Goal: Answer question/provide support: Share knowledge or assist other users

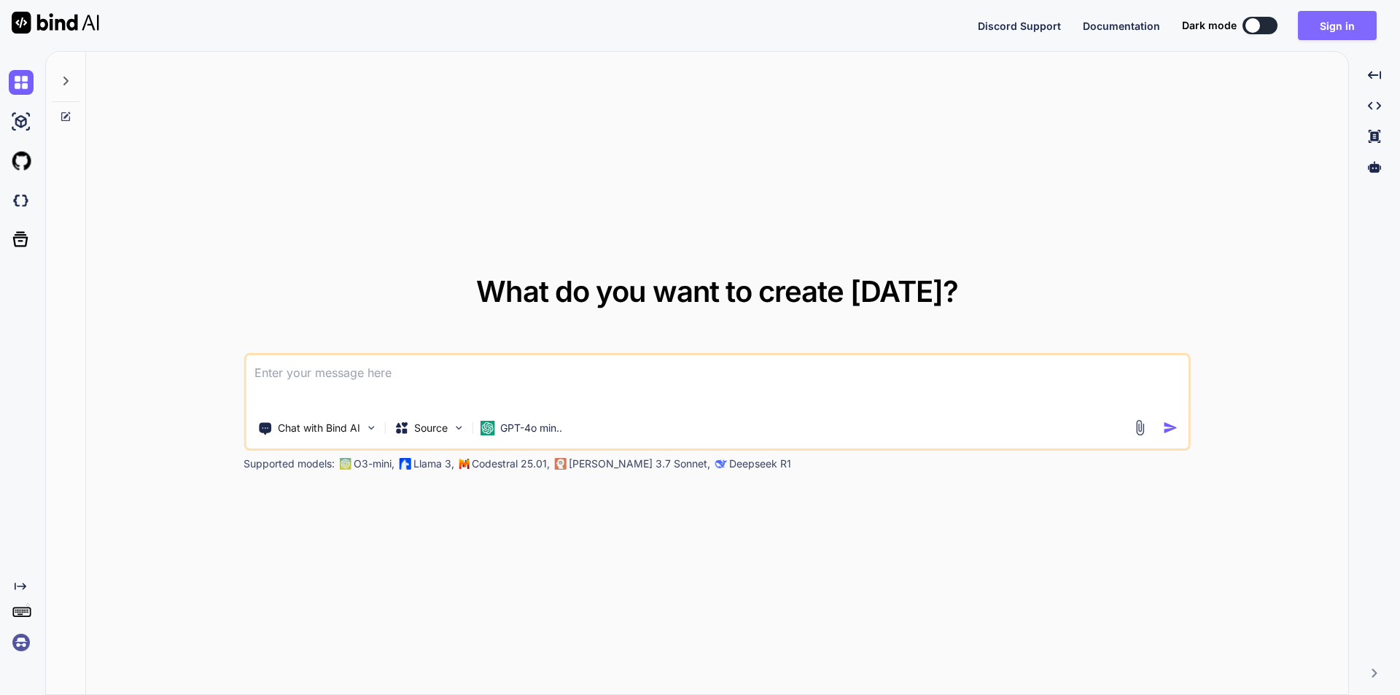
click at [1321, 27] on button "Sign in" at bounding box center [1337, 25] width 79 height 29
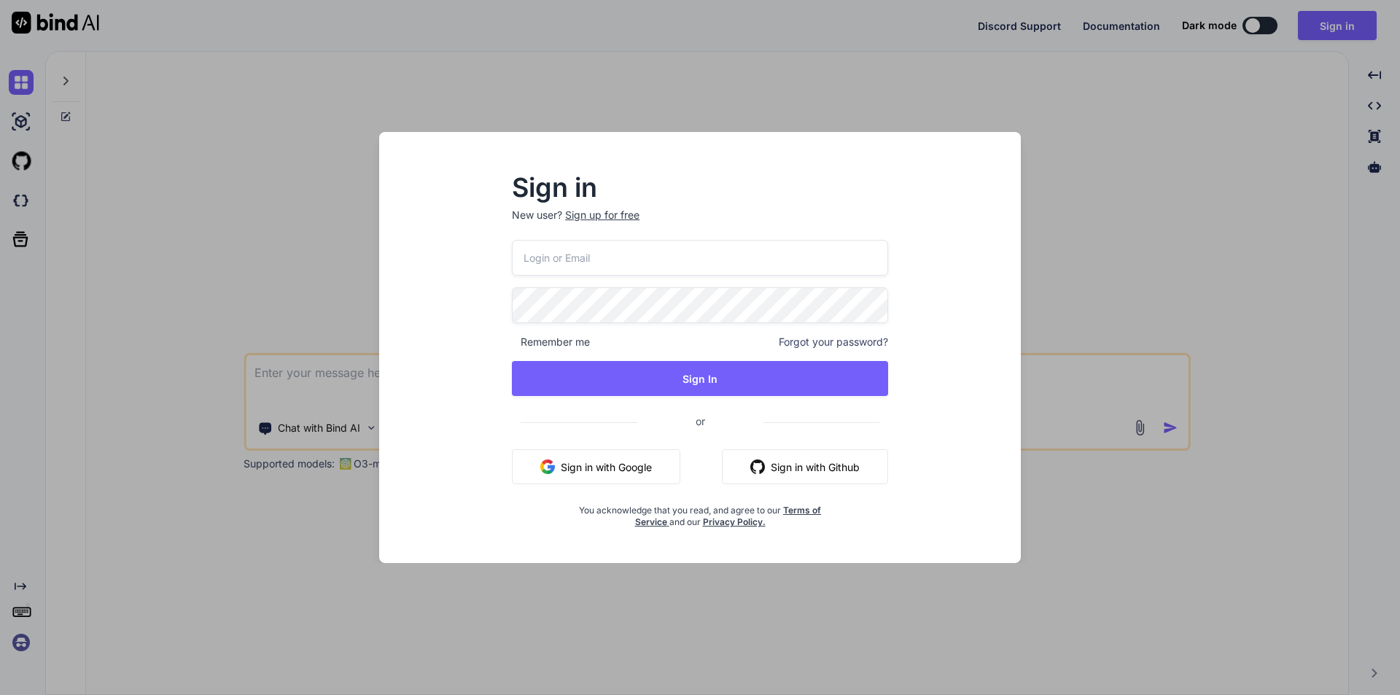
click at [675, 261] on input "email" at bounding box center [700, 258] width 376 height 36
drag, startPoint x: 693, startPoint y: 260, endPoint x: 518, endPoint y: 259, distance: 175.7
click at [518, 259] on input "[EMAIL_ADDRESS][DOMAIN_NAME]" at bounding box center [700, 258] width 376 height 36
type input "[EMAIL_ADDRESS][DOMAIN_NAME]"
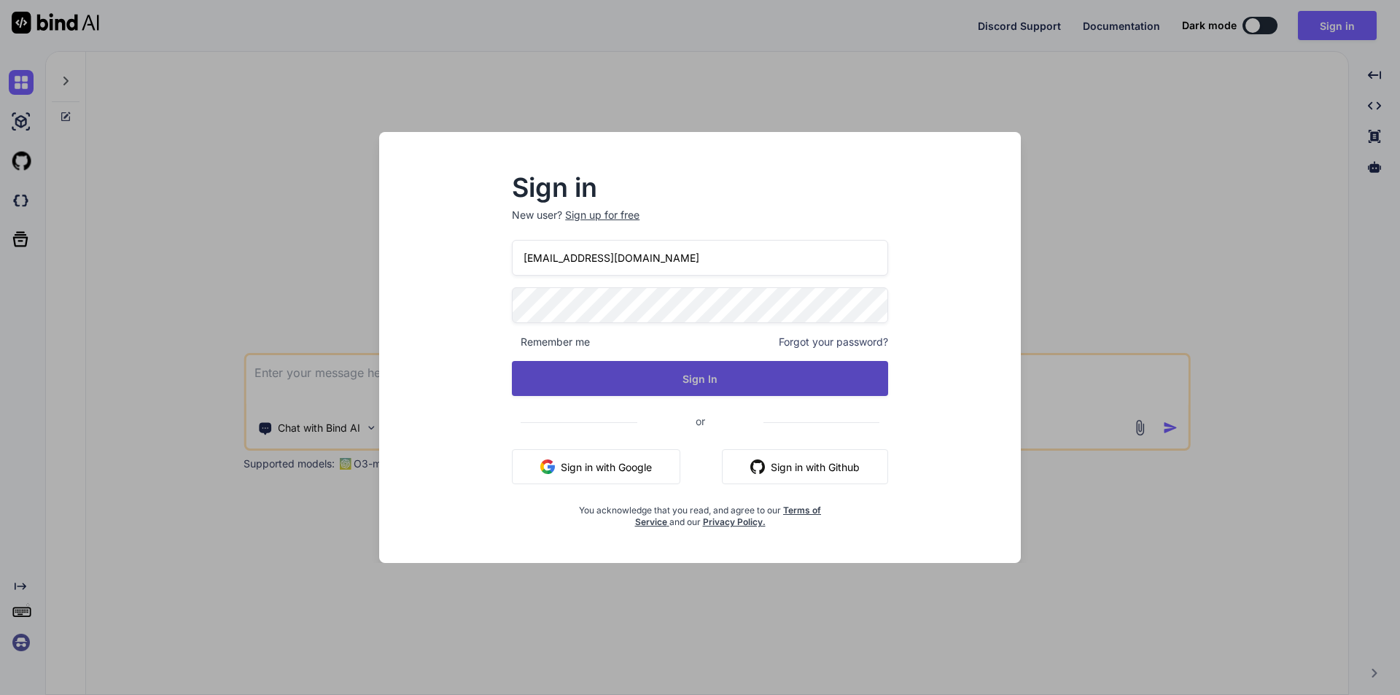
click at [690, 377] on button "Sign In" at bounding box center [700, 378] width 376 height 35
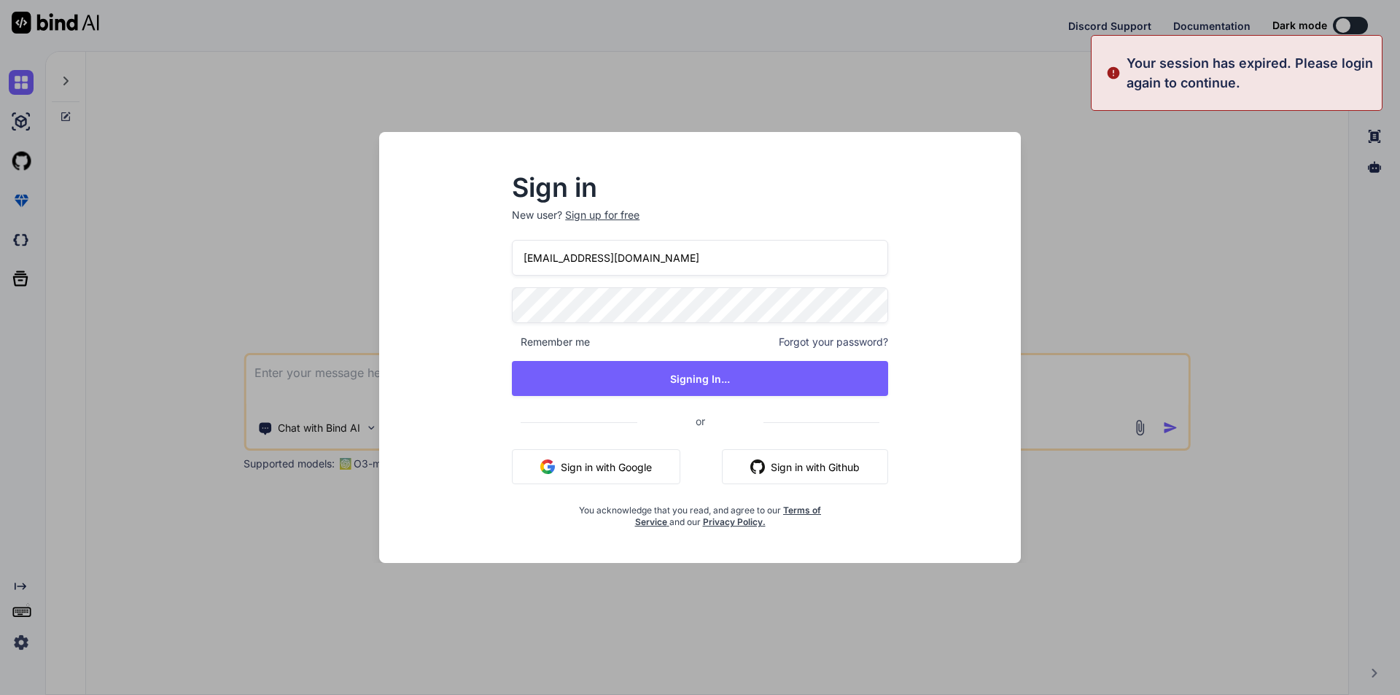
click at [1197, 172] on div "Sign in New user? Sign up for free [EMAIL_ADDRESS][DOMAIN_NAME] Remember me For…" at bounding box center [700, 347] width 1400 height 695
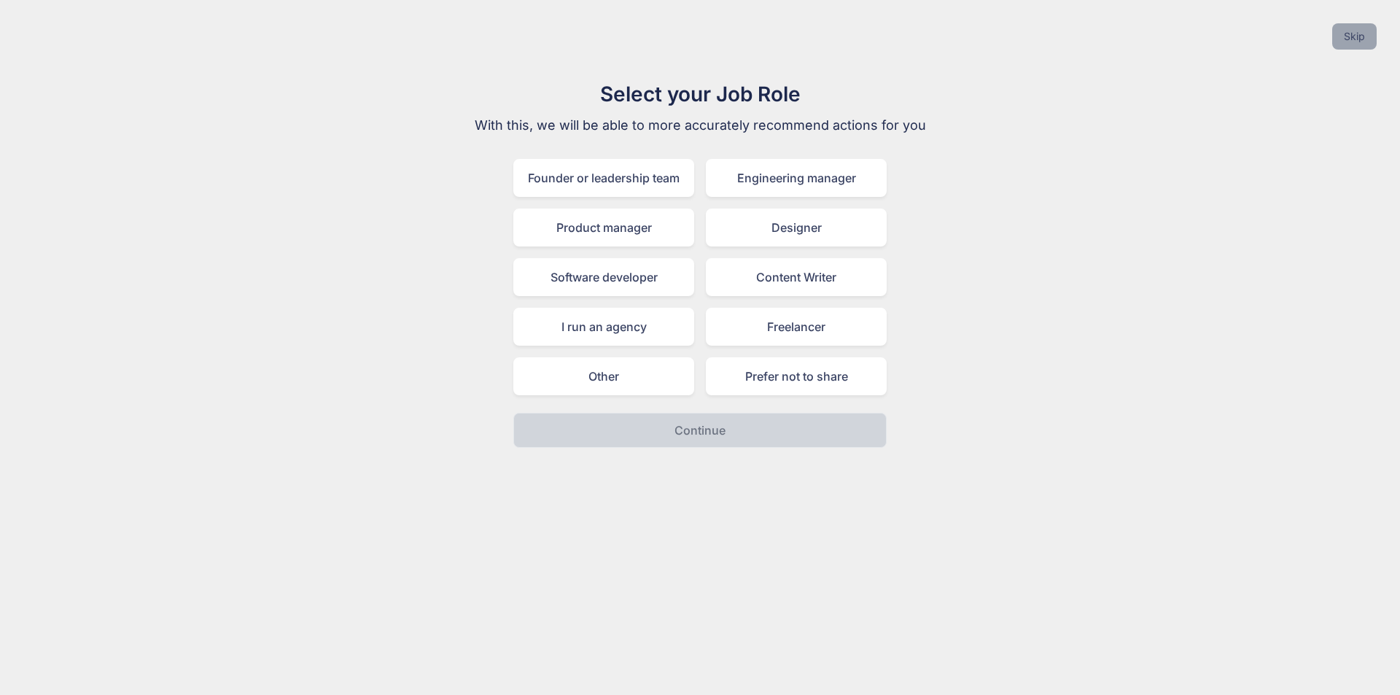
click at [1356, 36] on button "Skip" at bounding box center [1354, 36] width 44 height 26
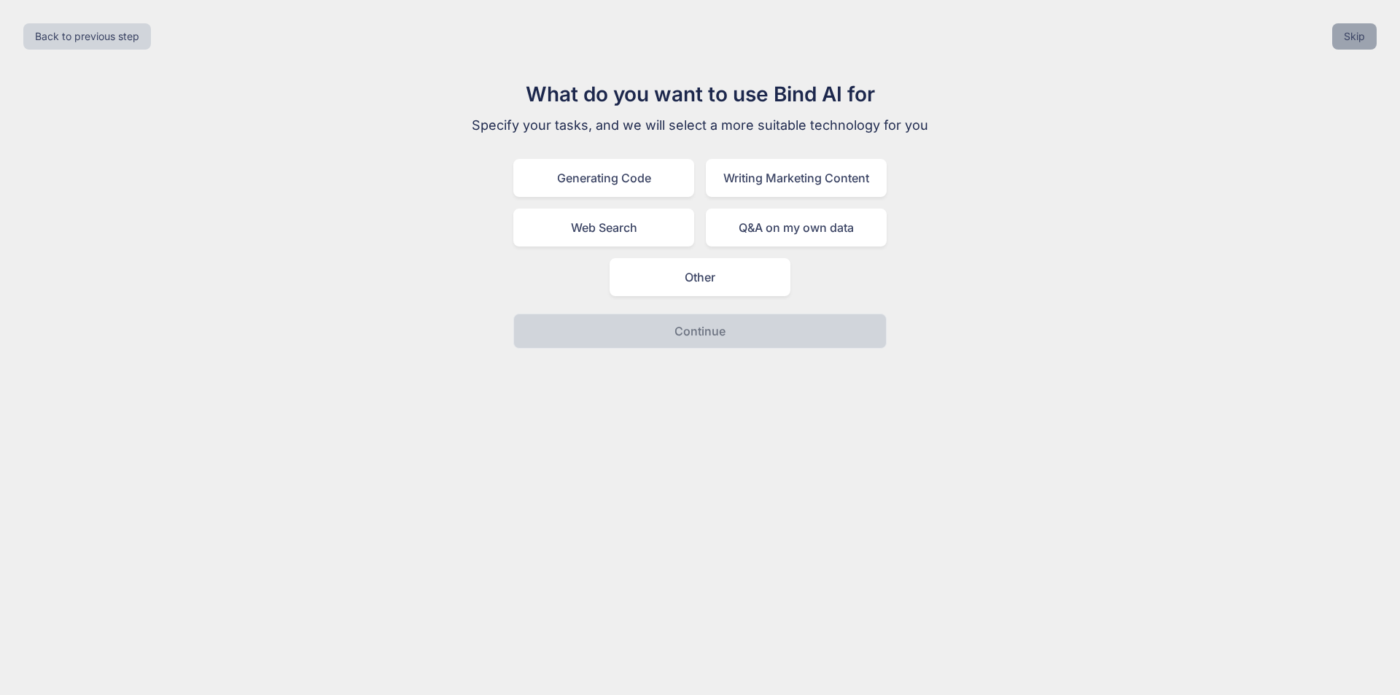
click at [1356, 36] on button "Skip" at bounding box center [1354, 36] width 44 height 26
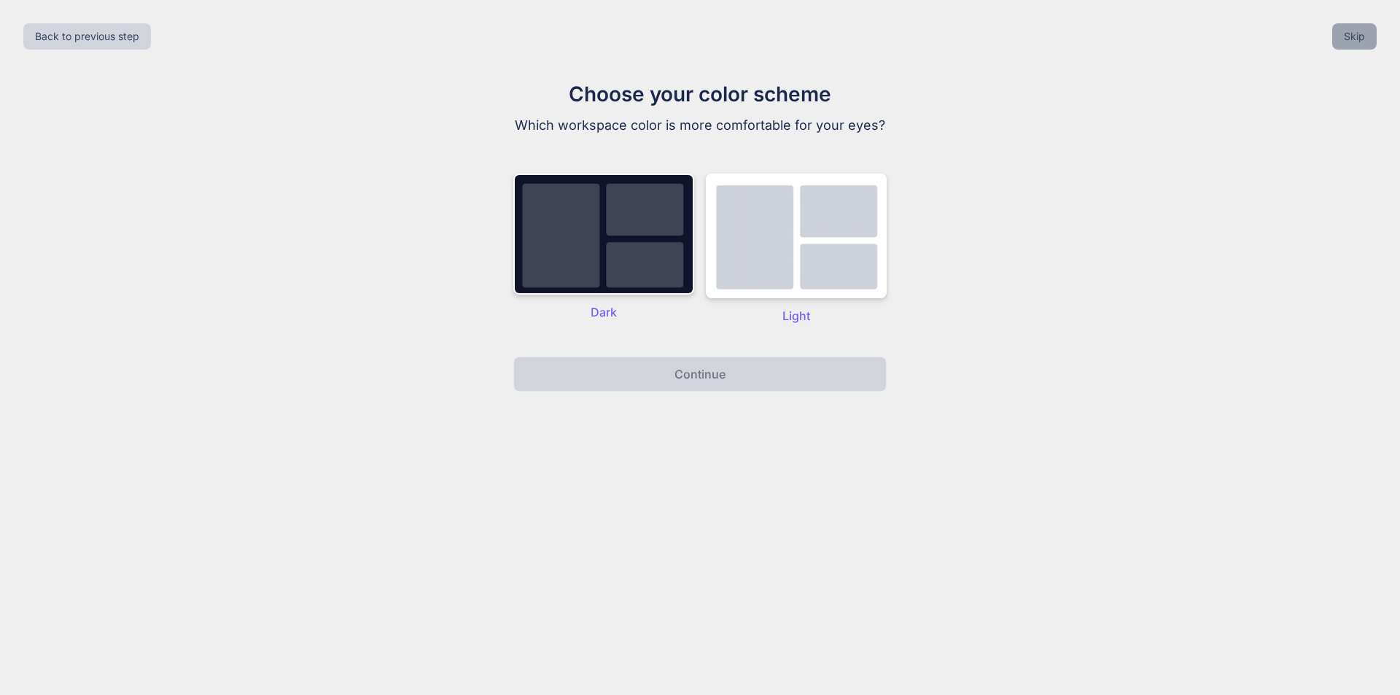
click at [1356, 36] on button "Skip" at bounding box center [1354, 36] width 44 height 26
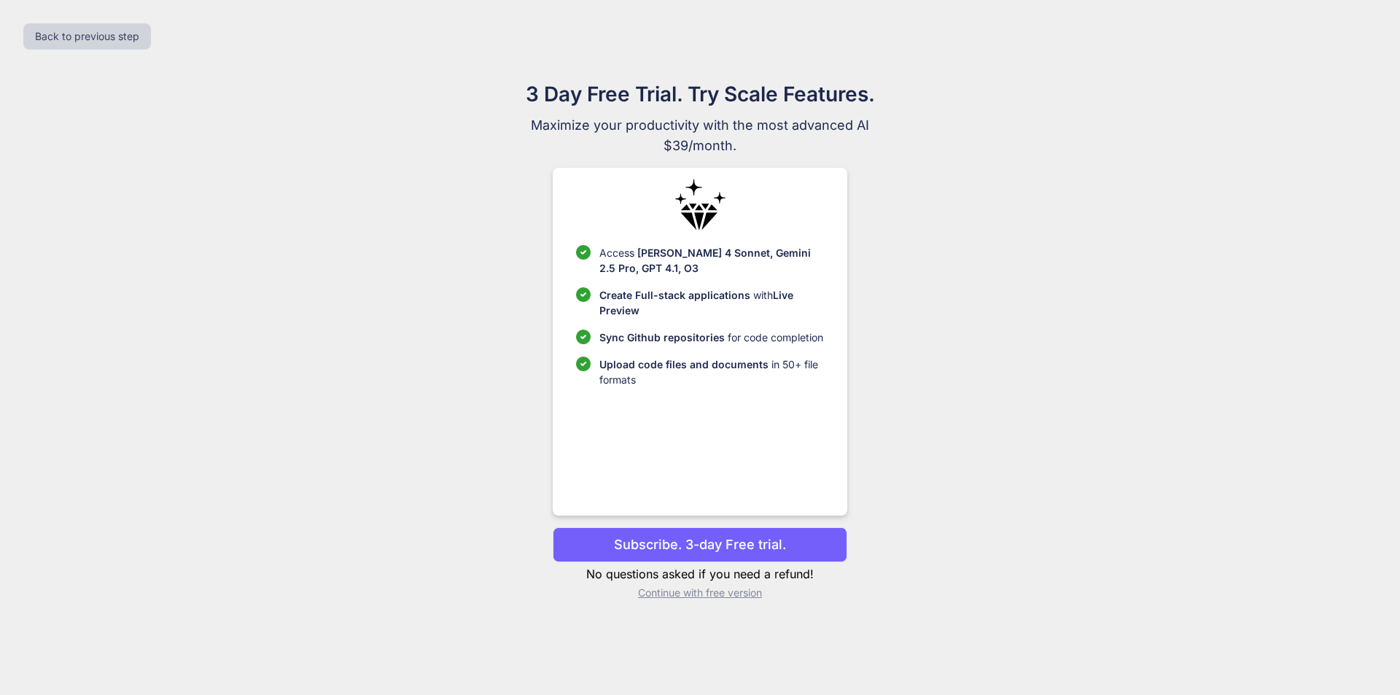
click at [720, 591] on p "Continue with free version" at bounding box center [700, 593] width 294 height 15
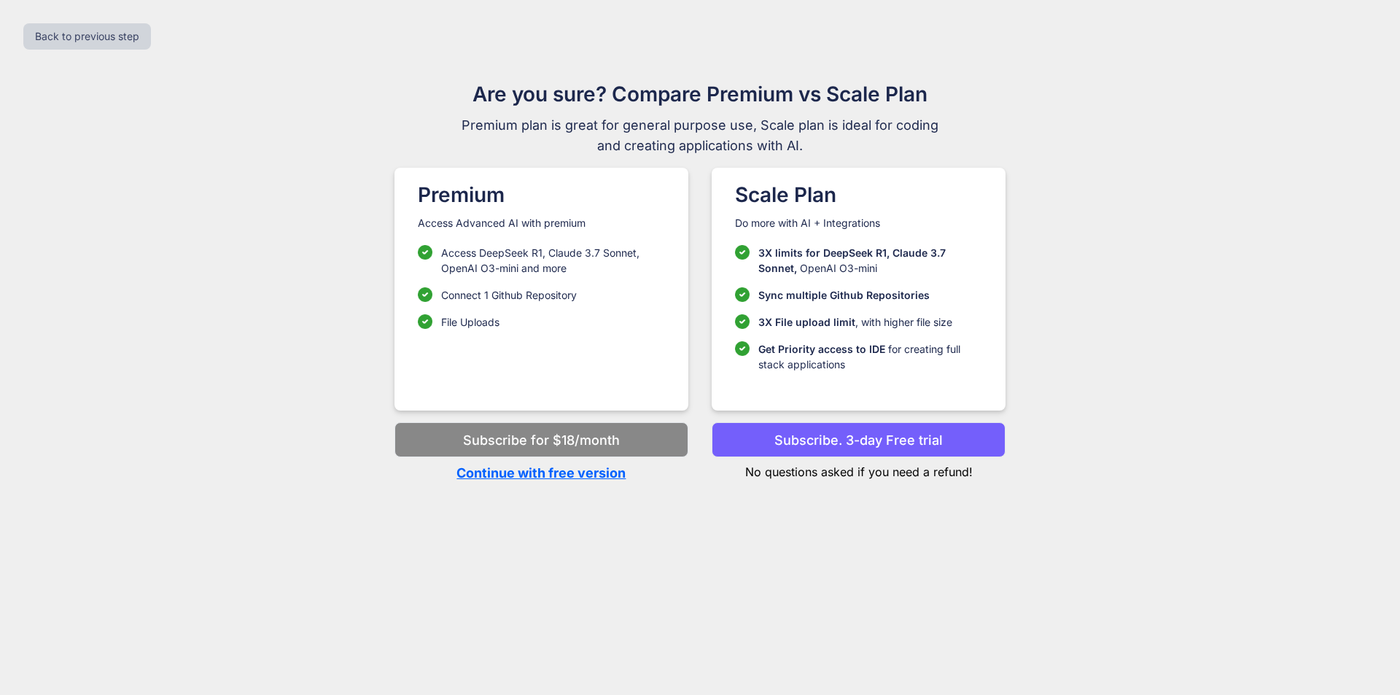
click at [580, 473] on p "Continue with free version" at bounding box center [541, 473] width 294 height 20
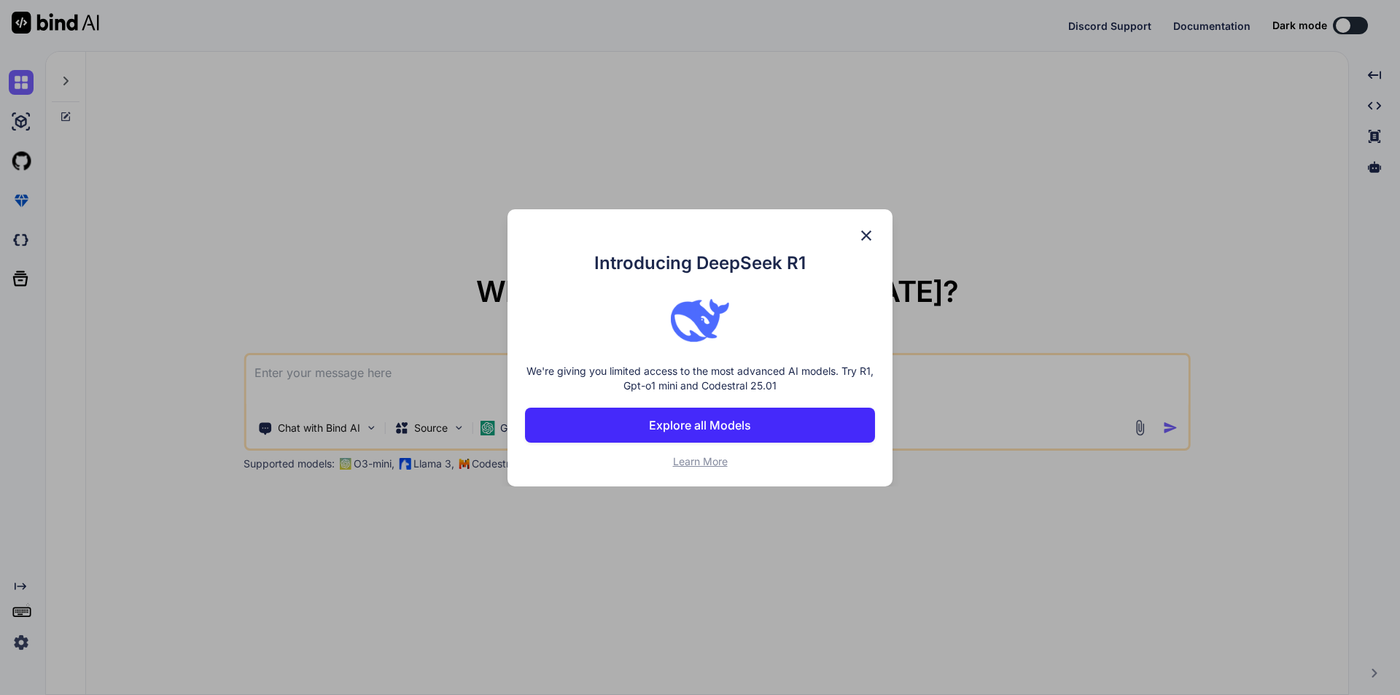
type textarea "x"
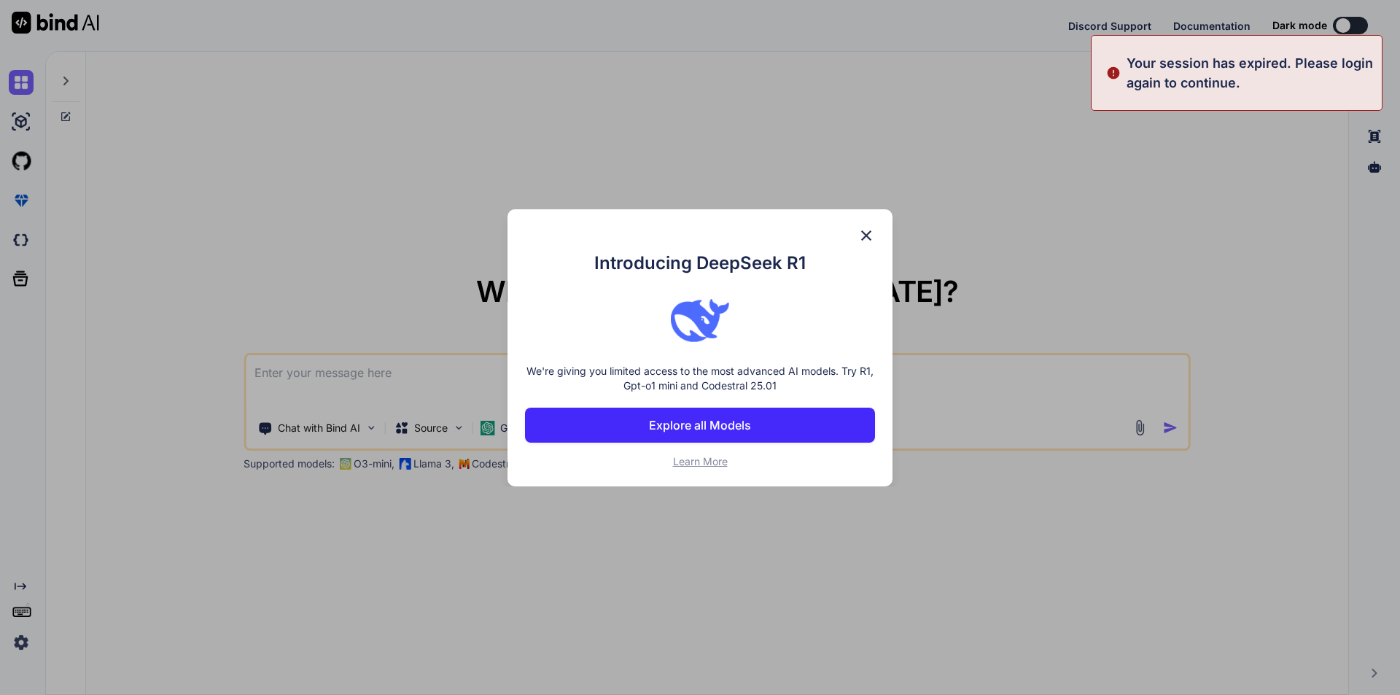
click at [871, 236] on img at bounding box center [867, 236] width 18 height 18
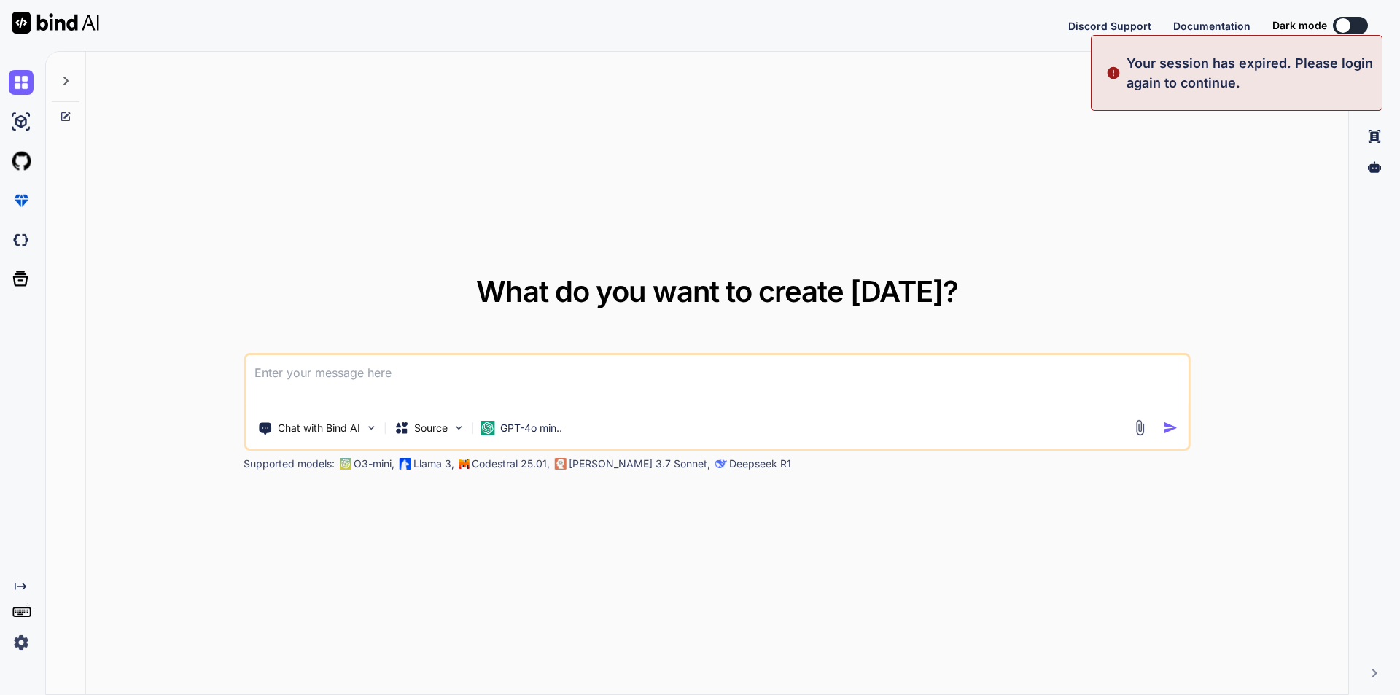
click at [1198, 171] on div "What do you want to create [DATE]? Chat with Bind AI Source GPT-4o min.. Suppor…" at bounding box center [717, 374] width 1262 height 644
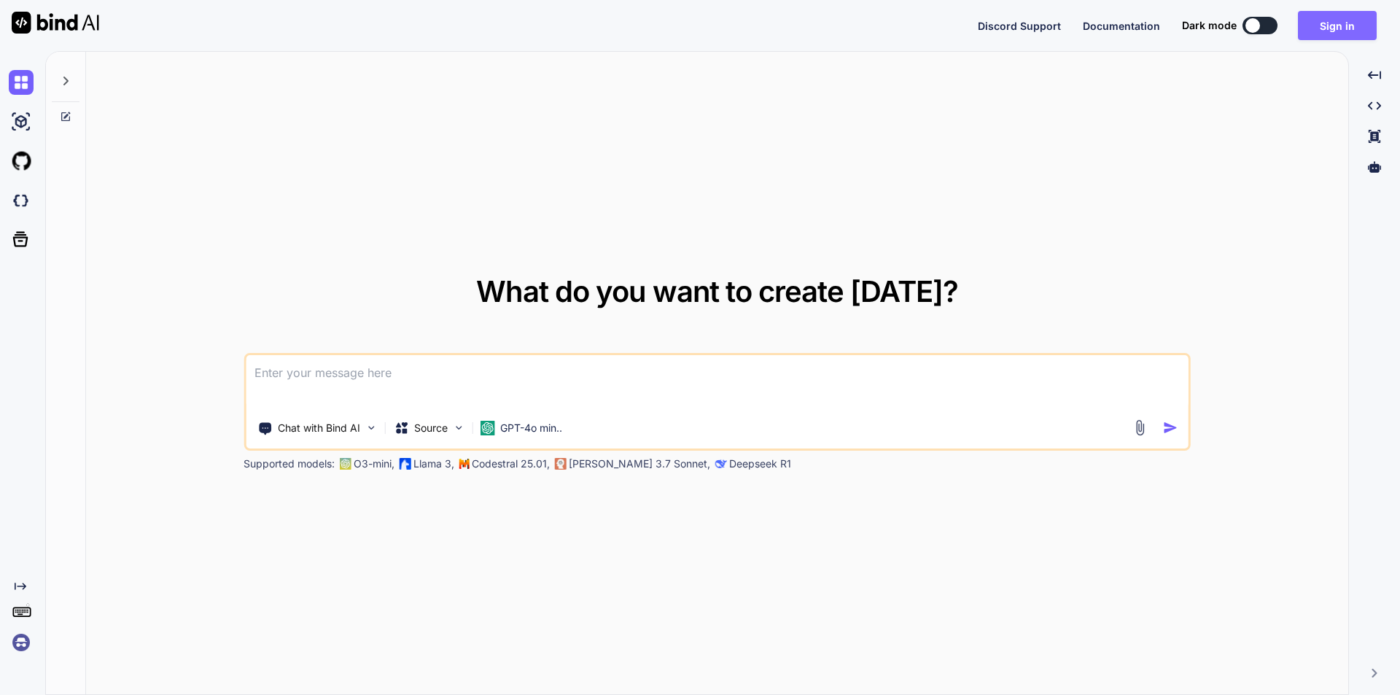
click at [1322, 27] on button "Sign in" at bounding box center [1337, 25] width 79 height 29
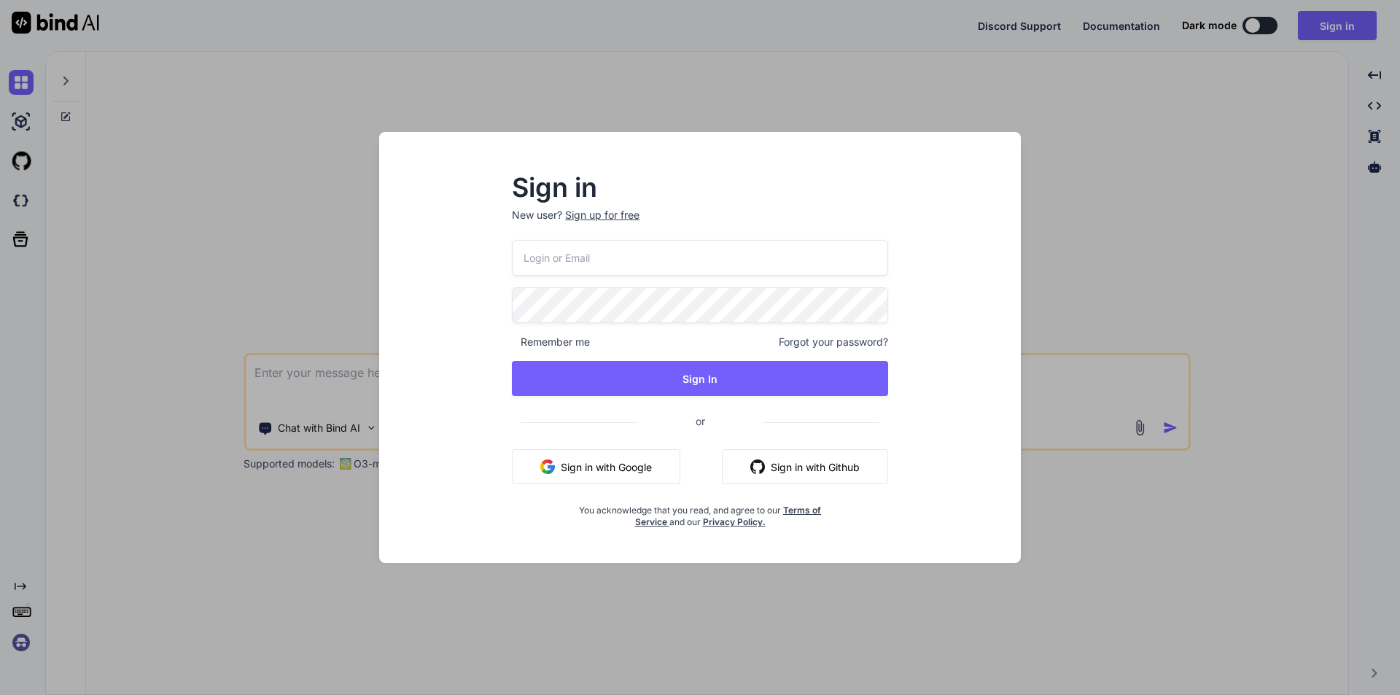
click at [573, 258] on input "email" at bounding box center [700, 258] width 376 height 36
paste input "[EMAIL_ADDRESS][DOMAIN_NAME]"
type input "[EMAIL_ADDRESS][DOMAIN_NAME]"
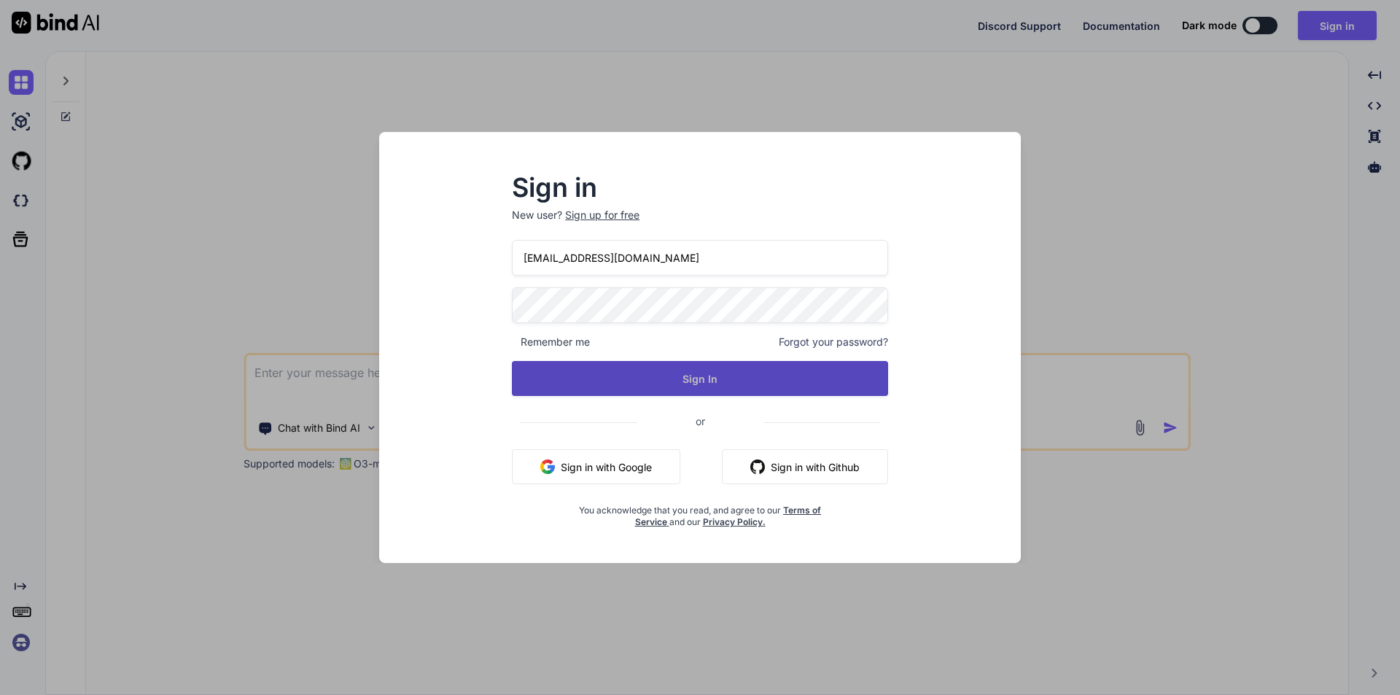
click at [718, 371] on button "Sign In" at bounding box center [700, 378] width 376 height 35
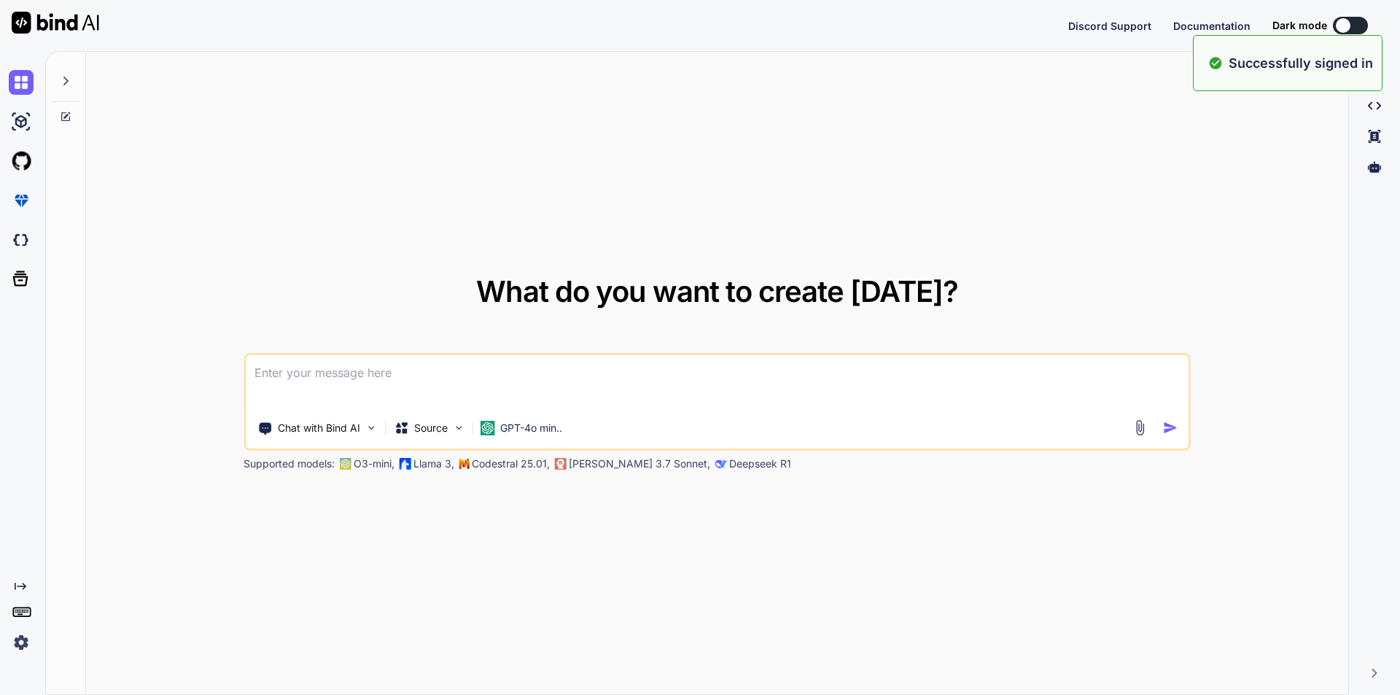
click at [1073, 165] on div "What do you want to create [DATE]? Chat with Bind AI Source GPT-4o min.. Suppor…" at bounding box center [717, 374] width 1262 height 644
click at [464, 195] on div "What do you want to create [DATE]? Chat with Bind AI Source GPT-4o min.. Suppor…" at bounding box center [717, 374] width 1262 height 644
type textarea "x"
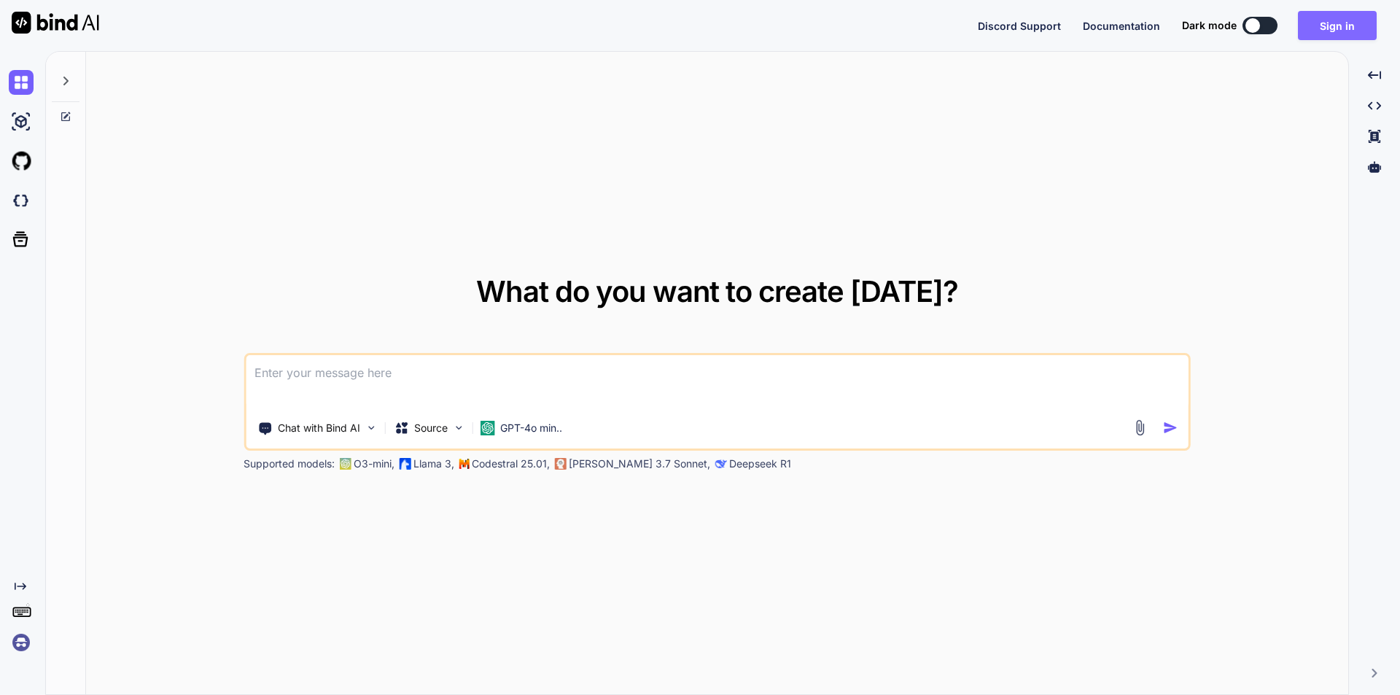
click at [1339, 24] on button "Sign in" at bounding box center [1337, 25] width 79 height 29
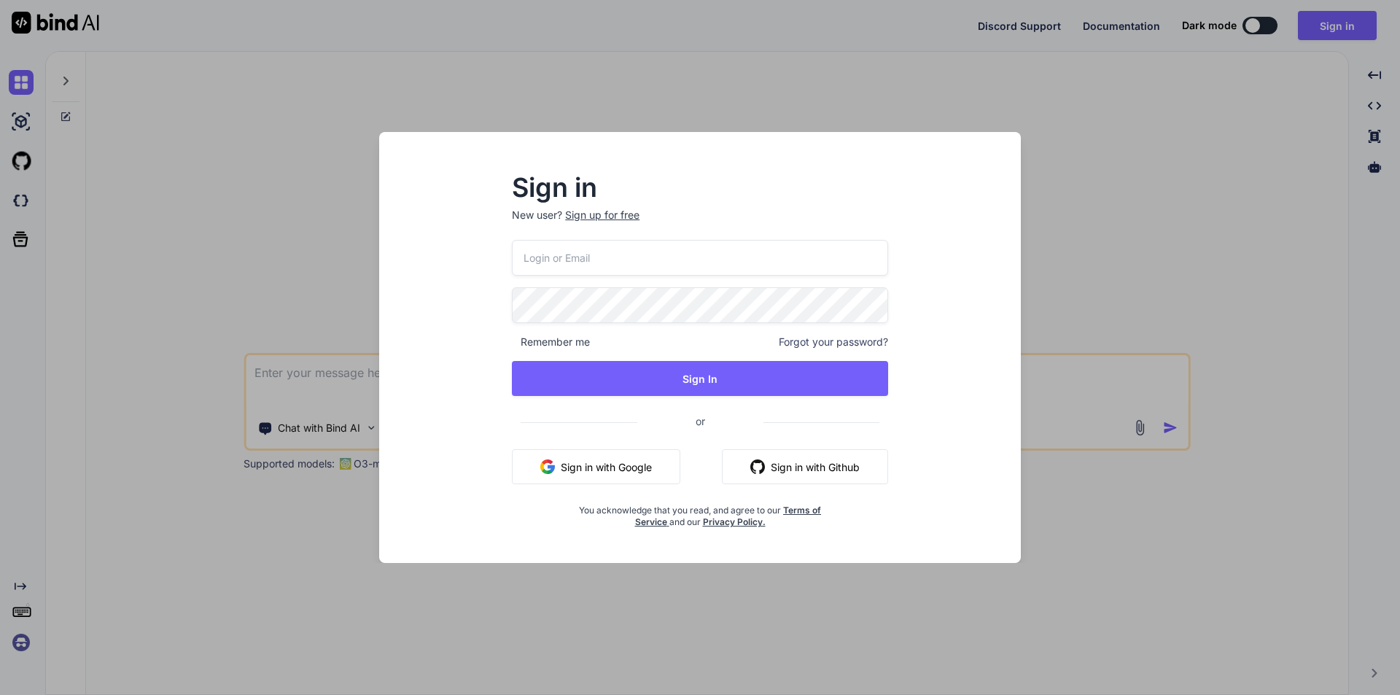
click at [603, 260] on input "email" at bounding box center [700, 258] width 376 height 36
paste input "[EMAIL_ADDRESS][DOMAIN_NAME]"
type input "[EMAIL_ADDRESS][DOMAIN_NAME]"
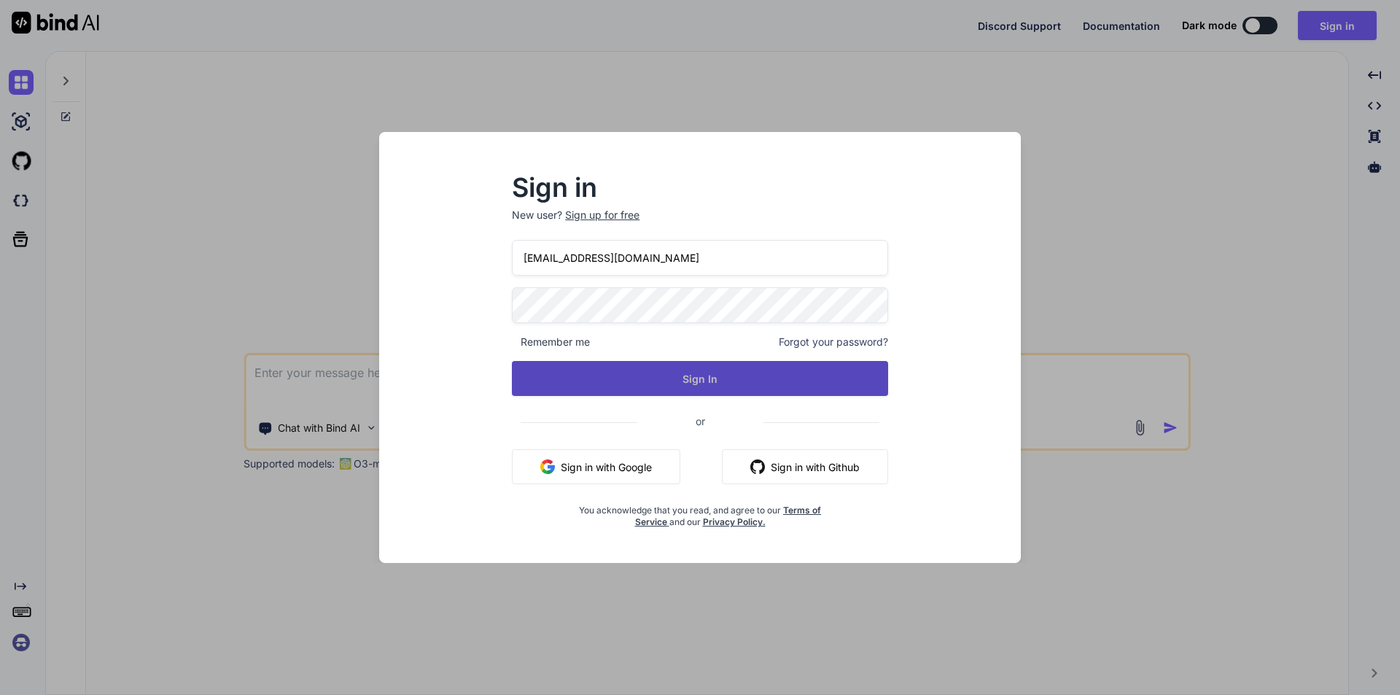
click at [672, 375] on button "Sign In" at bounding box center [700, 378] width 376 height 35
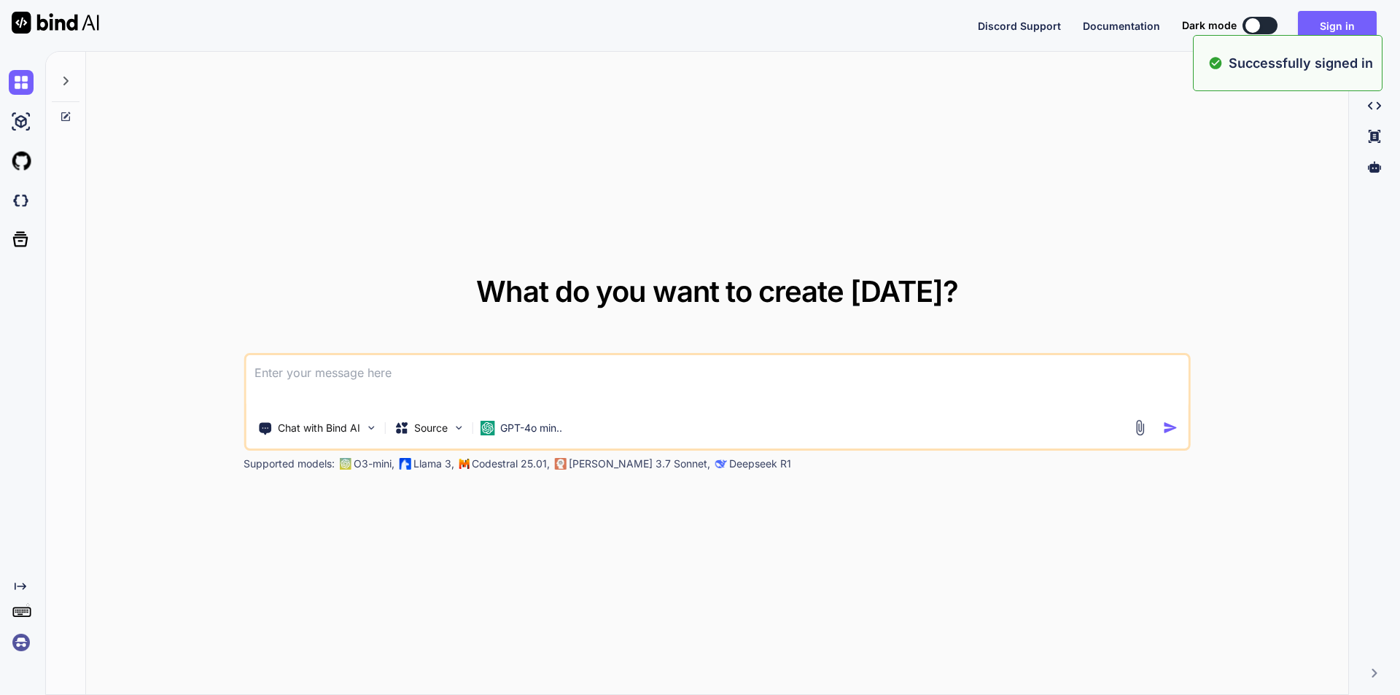
type textarea "x"
click at [664, 155] on div "What do you want to create [DATE]? Chat with Bind AI Source GPT-4o min.. Suppor…" at bounding box center [717, 374] width 1262 height 644
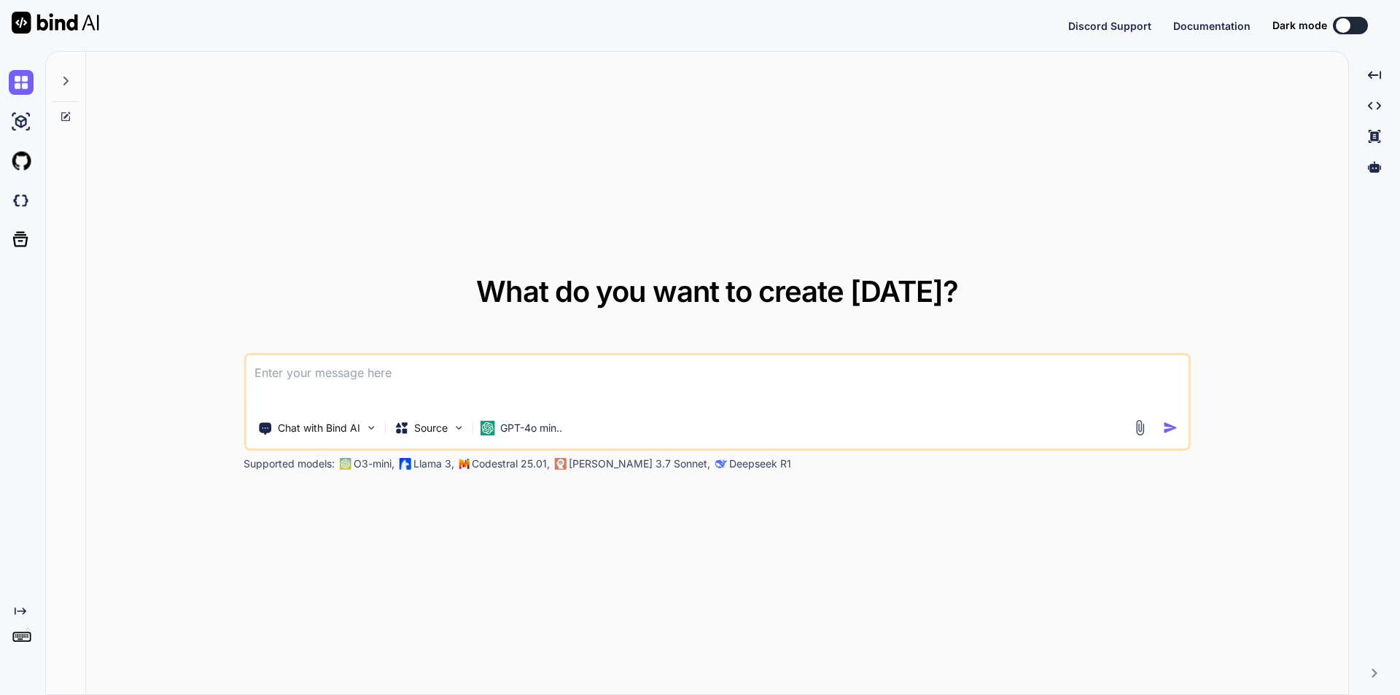
type textarea "x"
click at [502, 392] on textarea at bounding box center [717, 382] width 943 height 54
paste textarea "// blade file code <div class="row gy-3"> <div class="col-md-12"> <label class=…"
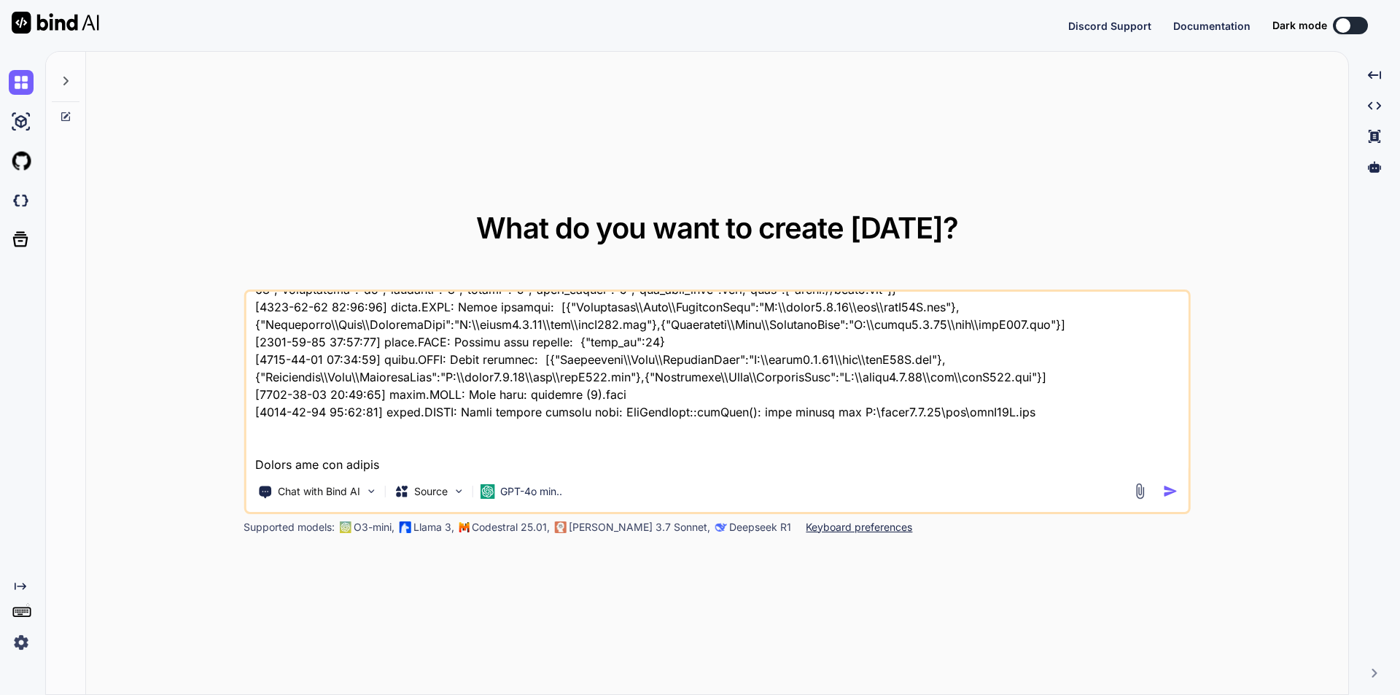
type textarea "// blade file code <div class="row gy-3"> <div class="col-md-12"> <label class=…"
click at [1167, 492] on img "button" at bounding box center [1170, 490] width 15 height 15
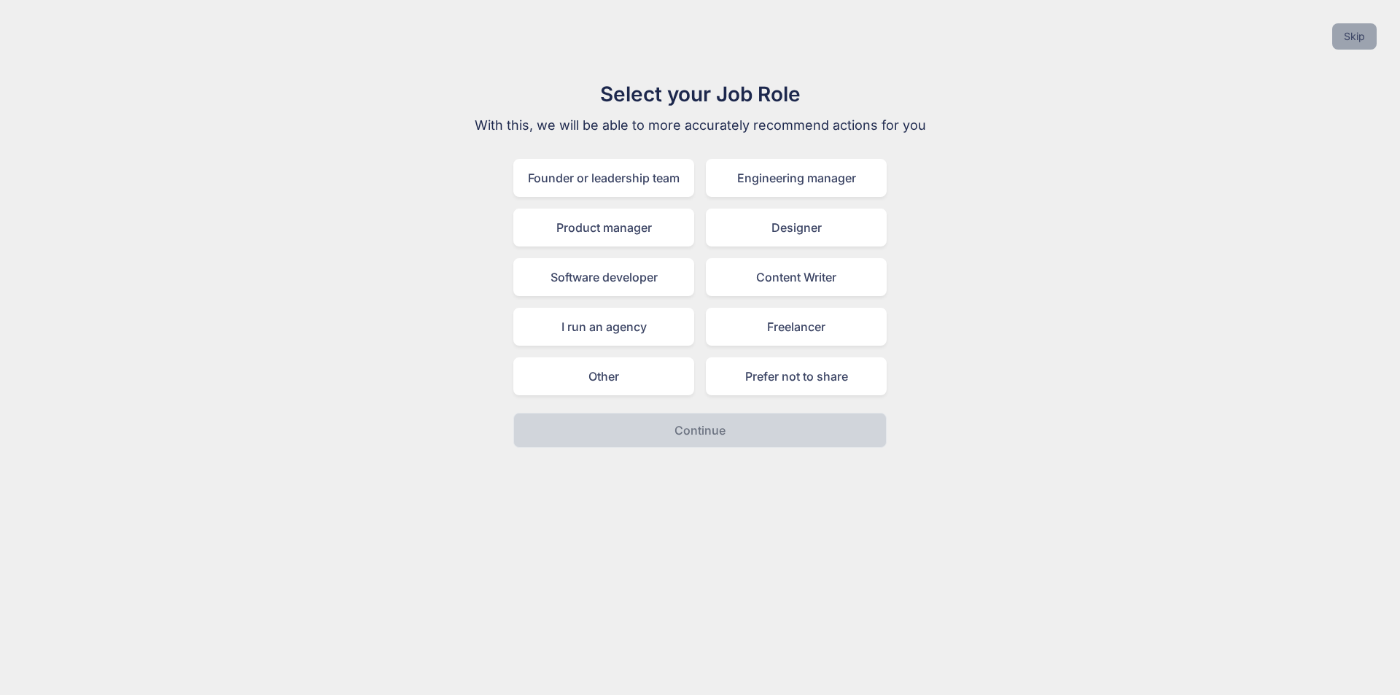
click at [1337, 38] on button "Skip" at bounding box center [1354, 36] width 44 height 26
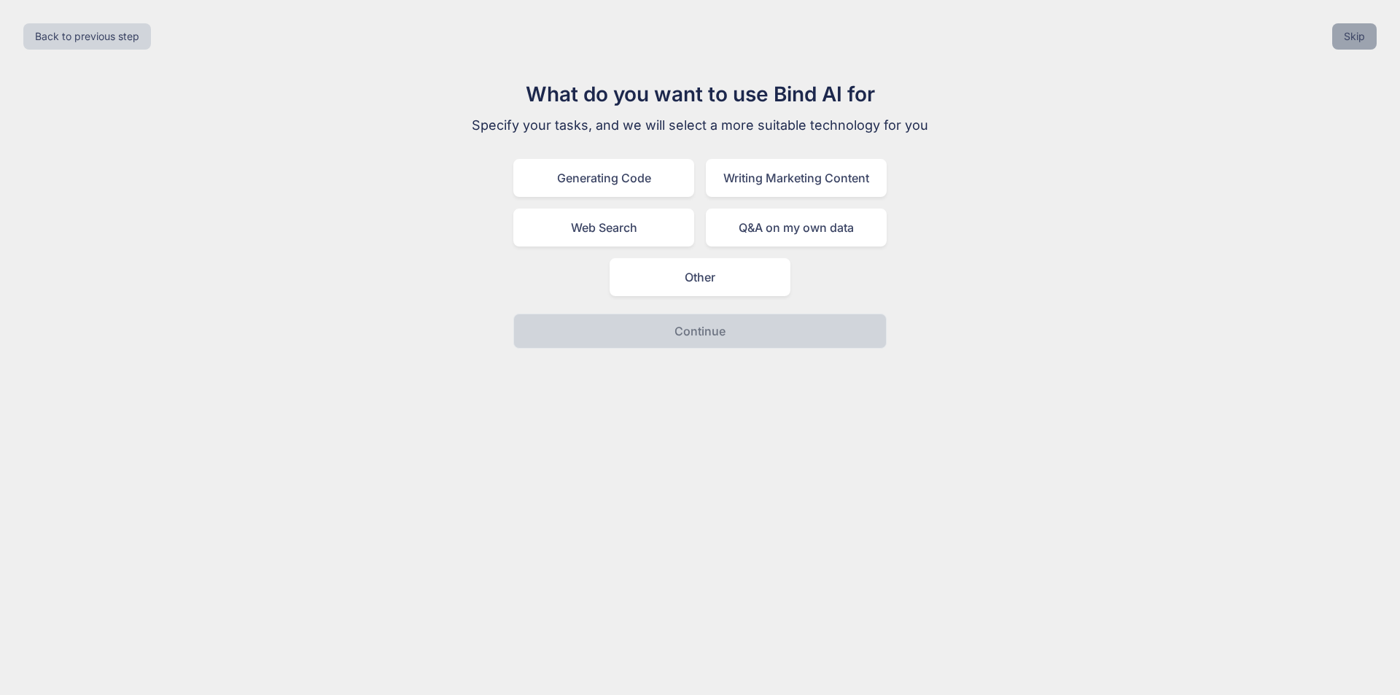
click at [1351, 42] on button "Skip" at bounding box center [1354, 36] width 44 height 26
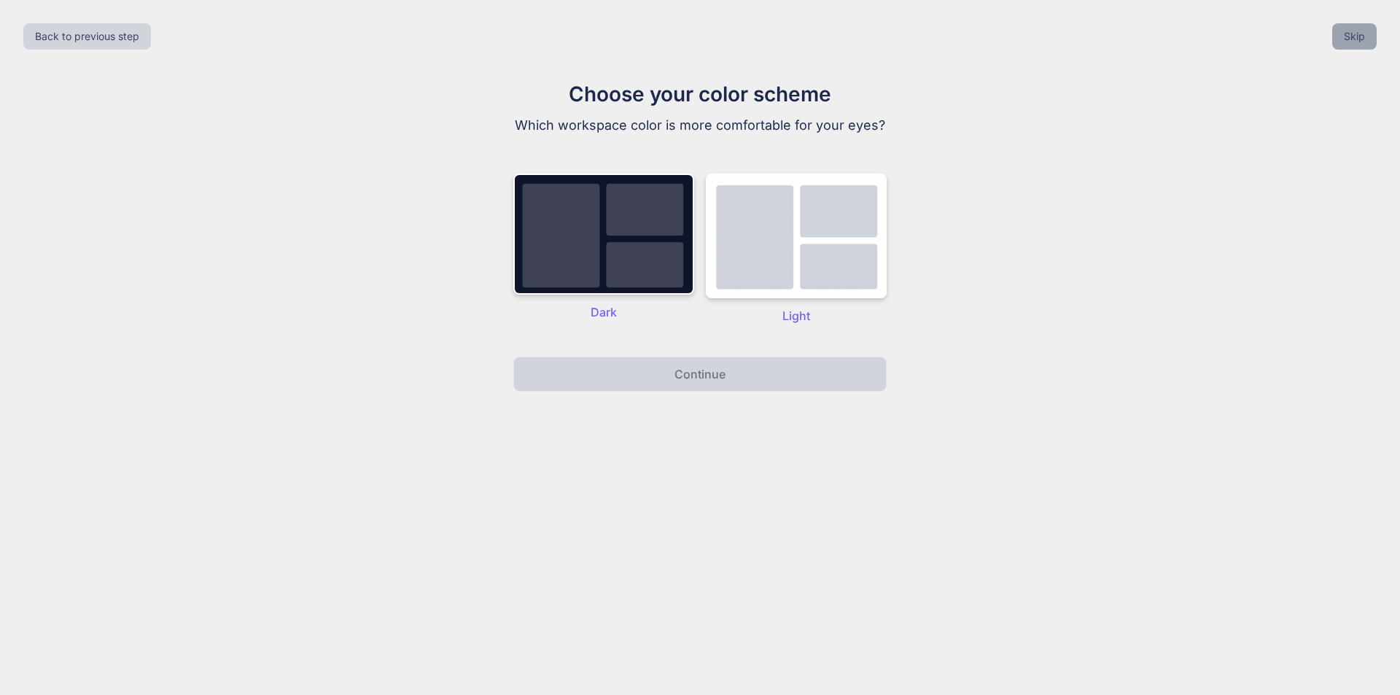
click at [1340, 30] on button "Skip" at bounding box center [1354, 36] width 44 height 26
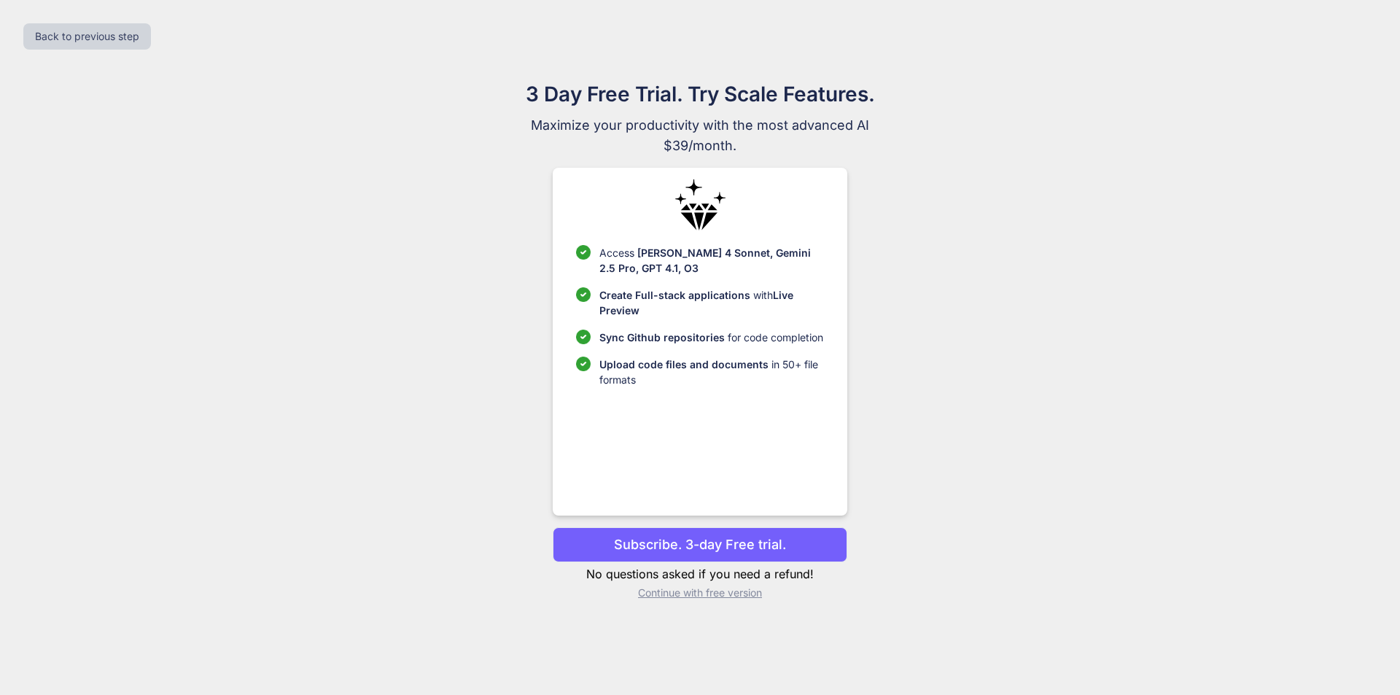
click at [718, 590] on p "Continue with free version" at bounding box center [700, 593] width 294 height 15
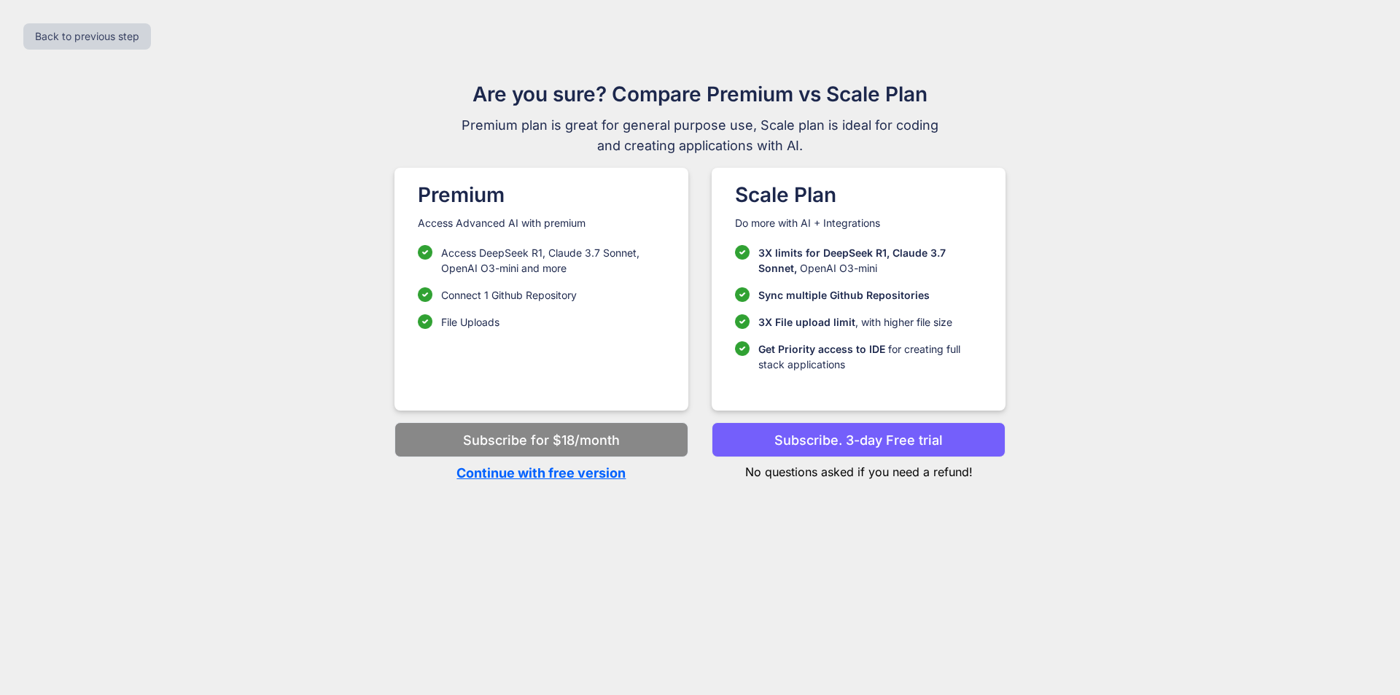
click at [561, 480] on p "Continue with free version" at bounding box center [541, 473] width 294 height 20
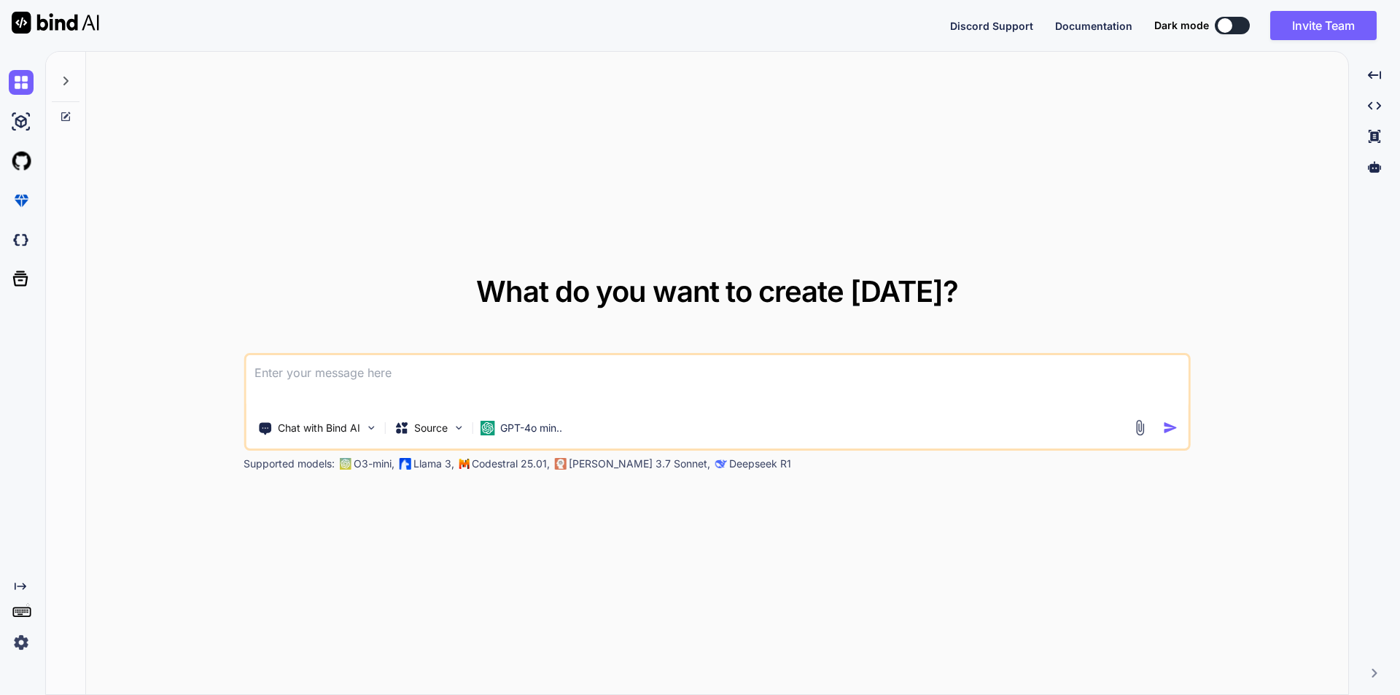
click at [438, 393] on textarea at bounding box center [717, 382] width 943 height 54
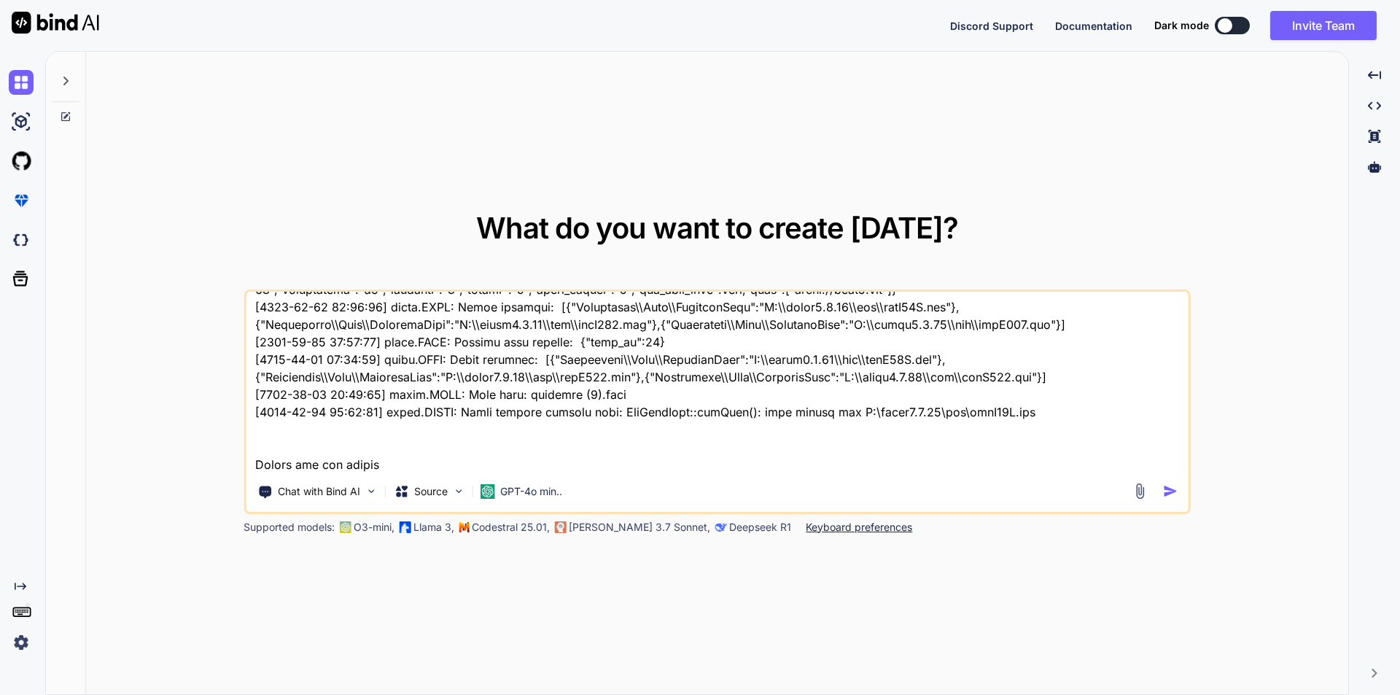
type textarea "// blade file code <div class="row gy-3"> <div class="col-md-12"> <label class=…"
click at [1163, 496] on img "button" at bounding box center [1170, 490] width 15 height 15
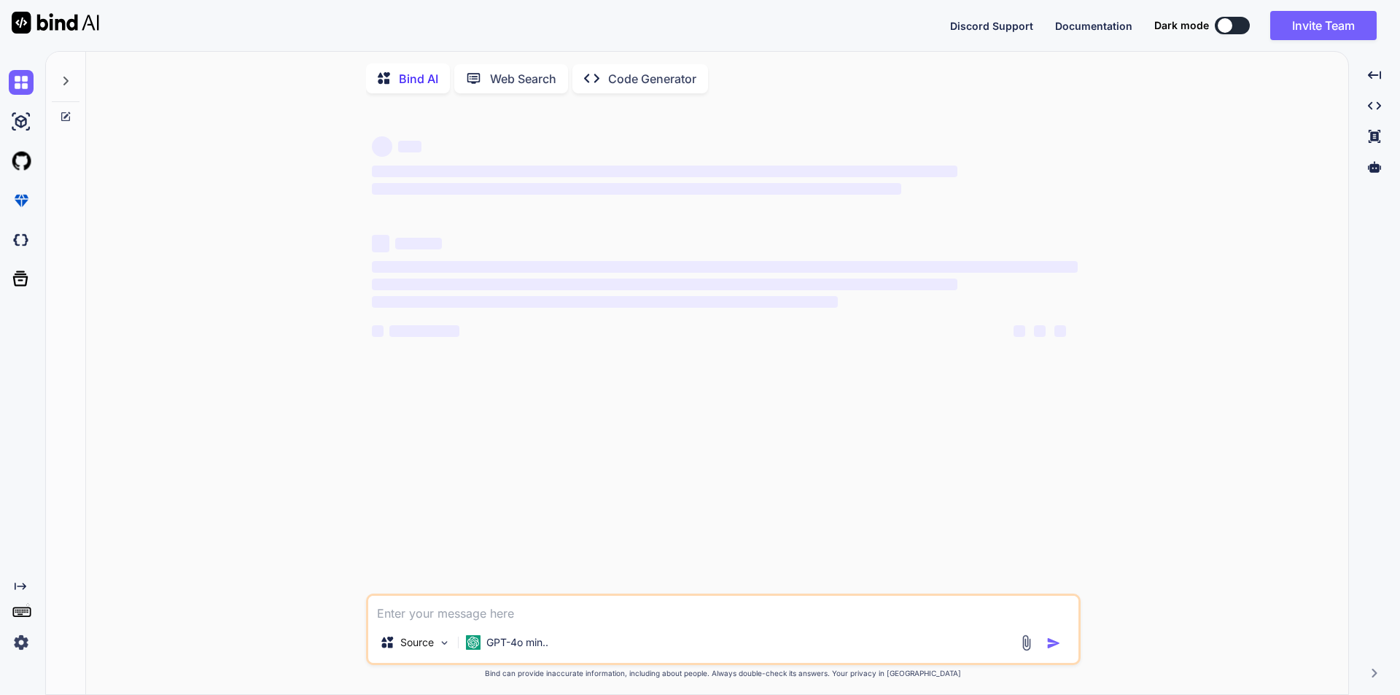
scroll to position [6, 0]
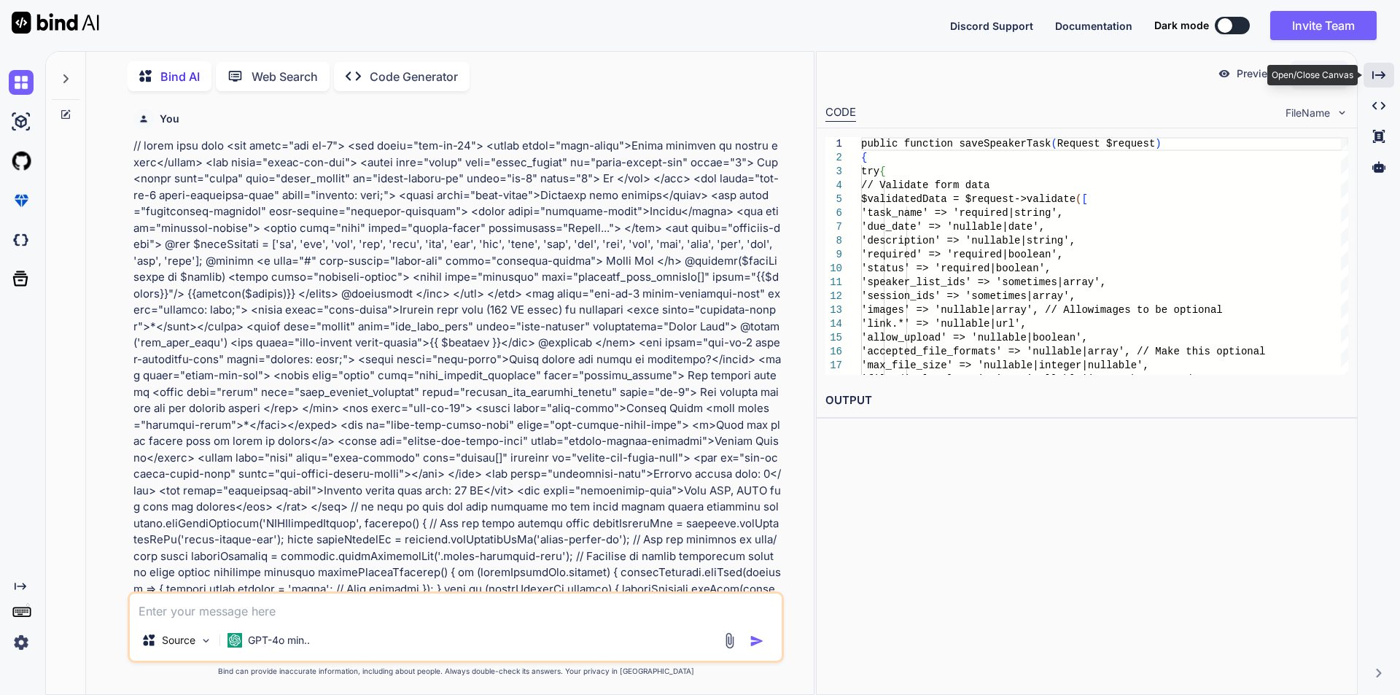
click at [1391, 73] on div "Created with Pixso." at bounding box center [1379, 75] width 31 height 25
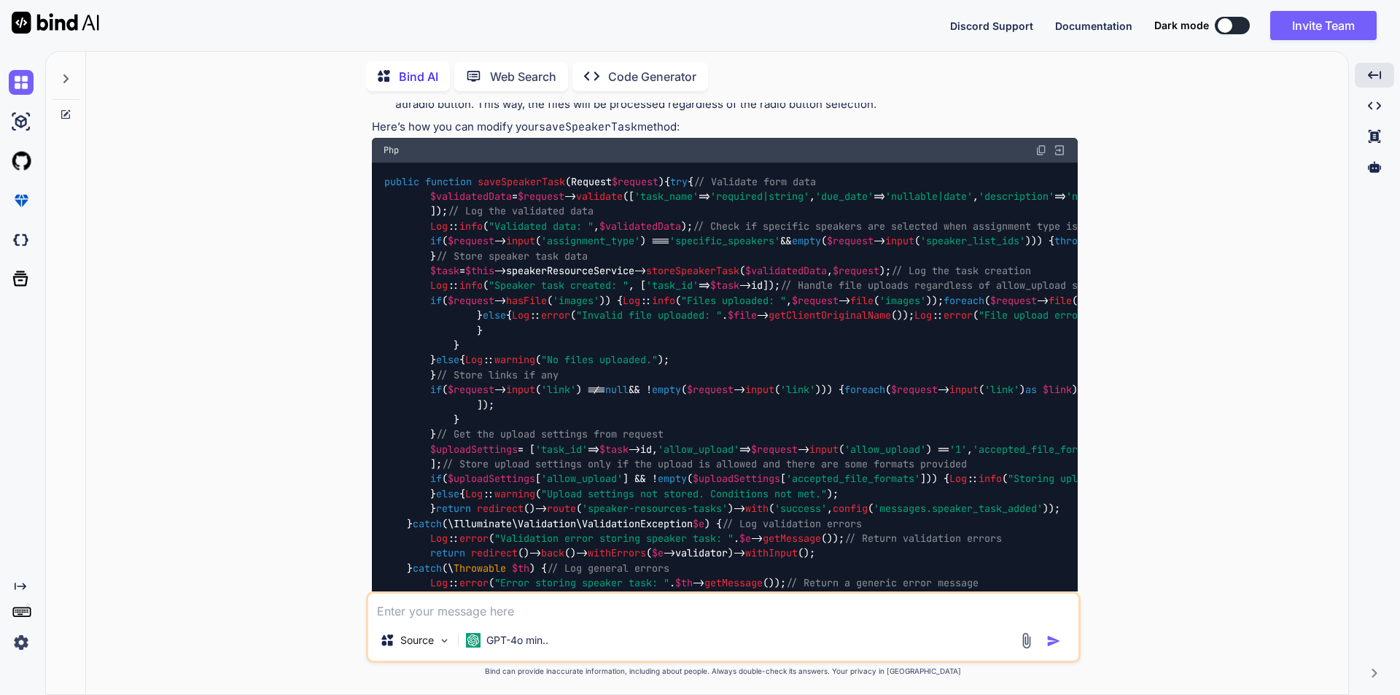
scroll to position [1899, 0]
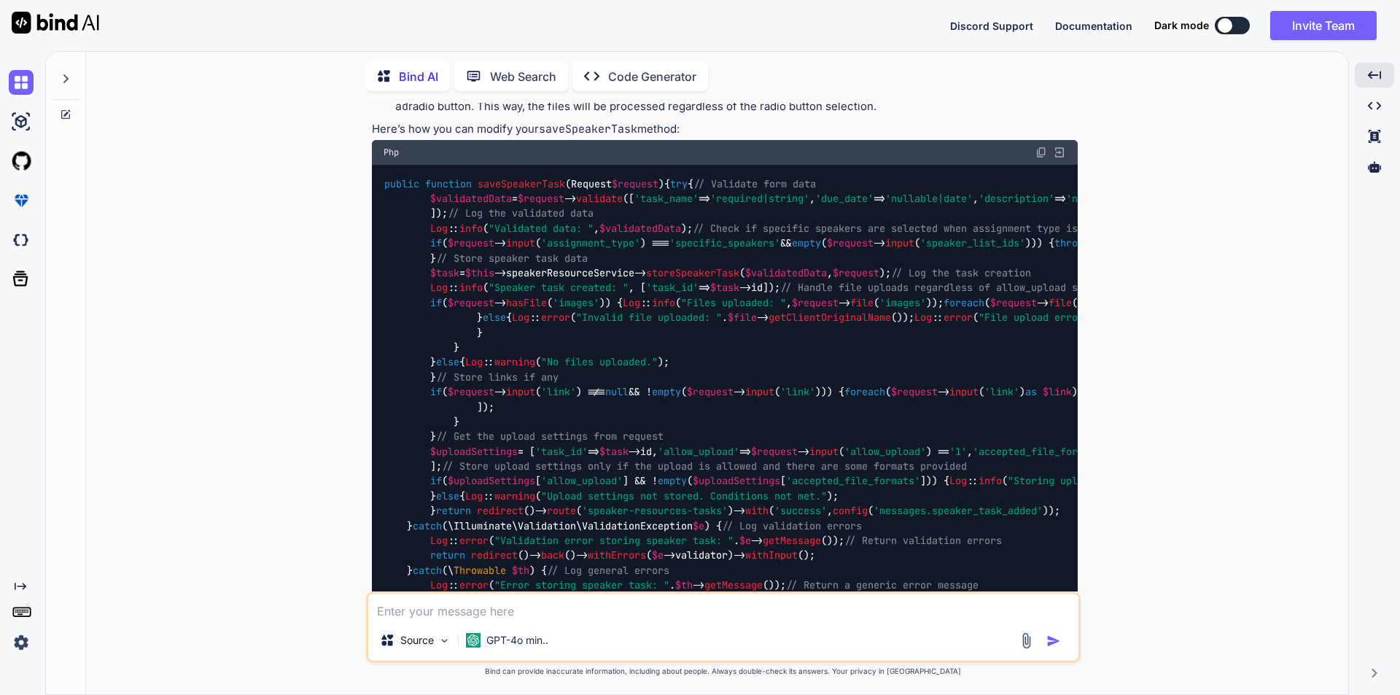
drag, startPoint x: 1038, startPoint y: 123, endPoint x: 1037, endPoint y: 131, distance: 8.9
click at [1038, 147] on img at bounding box center [1041, 153] width 12 height 12
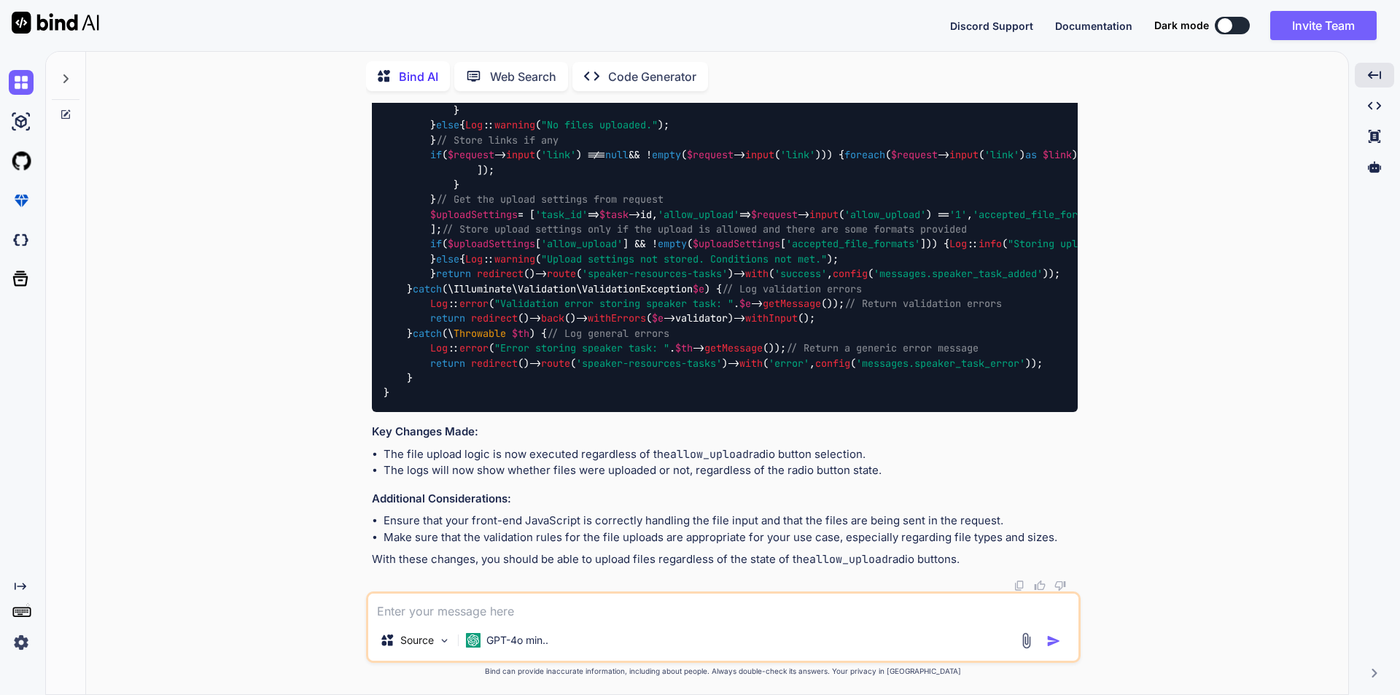
scroll to position [3066, 0]
click at [515, 611] on textarea at bounding box center [723, 607] width 710 height 26
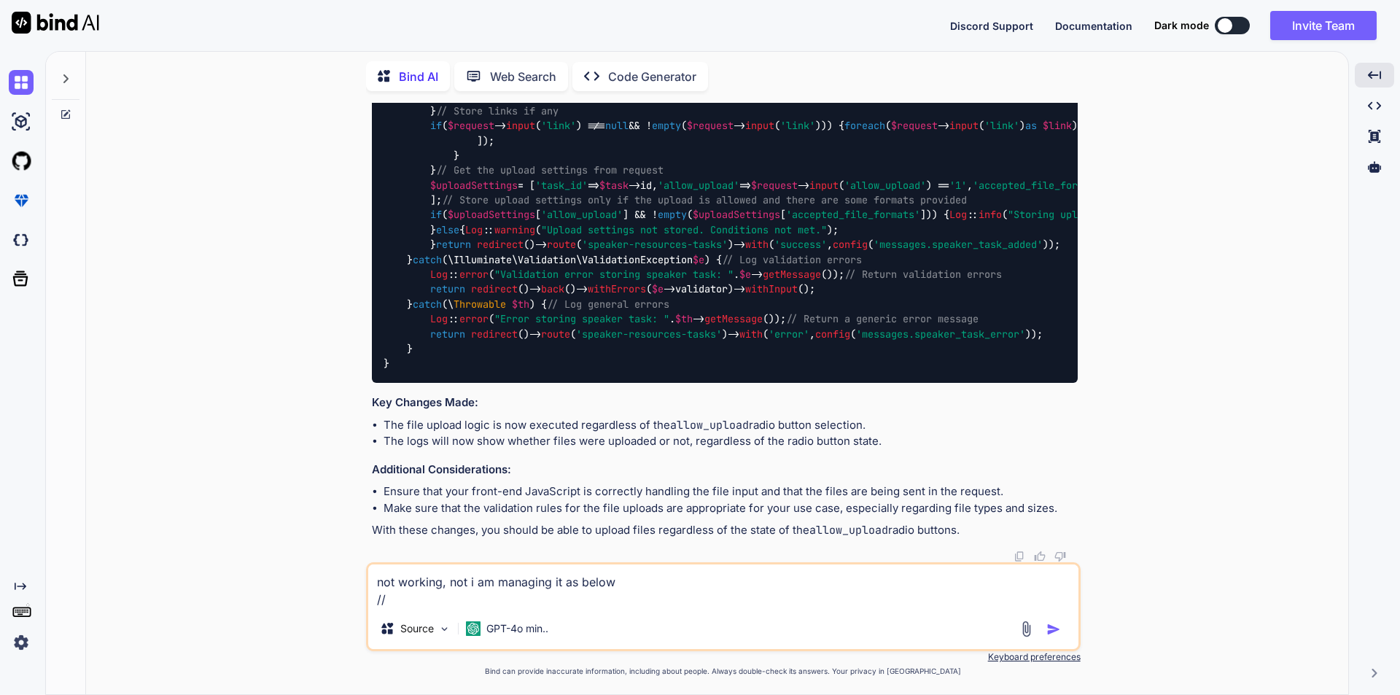
click at [419, 599] on textarea "not working, not i am managing it as below //" at bounding box center [723, 586] width 710 height 44
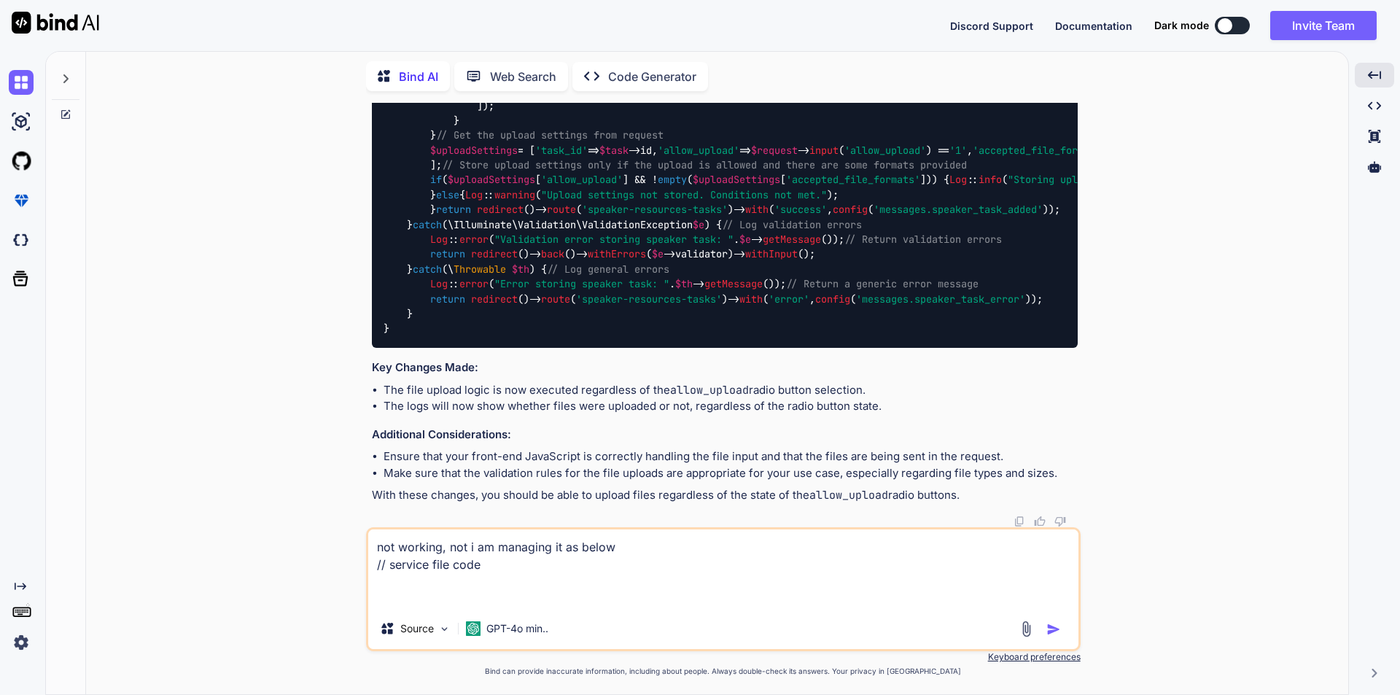
paste textarea "public function storeSpeakerTask(array $validatedData, Request $request) { // G…"
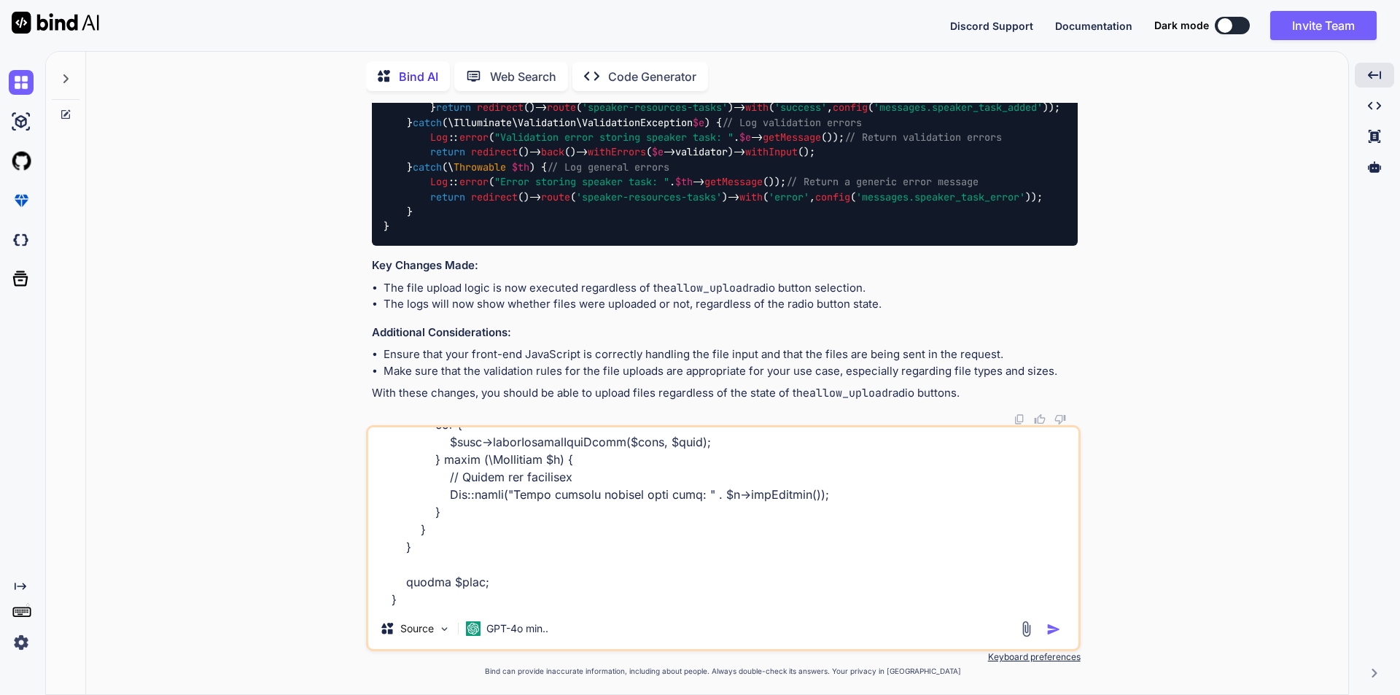
scroll to position [1455, 0]
click at [400, 590] on textarea at bounding box center [723, 517] width 710 height 181
paste textarea "public function storeSpeakerTaskFiles(SpeakerResourceTask $task, \Illuminate\Ht…"
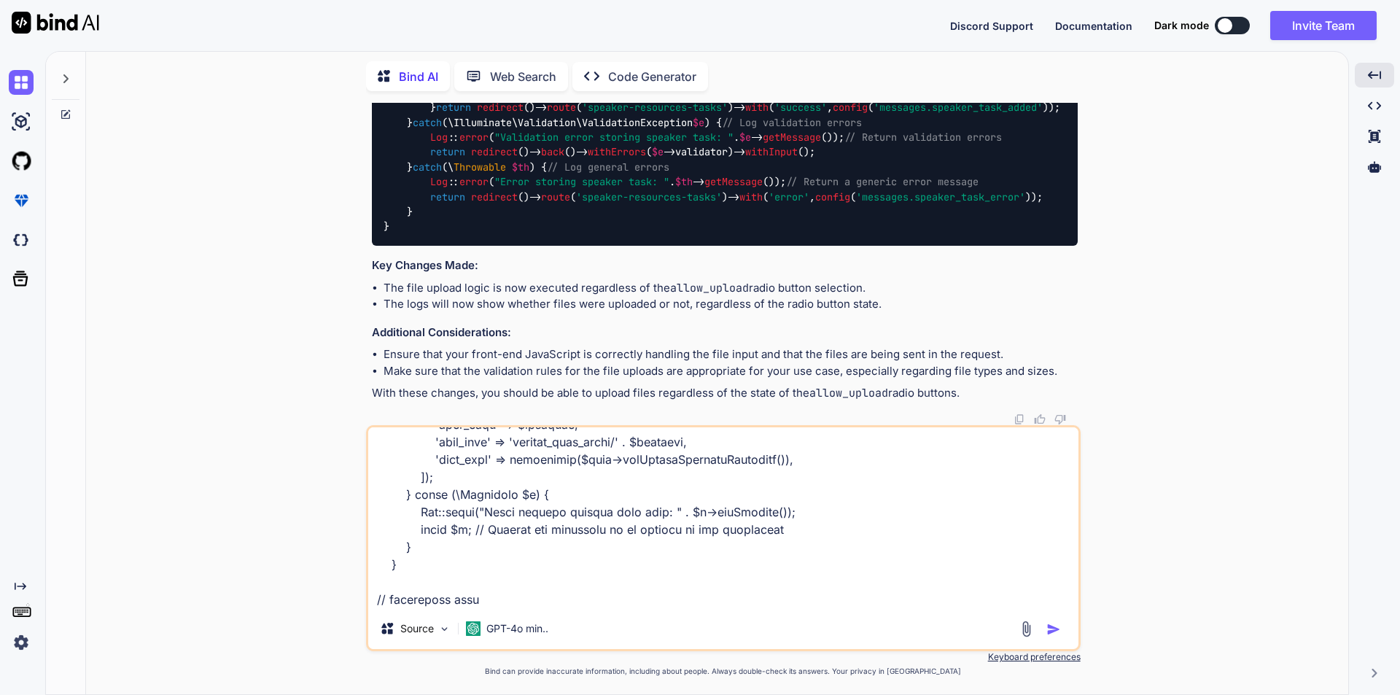
scroll to position [1893, 0]
click at [410, 591] on textarea at bounding box center [723, 517] width 710 height 181
paste textarea "public function saveSpeakerTask(Request $request) { try { // Validate form data…"
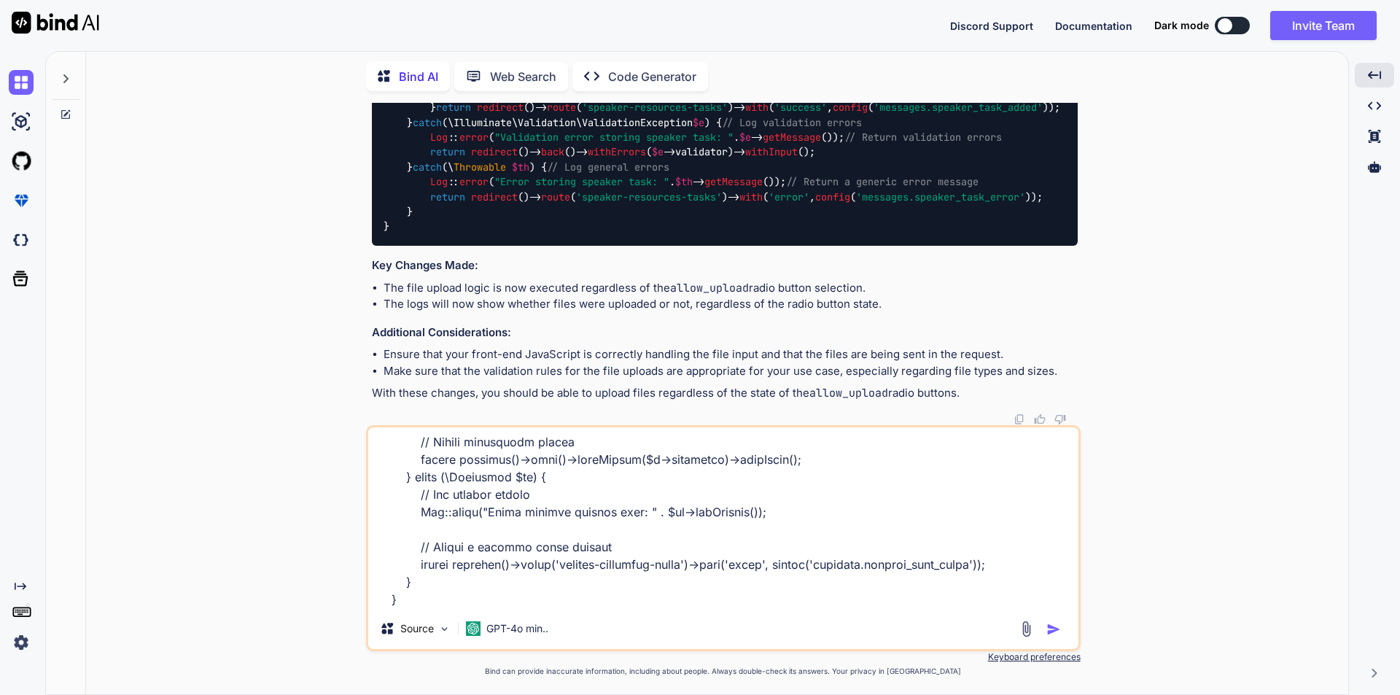
scroll to position [3432, 0]
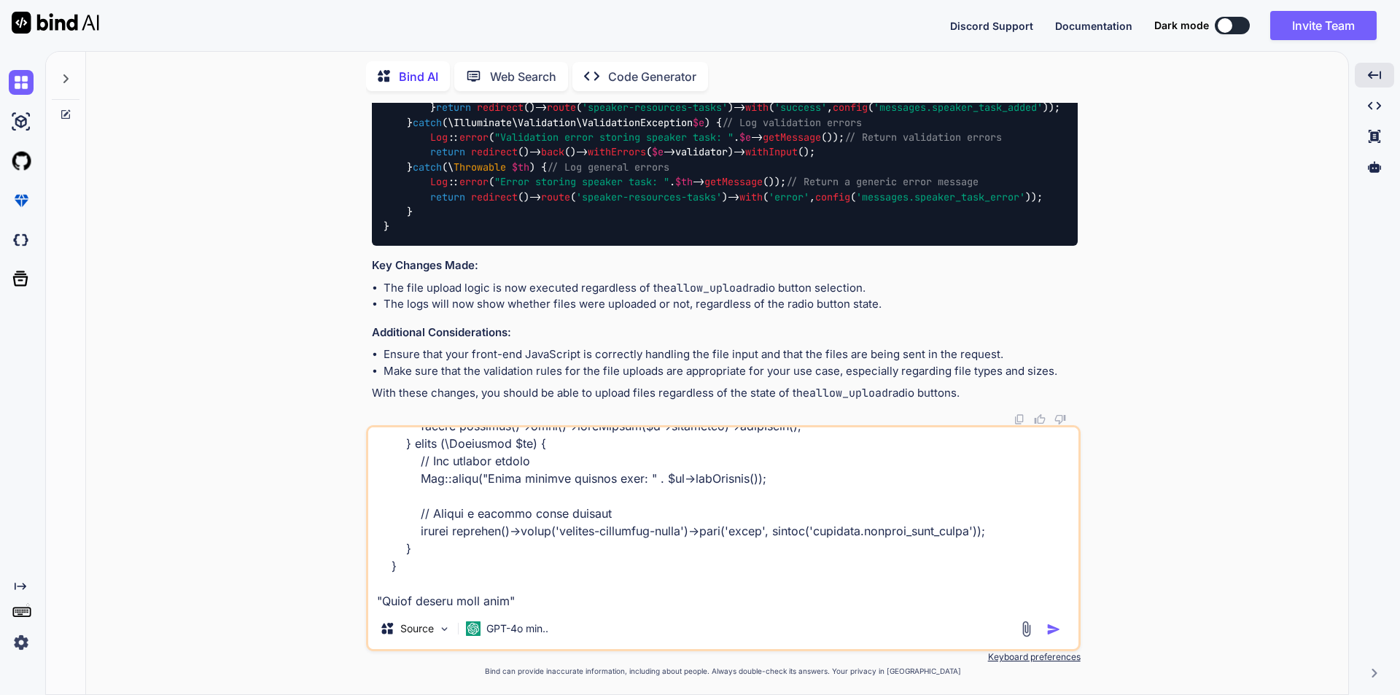
click at [513, 601] on textarea at bounding box center [723, 517] width 710 height 181
paste textarea "<input type="radio" name="allow_upload" id="allow-upload-yes" value="1"> Yes"
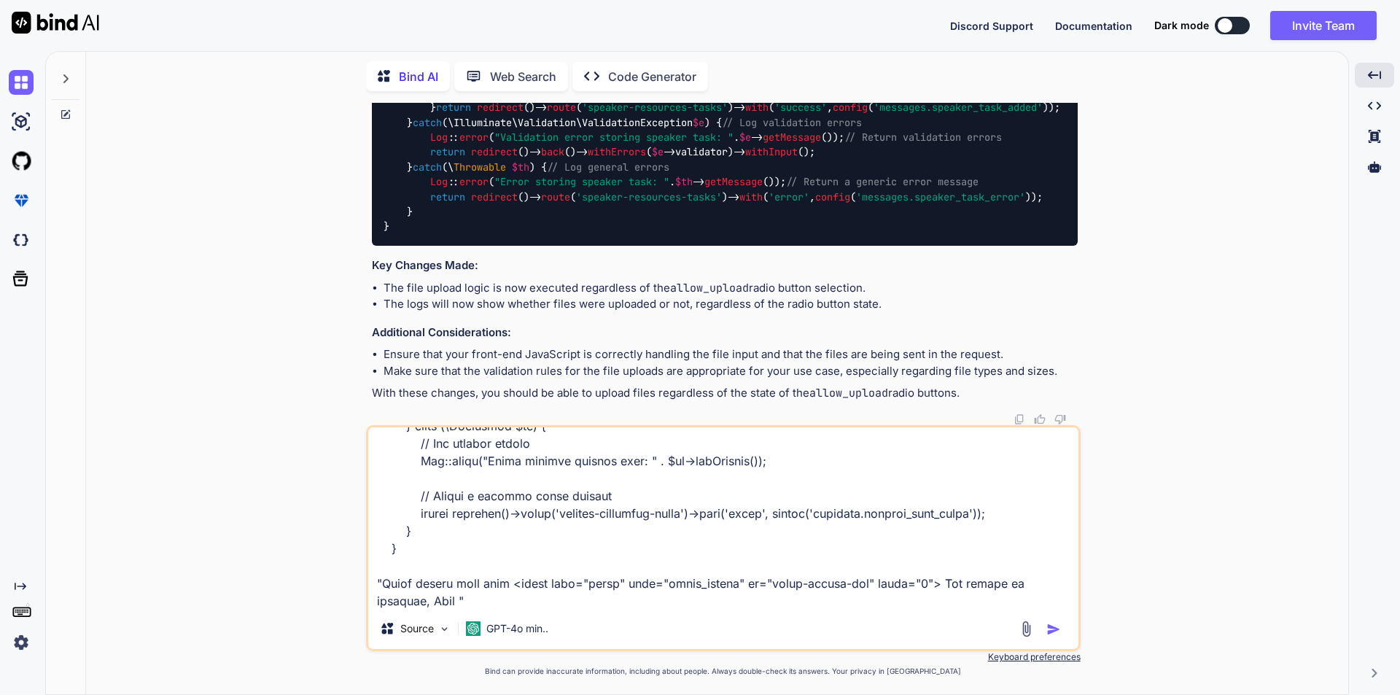
click at [466, 600] on textarea at bounding box center [723, 517] width 710 height 181
paste textarea "<input type="radio" name="allow_upload" id="allow-upload-no" class="ms-3" value…"
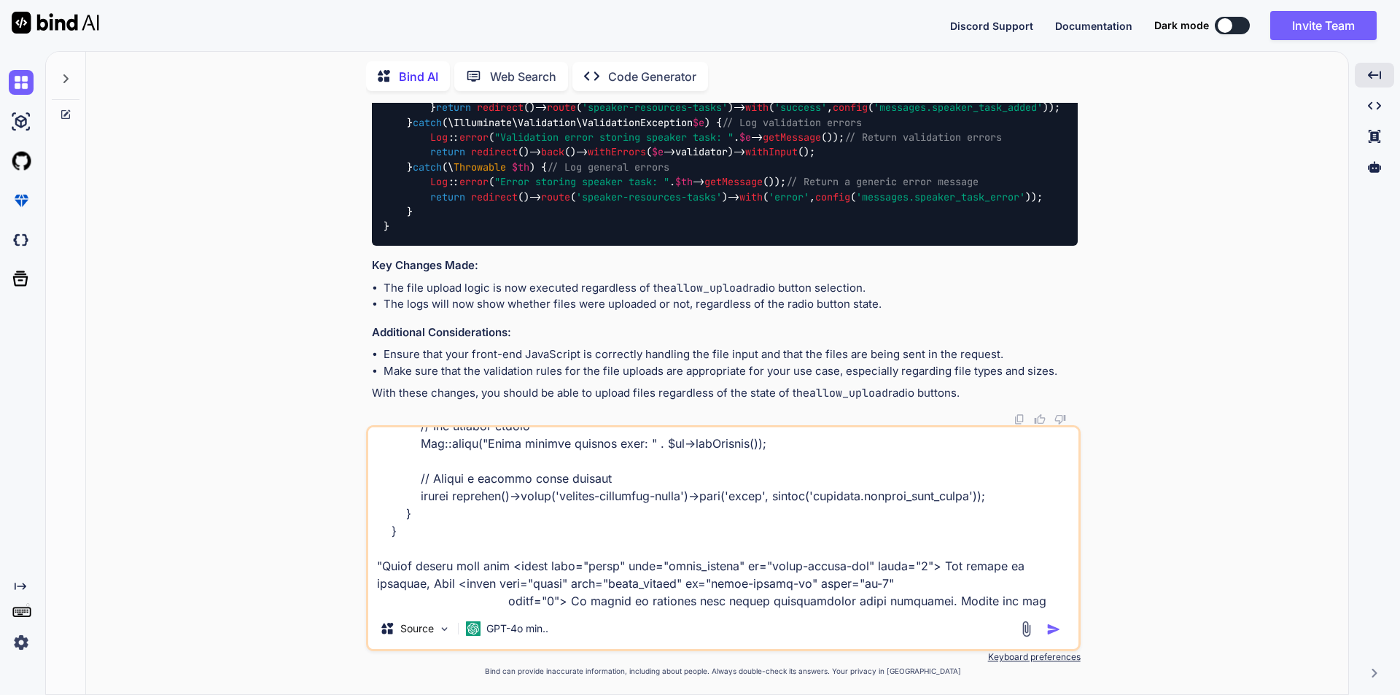
scroll to position [3484, 0]
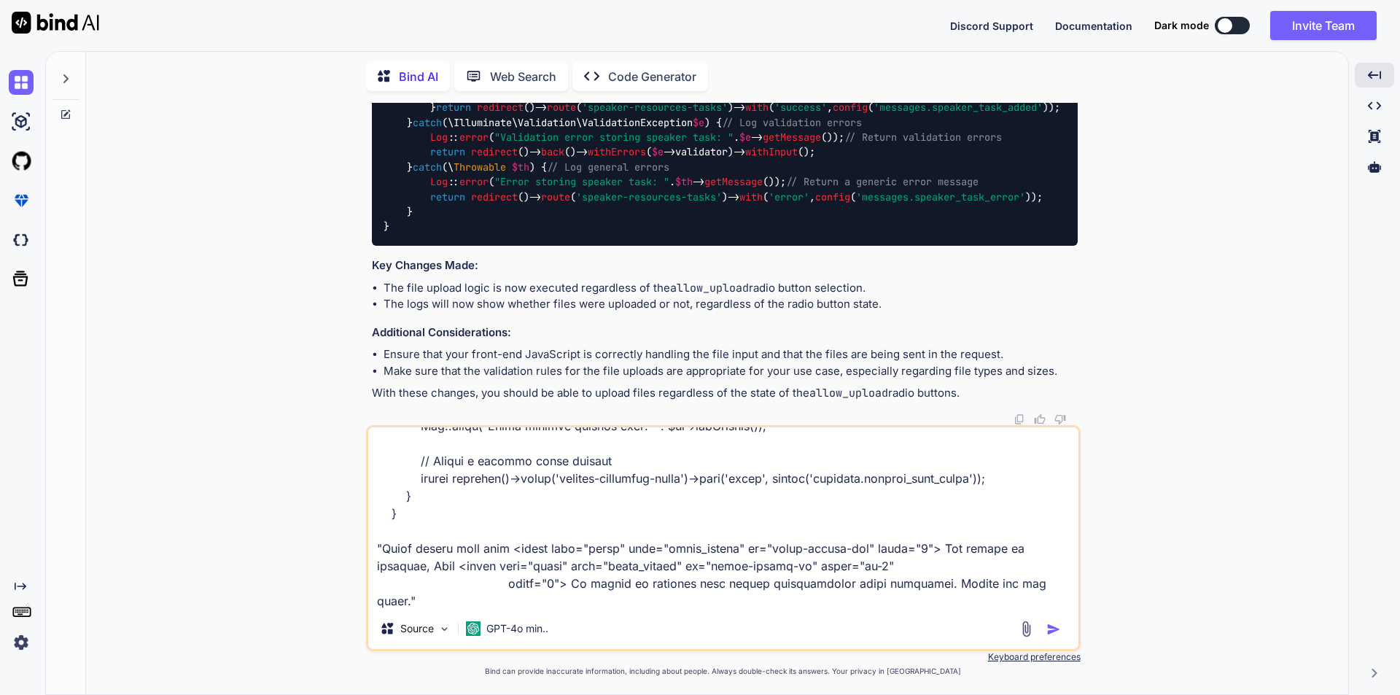
type textarea "not working, not i am managing it as below // service file code public function…"
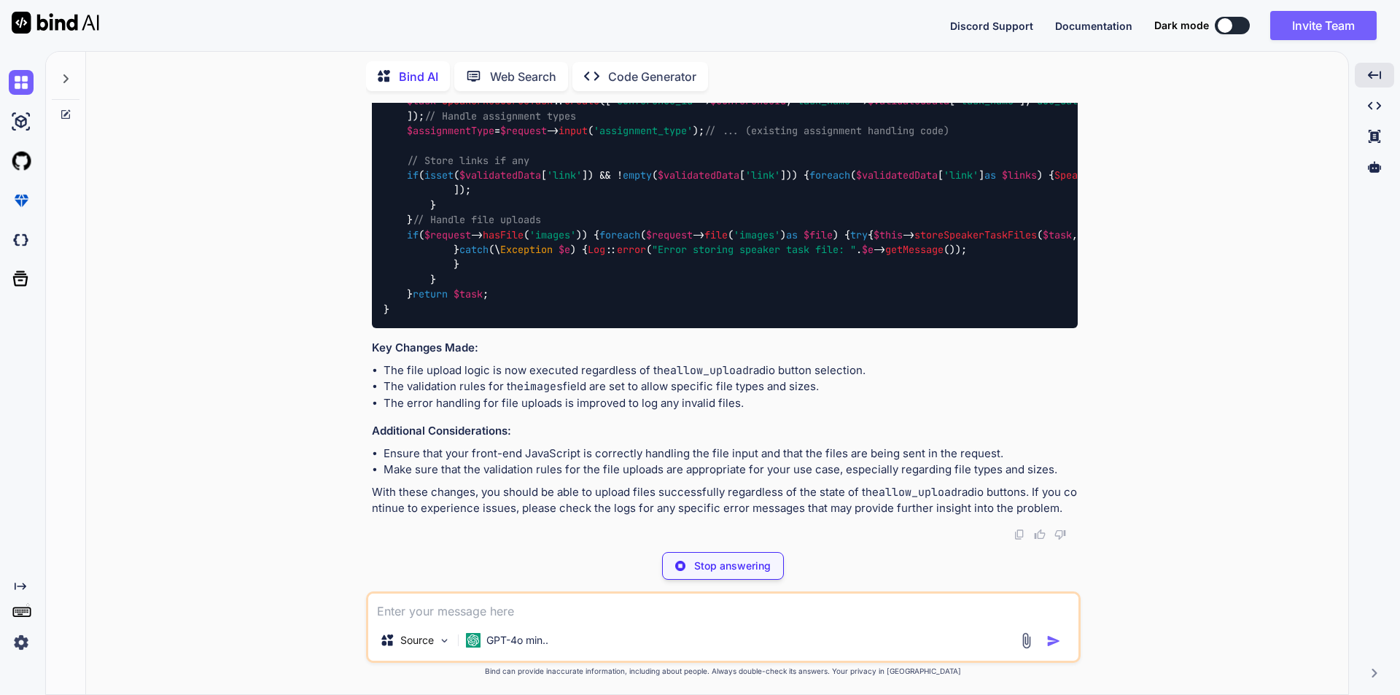
scroll to position [6190, 0]
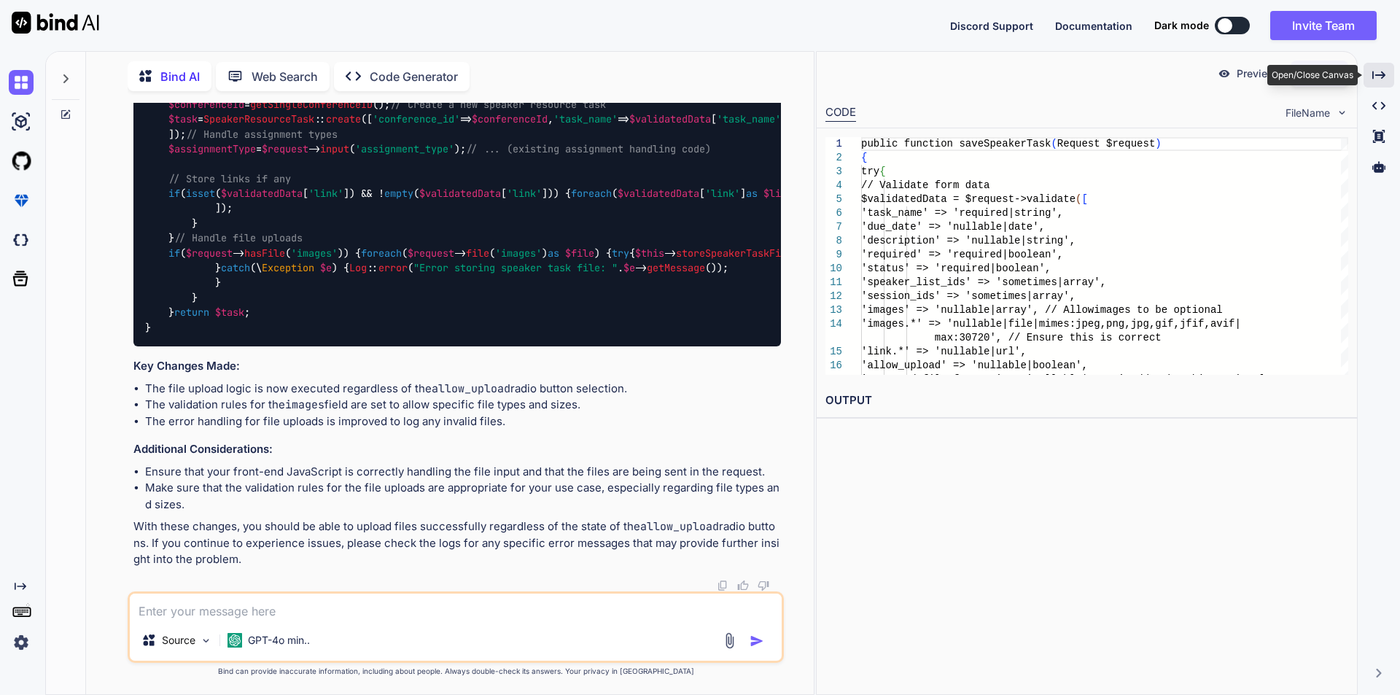
click at [1382, 81] on icon "Created with Pixso." at bounding box center [1378, 75] width 13 height 13
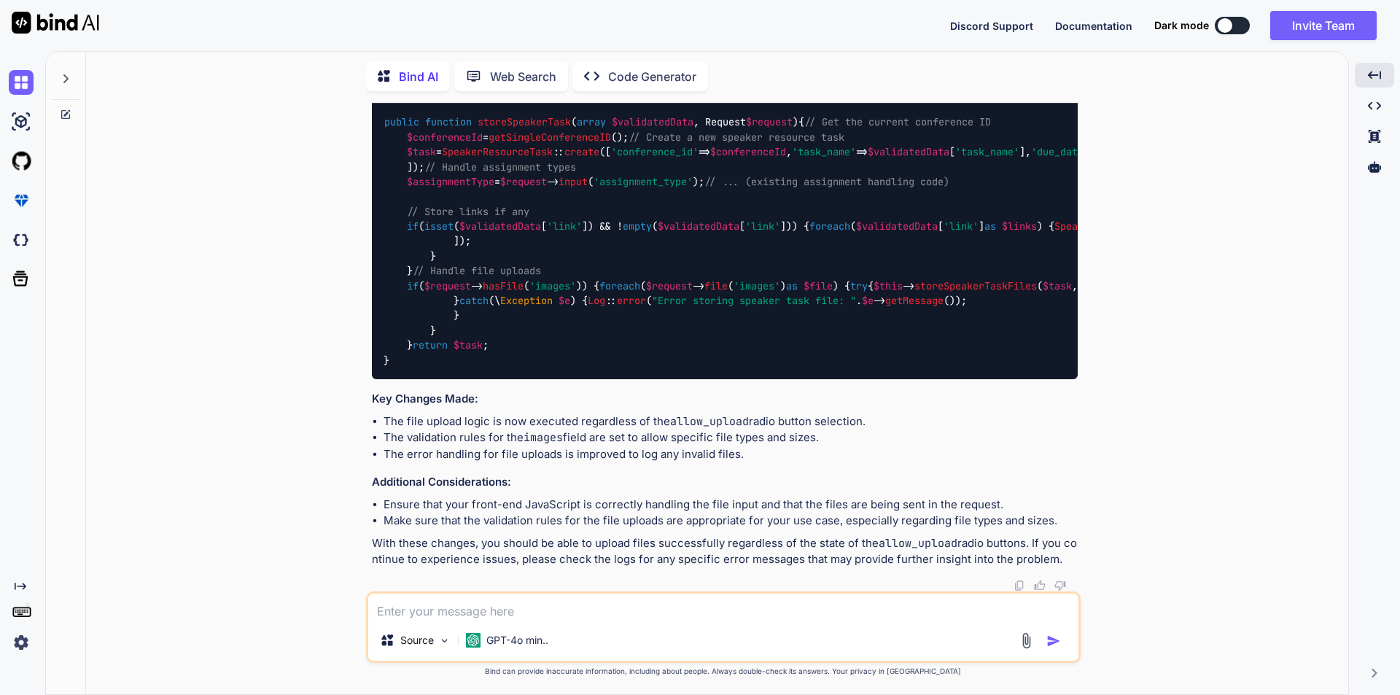
scroll to position [4540, 0]
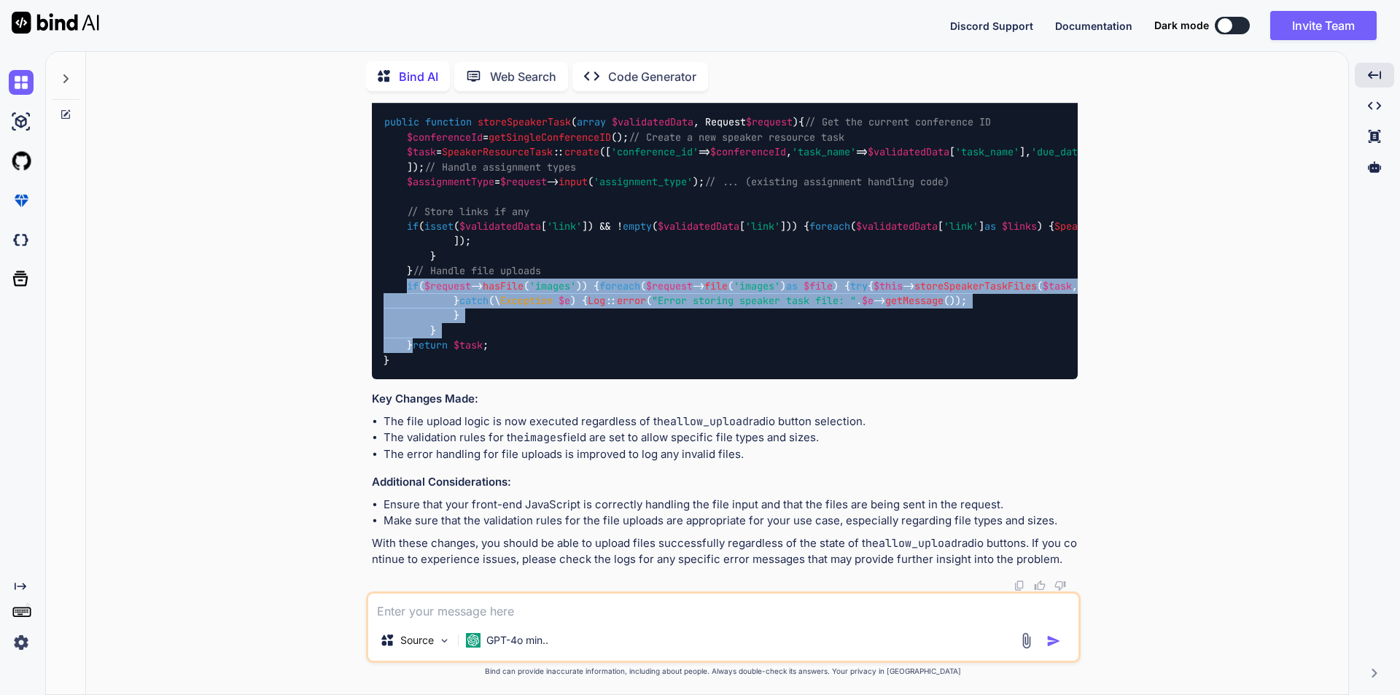
drag, startPoint x: 408, startPoint y: 271, endPoint x: 429, endPoint y: 384, distance: 115.6
click at [429, 380] on div "public function storeSpeakerTask ( array $validatedData , Request $request ) { …" at bounding box center [725, 242] width 706 height 276
copy code "if ( $request -> hasFile ( 'images' )) { foreach ( $request -> file ( 'images' …"
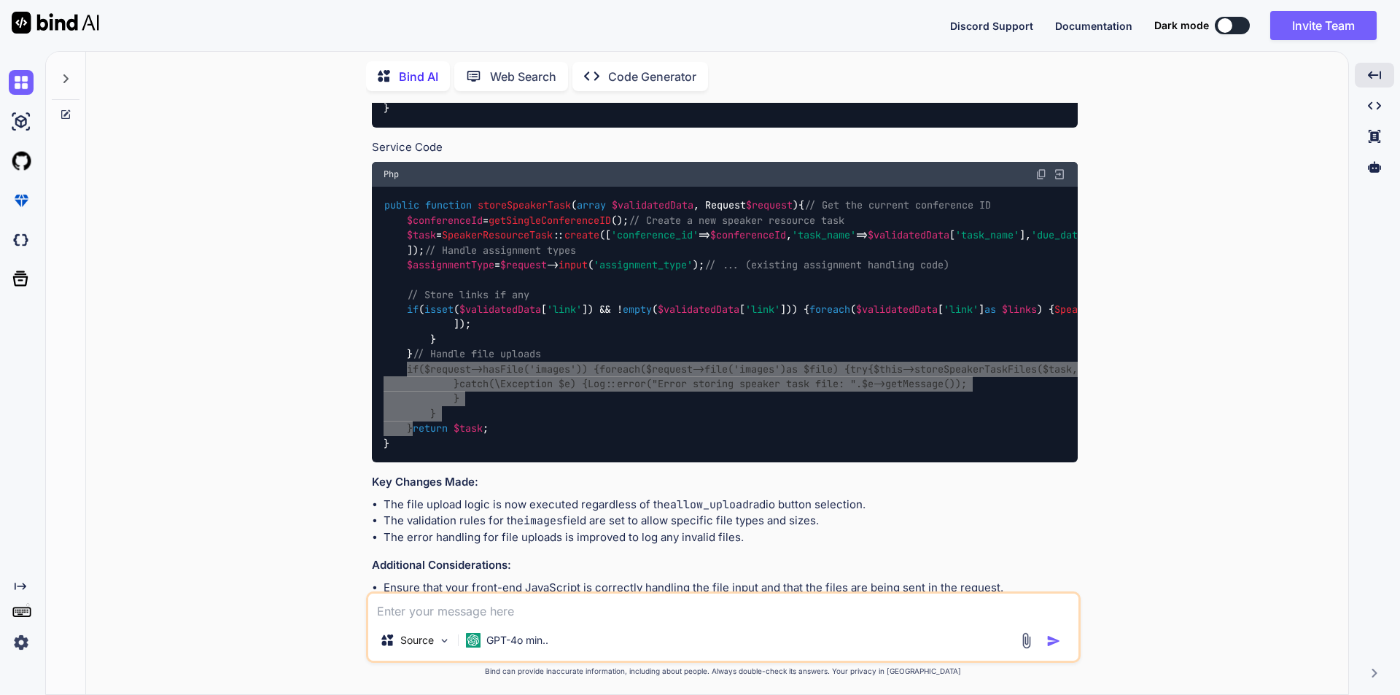
scroll to position [4248, 0]
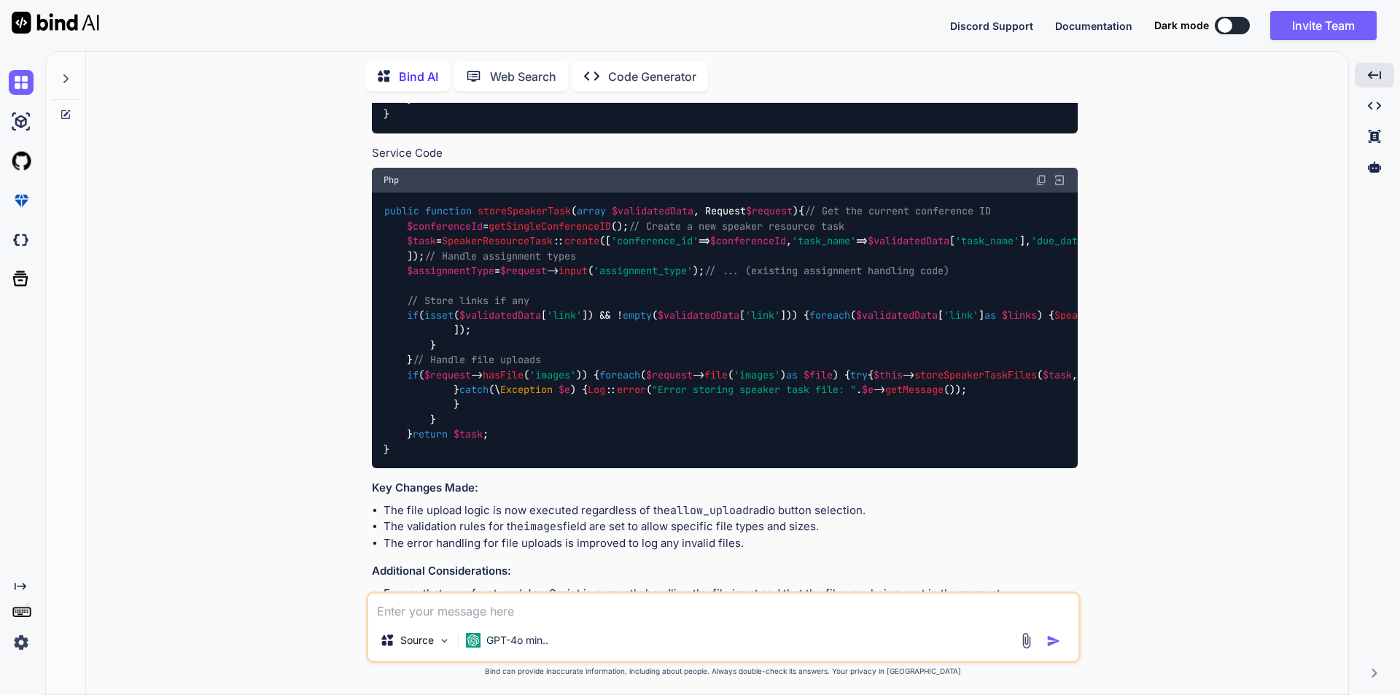
drag, startPoint x: 894, startPoint y: 277, endPoint x: 835, endPoint y: 280, distance: 59.1
copy p "file uploads"
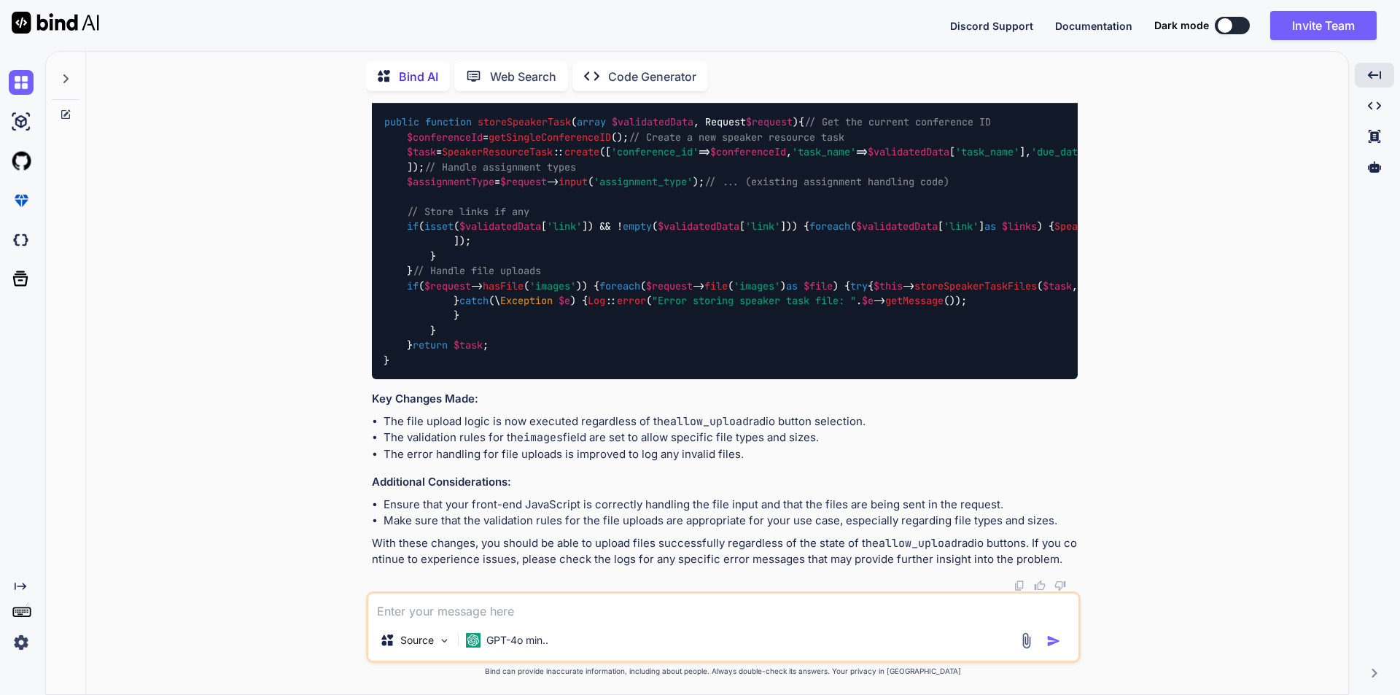
drag, startPoint x: 628, startPoint y: 611, endPoint x: 626, endPoint y: 599, distance: 12.6
click at [627, 609] on textarea at bounding box center [723, 607] width 710 height 26
paste textarea "file uploads"
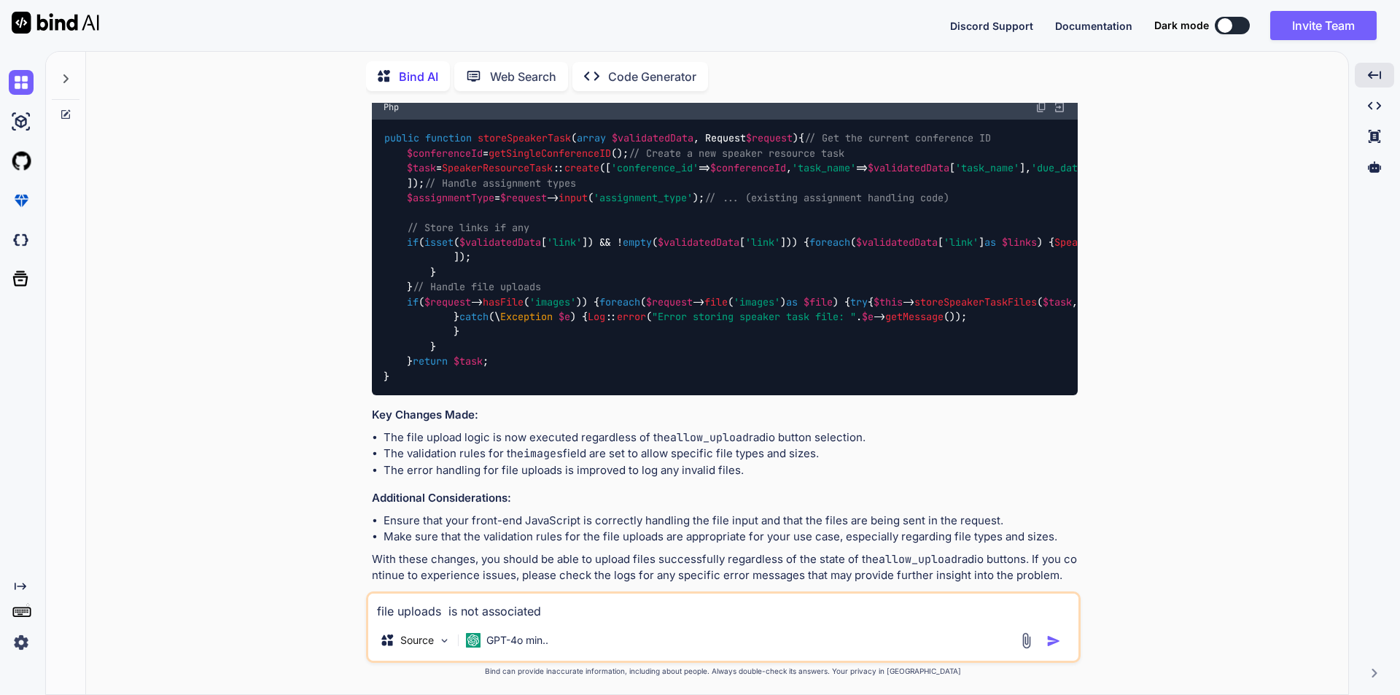
drag, startPoint x: 971, startPoint y: 206, endPoint x: 397, endPoint y: 224, distance: 574.9
copy p "allow_upload selection"
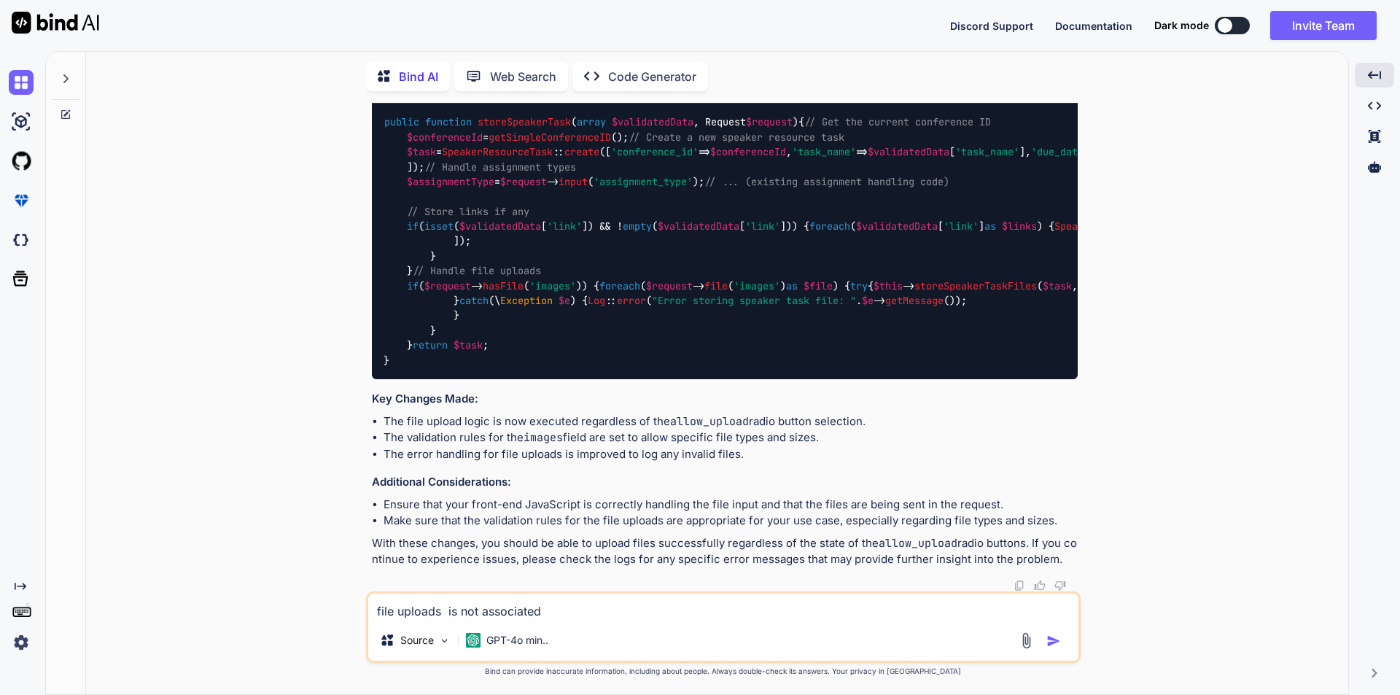
scroll to position [5415, 0]
click at [566, 616] on textarea "file uploads is not associated" at bounding box center [723, 607] width 710 height 26
paste textarea "allow_upload selection"
type textarea "file uploads is not associated with allow_upload selection at all, both are sep…"
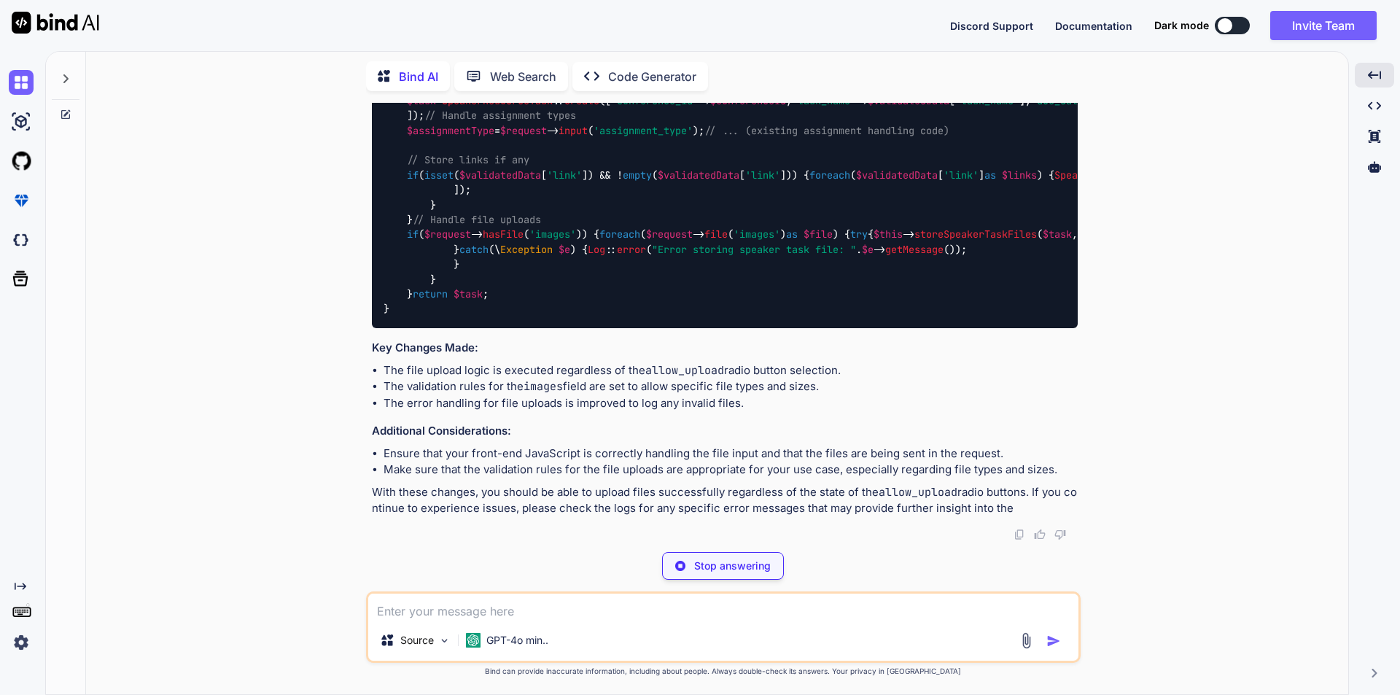
scroll to position [8384, 0]
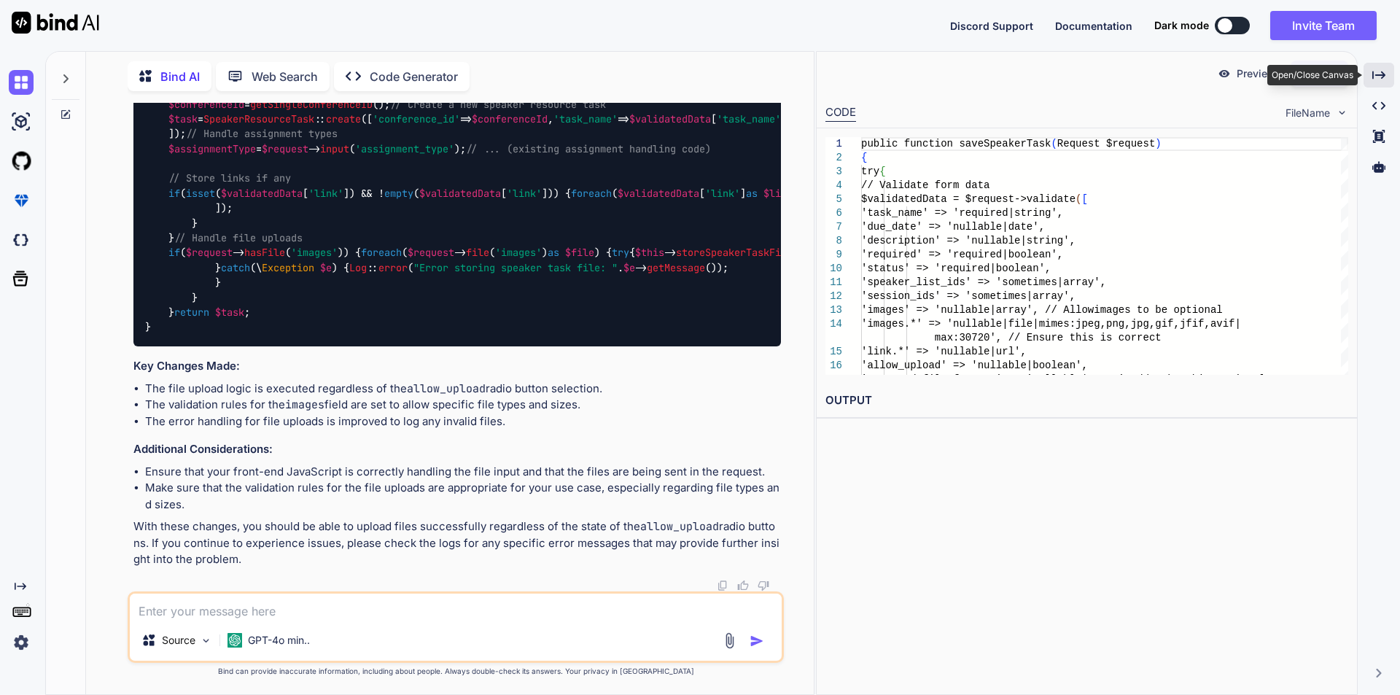
click at [1385, 69] on div "Created with Pixso." at bounding box center [1379, 75] width 31 height 25
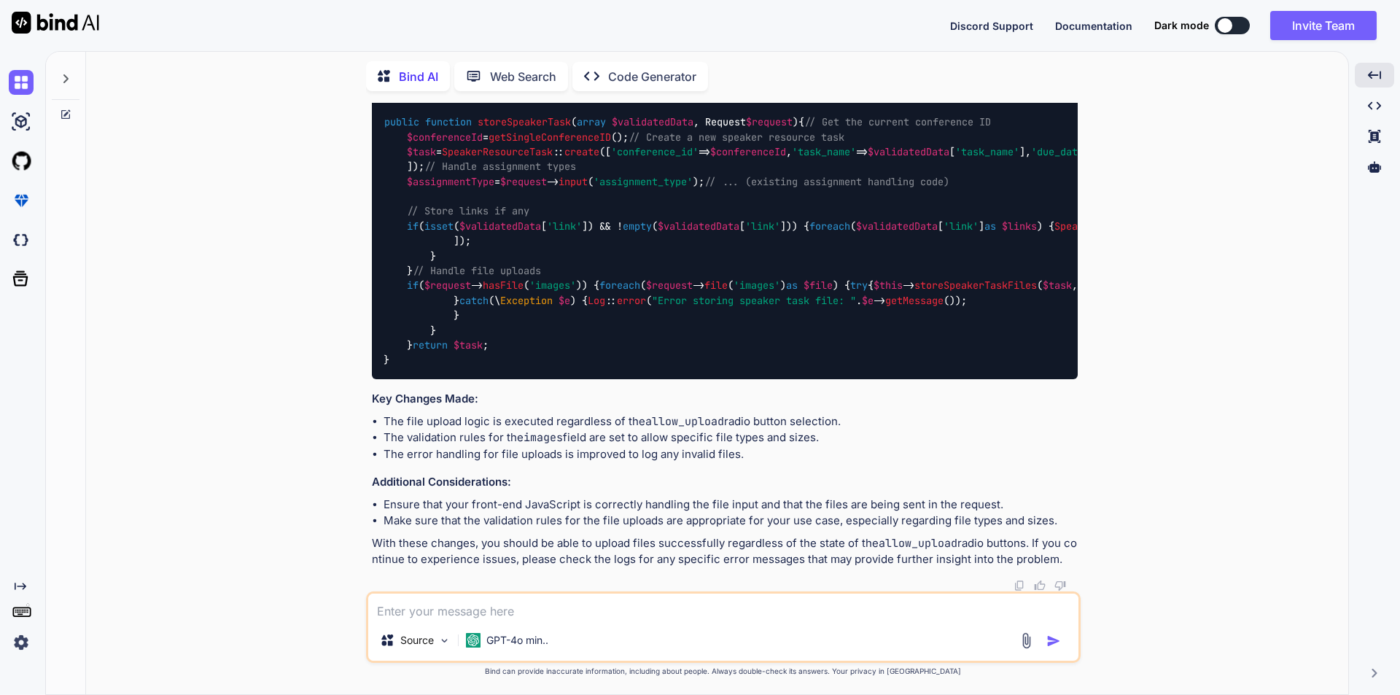
scroll to position [8924, 0]
click at [518, 602] on textarea at bounding box center [723, 607] width 710 height 26
type textarea "give me complete updated code"
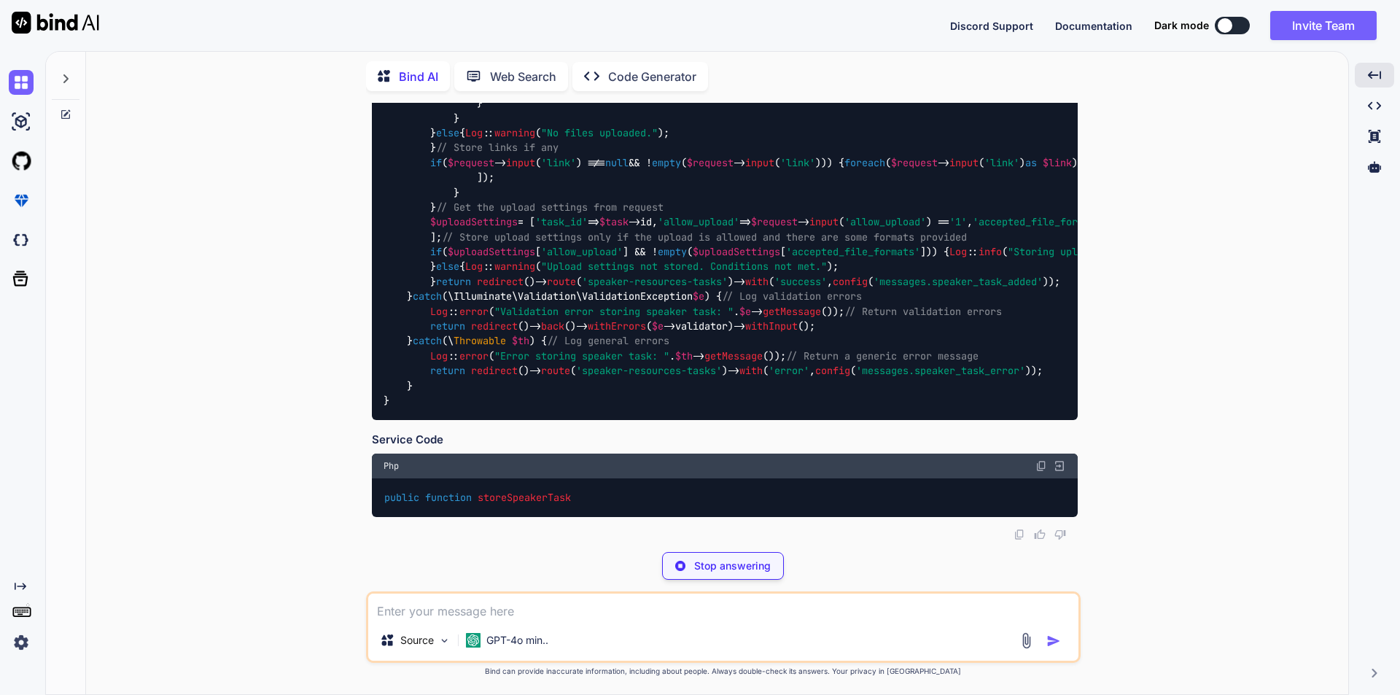
scroll to position [10845, 0]
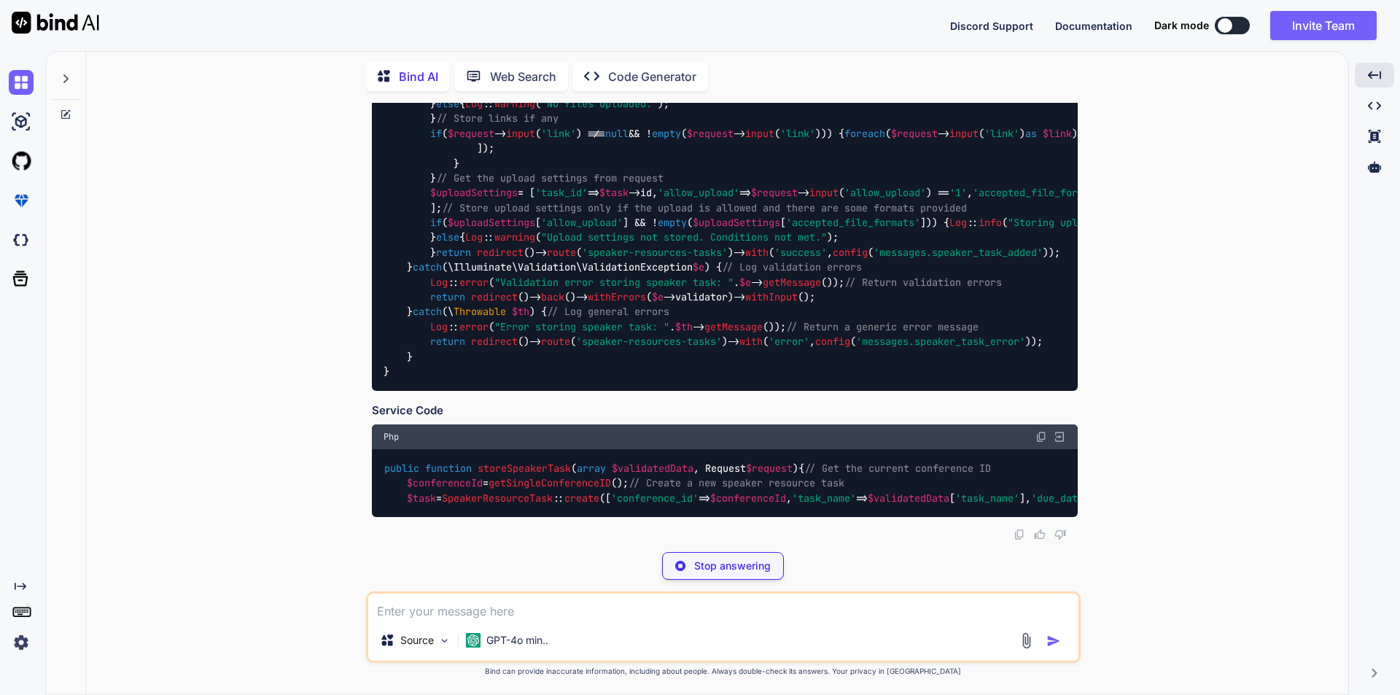
drag, startPoint x: 397, startPoint y: 426, endPoint x: 386, endPoint y: 381, distance: 46.5
click at [386, 381] on div "public function saveSpeakerTask ( Request $request ) { try { // Validate form d…" at bounding box center [725, 149] width 706 height 484
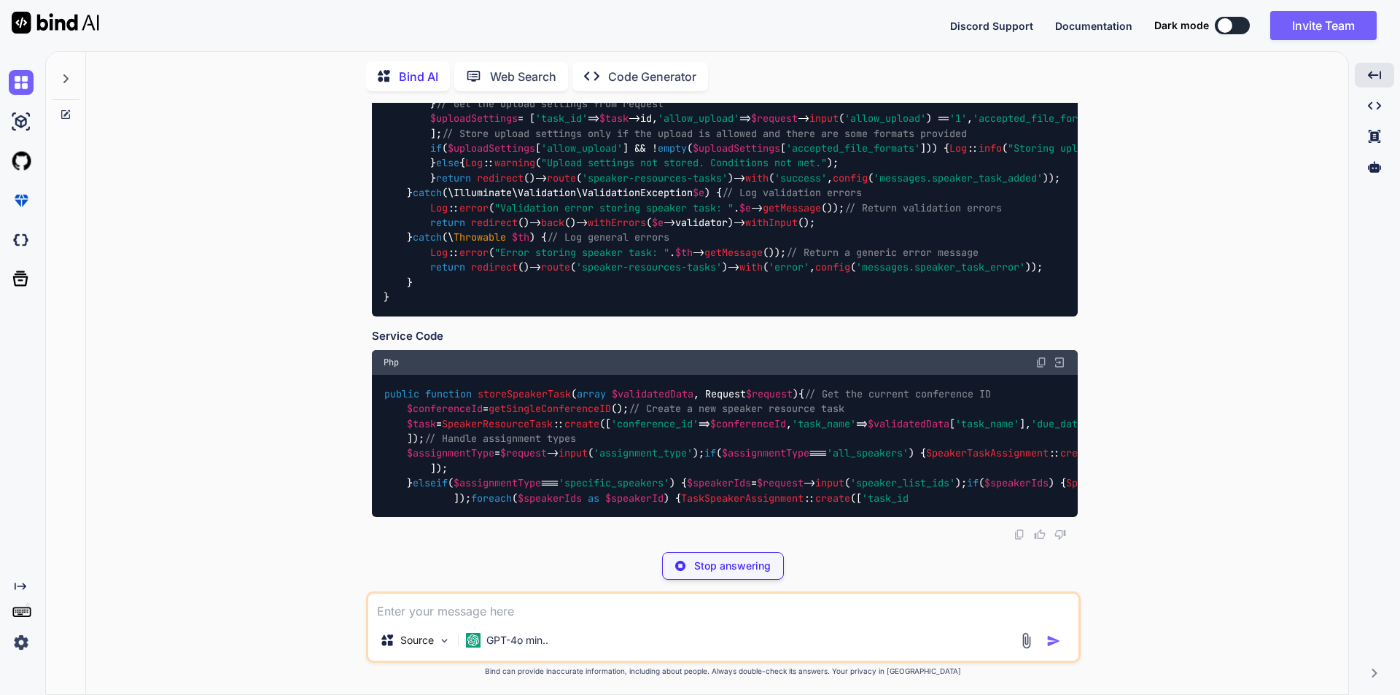
scroll to position [9751, 0]
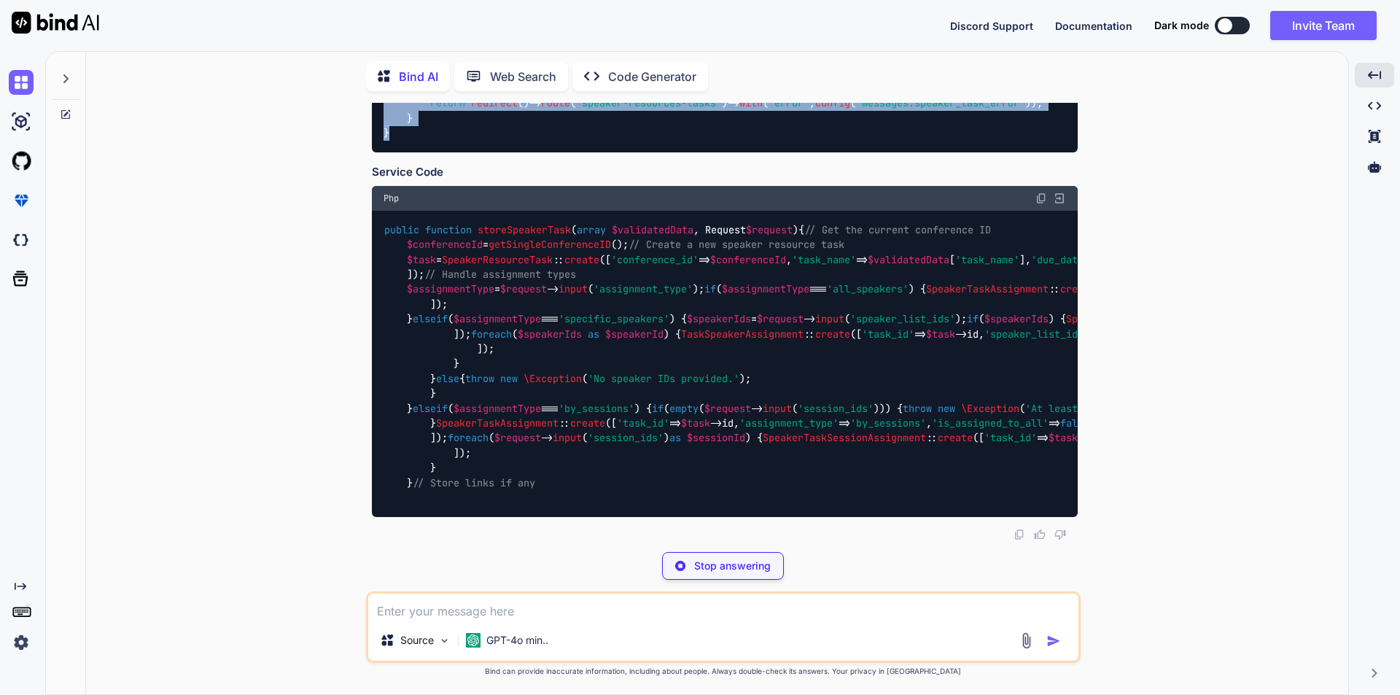
copy code "public function saveSpeakerTask ( Request $request ) { try { // Validate form d…"
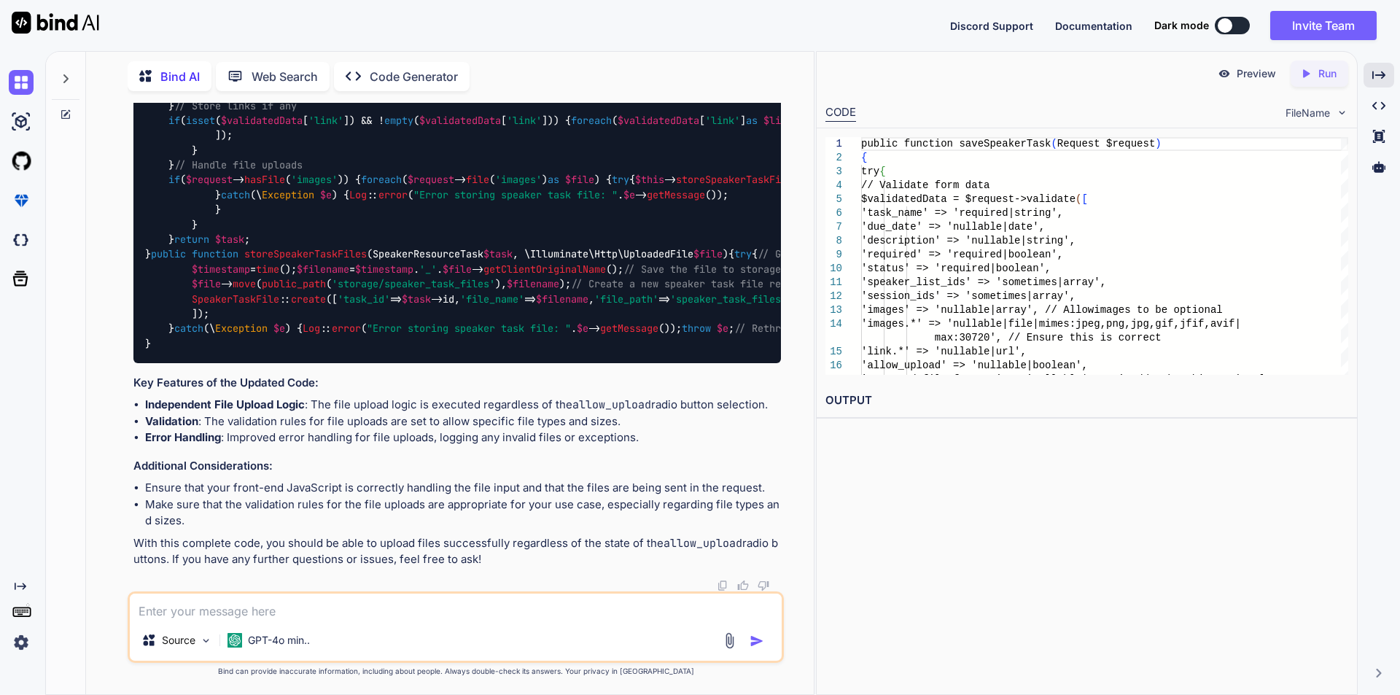
scroll to position [12525, 0]
drag, startPoint x: 152, startPoint y: 423, endPoint x: 150, endPoint y: 331, distance: 91.9
click at [150, 331] on div "public function storeSpeakerTask ( array $validatedData , Request $request ) { …" at bounding box center [457, 98] width 648 height 529
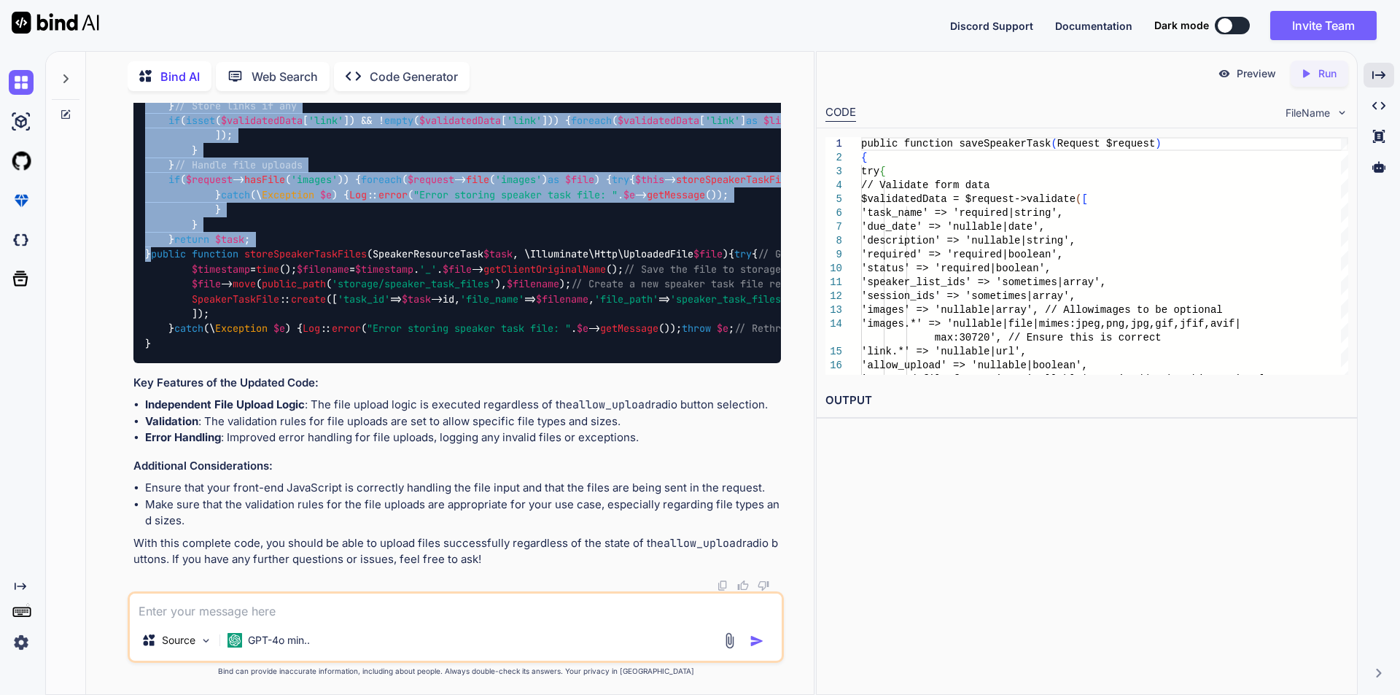
copy code "public function storeSpeakerTask ( array $validatedData , Request $request ) { …"
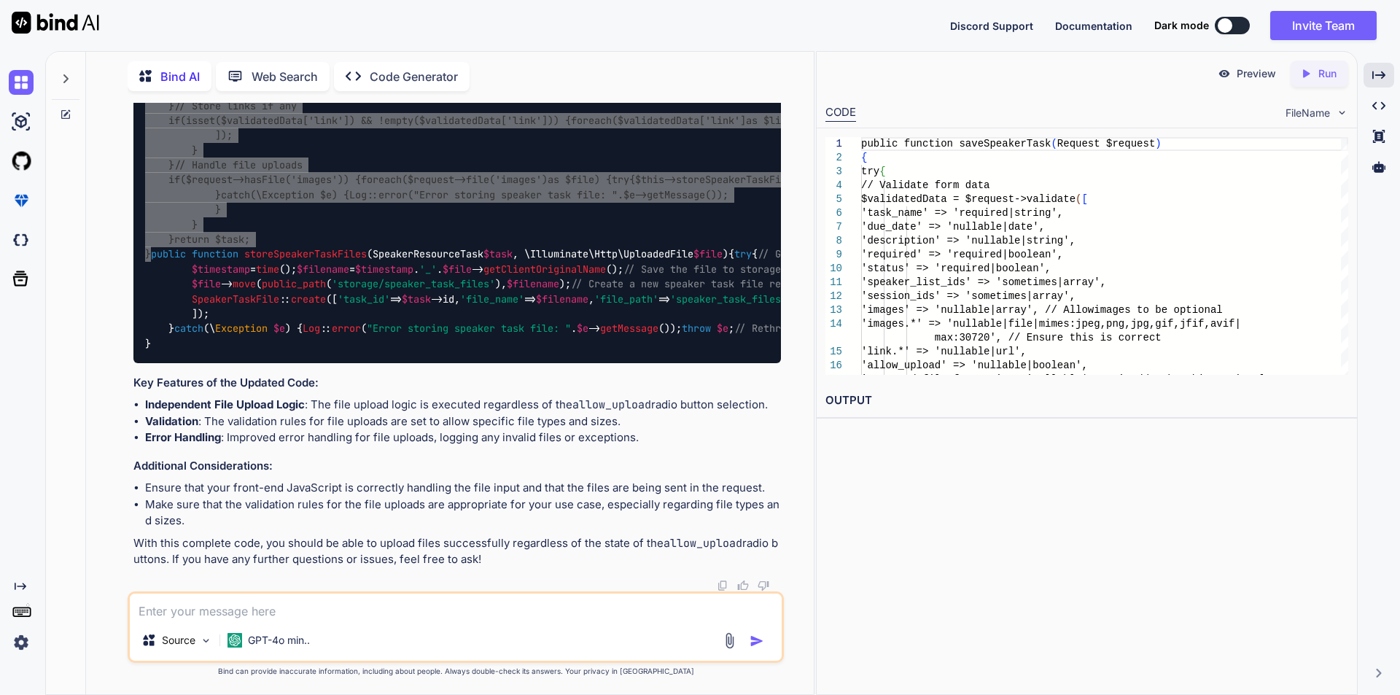
scroll to position [12744, 0]
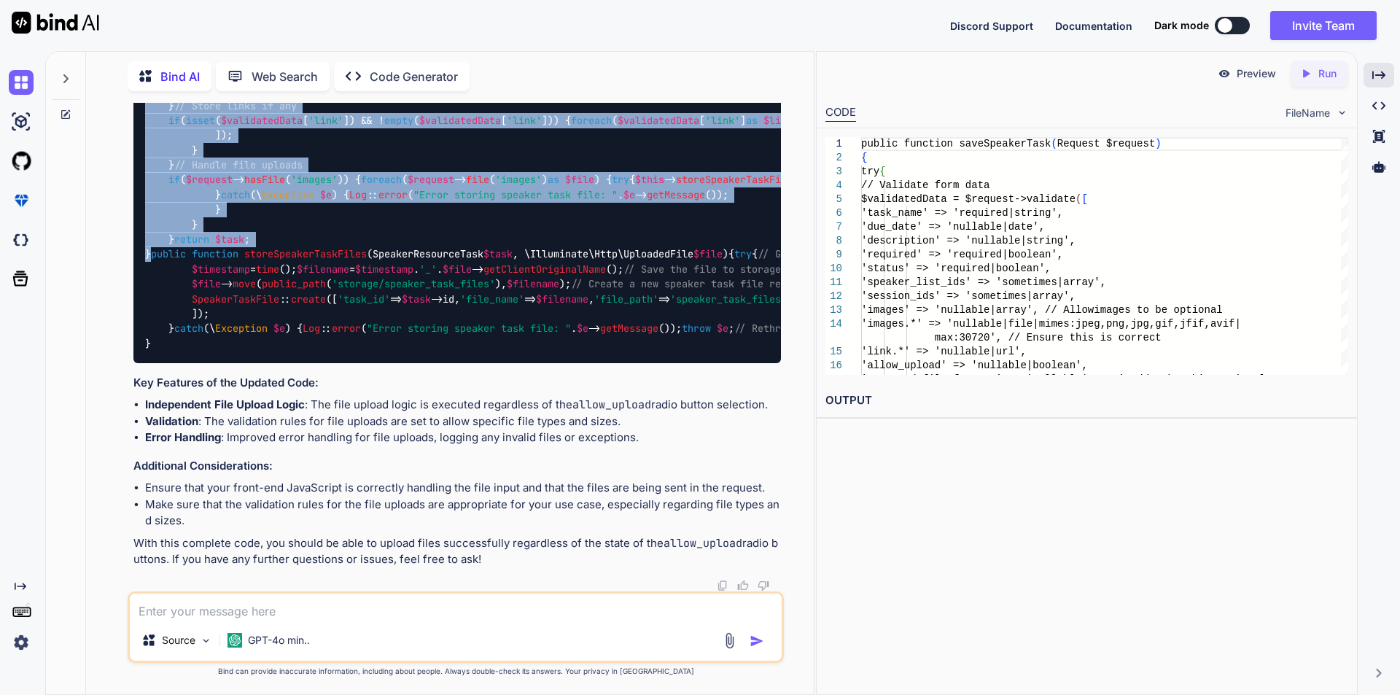
drag, startPoint x: 144, startPoint y: 240, endPoint x: 183, endPoint y: 555, distance: 317.4
click at [183, 362] on div "public function storeSpeakerTask ( array $validatedData , Request $request ) { …" at bounding box center [457, 98] width 648 height 529
copy code "public function storeSpeakerTaskFiles ( SpeakerResourceTask $task , \Illuminate…"
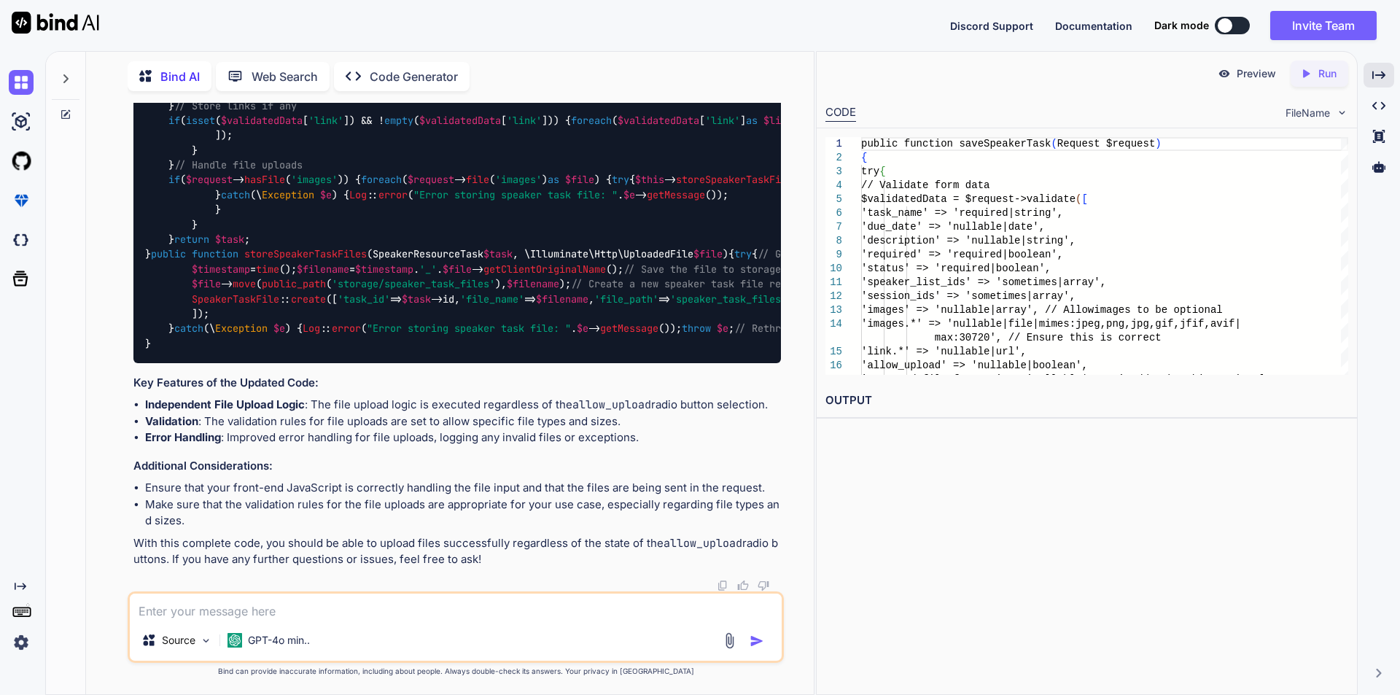
click at [259, 609] on textarea at bounding box center [456, 607] width 652 height 26
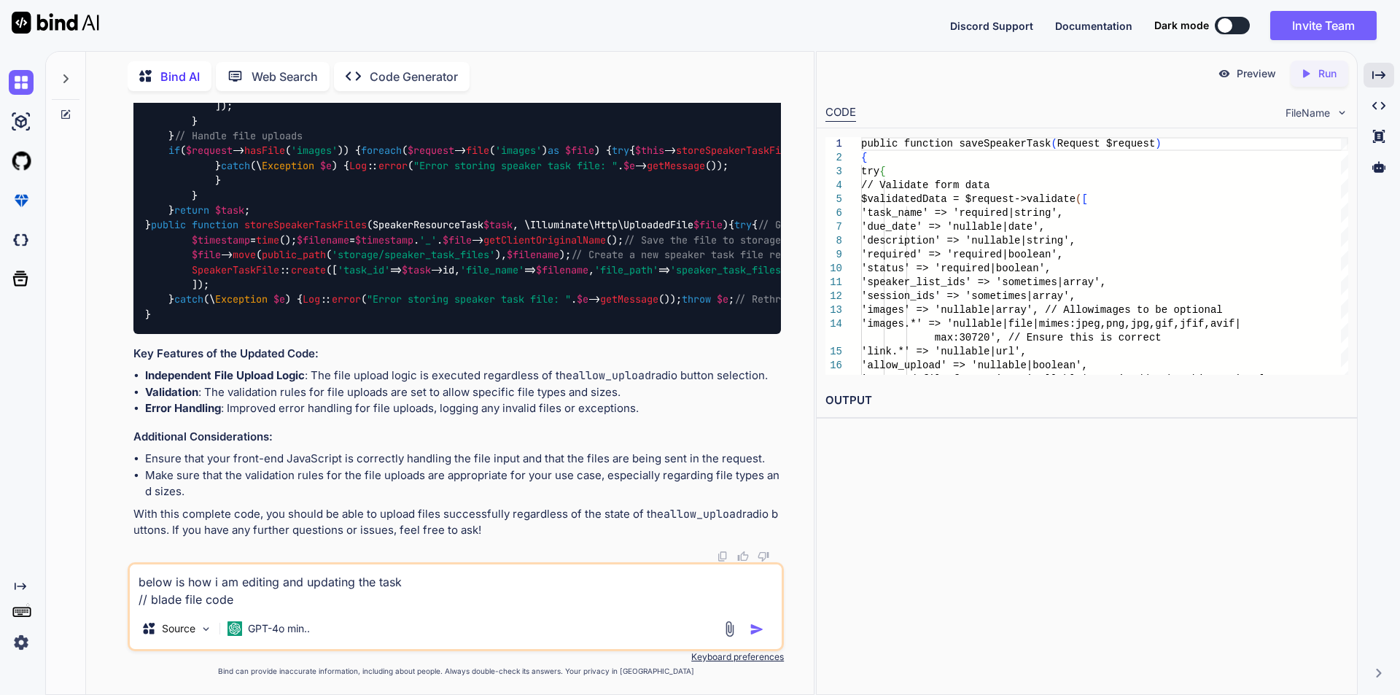
click at [276, 605] on textarea "below is how i am editing and updating the task // blade file code" at bounding box center [456, 586] width 652 height 44
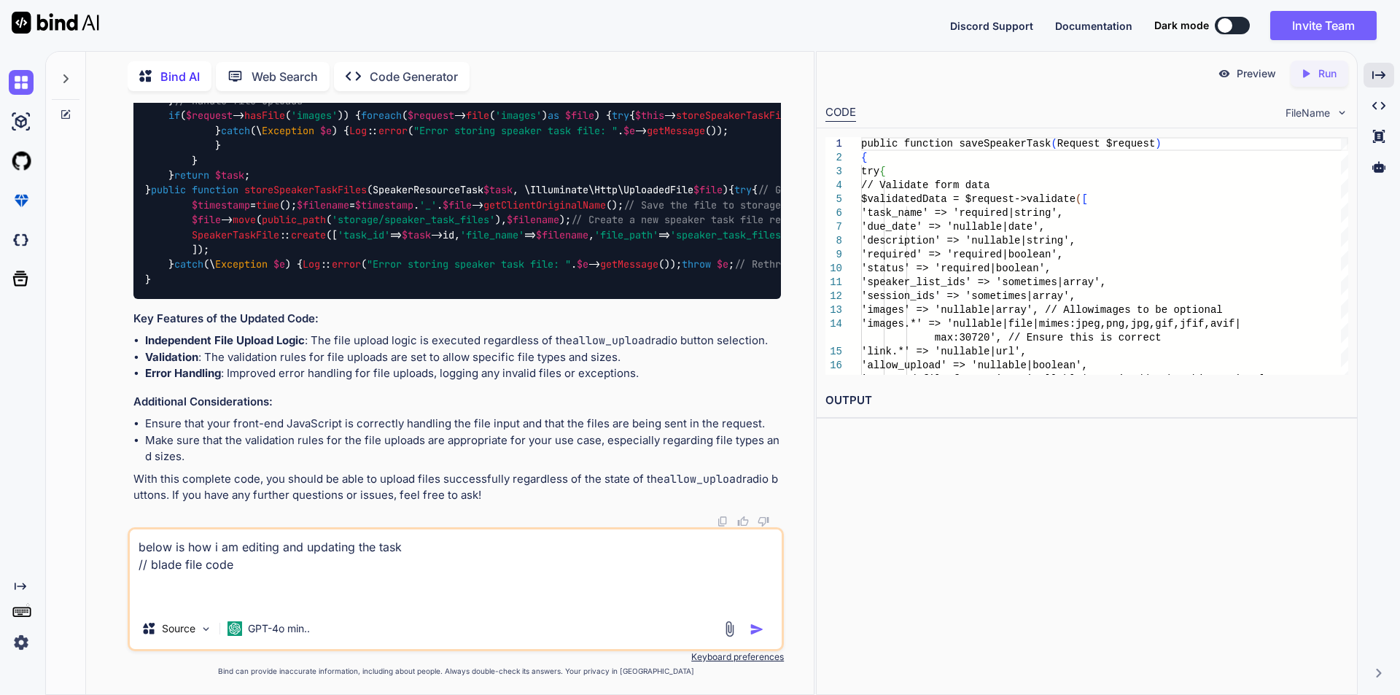
paste textarea "<div class="add-form add-company-form"> <form action="{{ route('update-speaker-…"
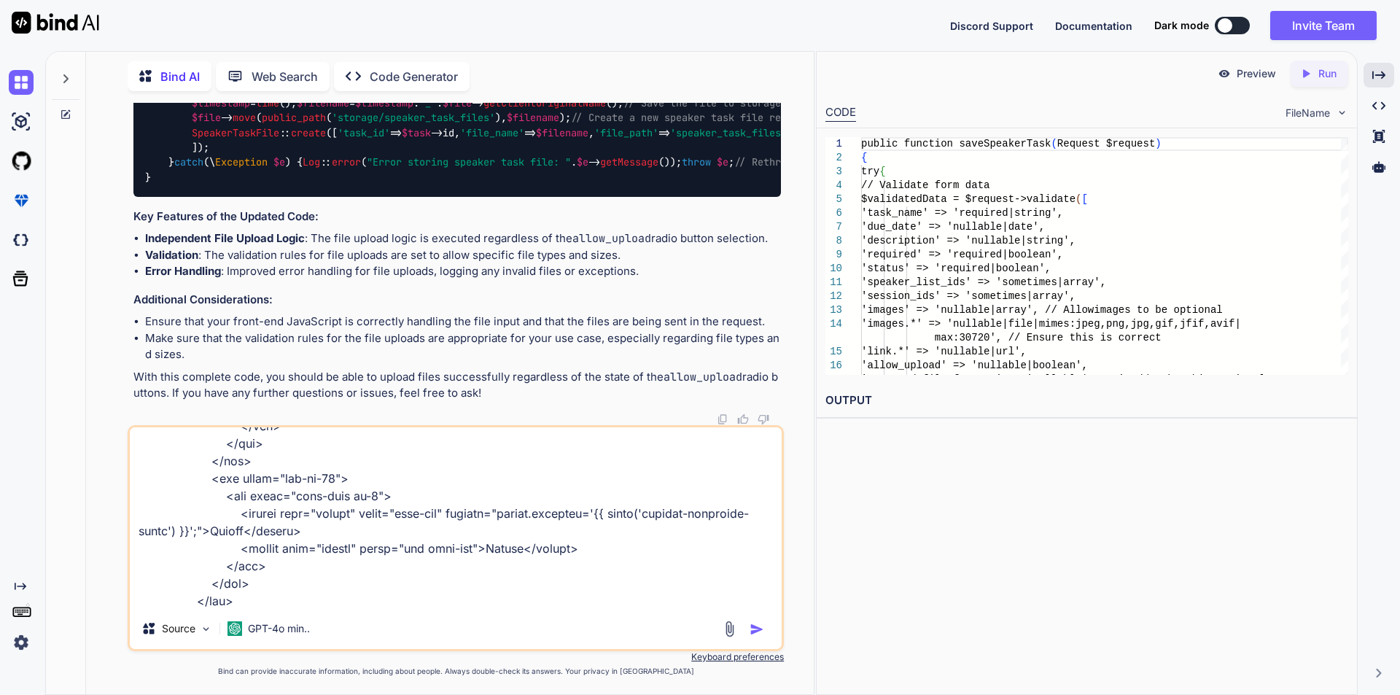
click at [229, 605] on textarea at bounding box center [456, 517] width 652 height 181
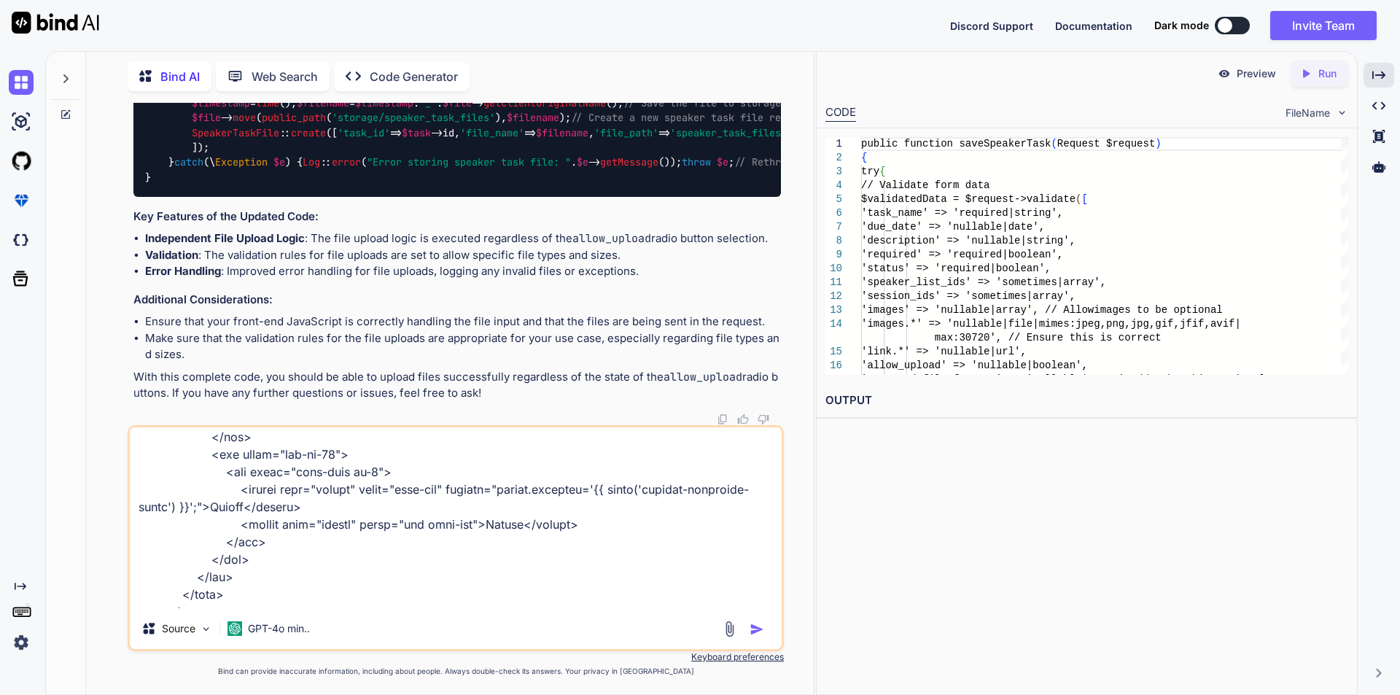
scroll to position [4833, 0]
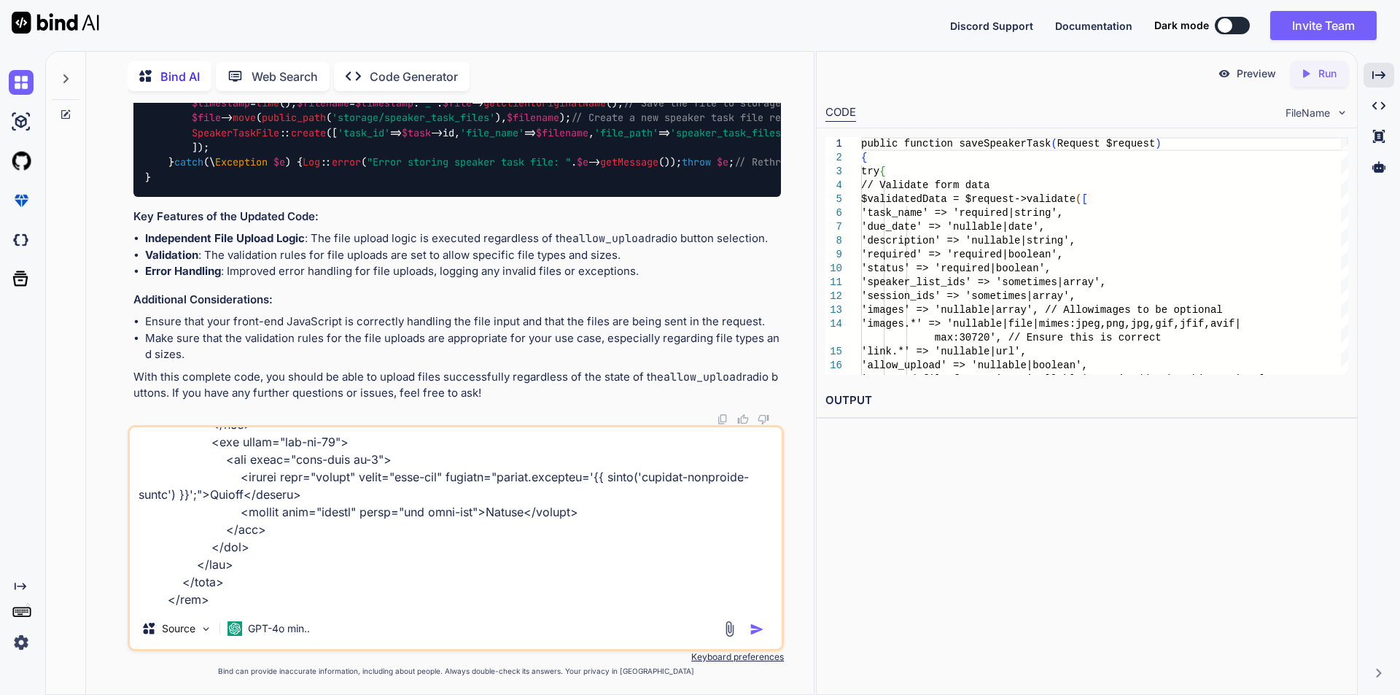
paste textarea "public function updateSpeakerTask(array $validatedData, Request $request, $spea…"
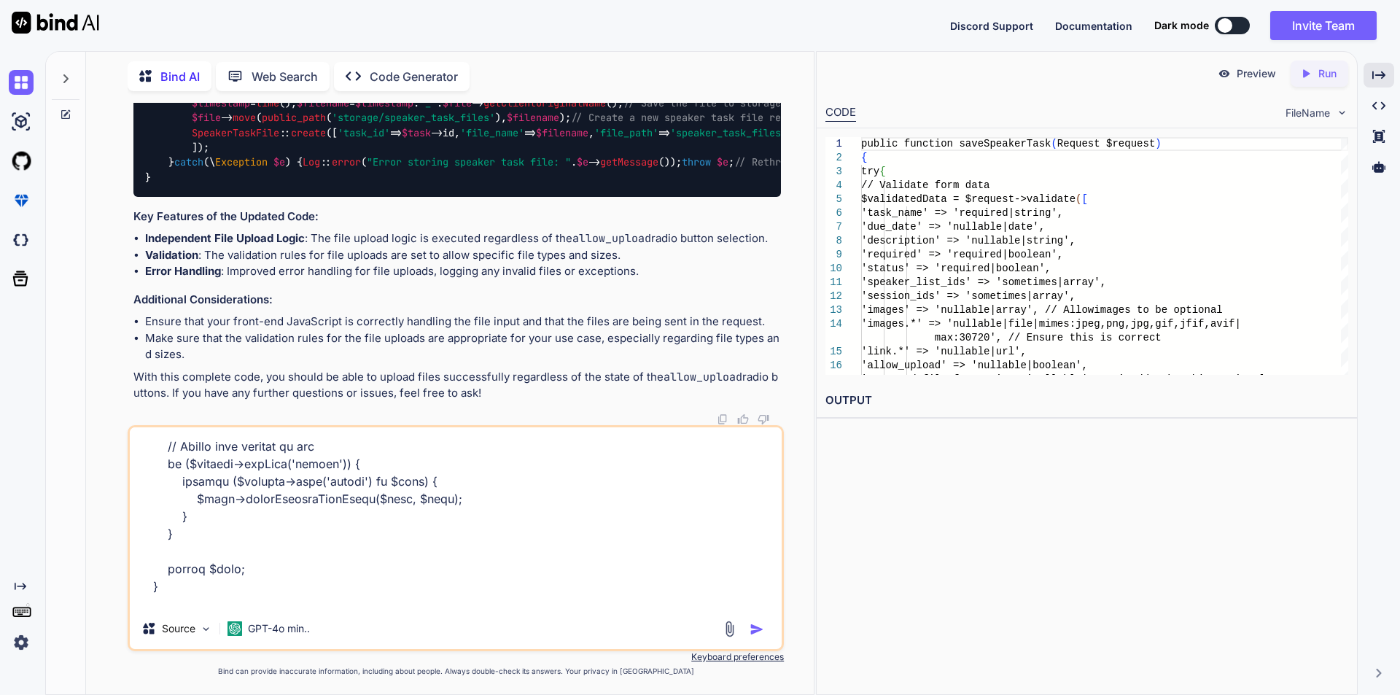
scroll to position [6548, 0]
click at [207, 601] on textarea at bounding box center [456, 517] width 652 height 181
paste textarea "public function editSpeakerTask($speakerTaskId) { $taskDetails = SpeakerResourc…"
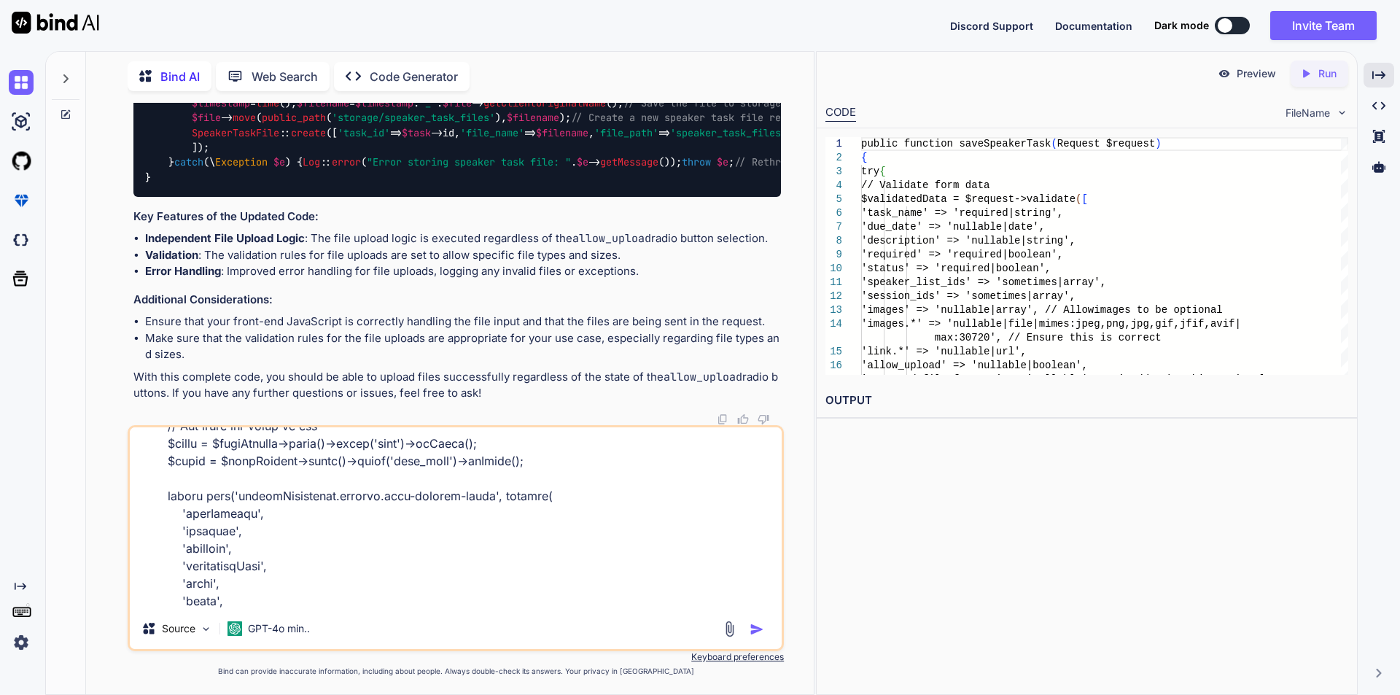
click at [190, 607] on textarea at bounding box center [456, 517] width 652 height 181
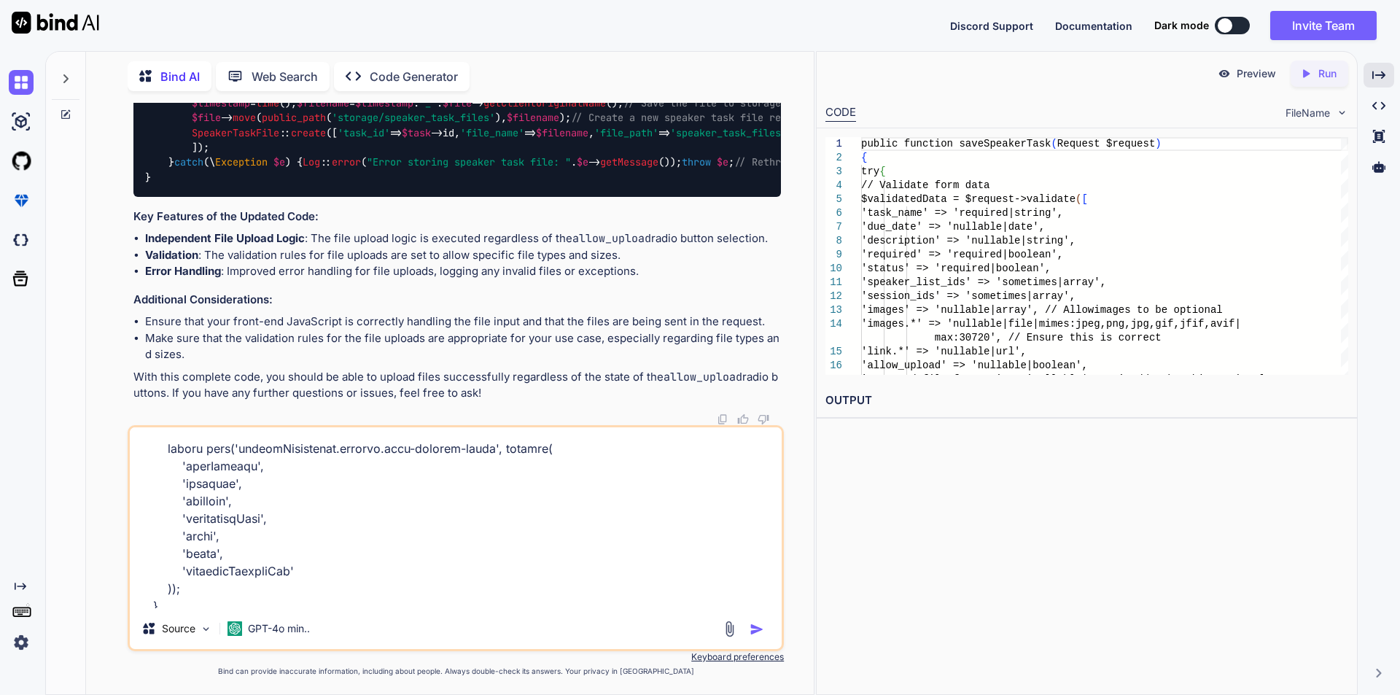
scroll to position [7231, 0]
paste textarea "public function updateSpeakerTask(Request $request, $speakerTaskId) { try { // …"
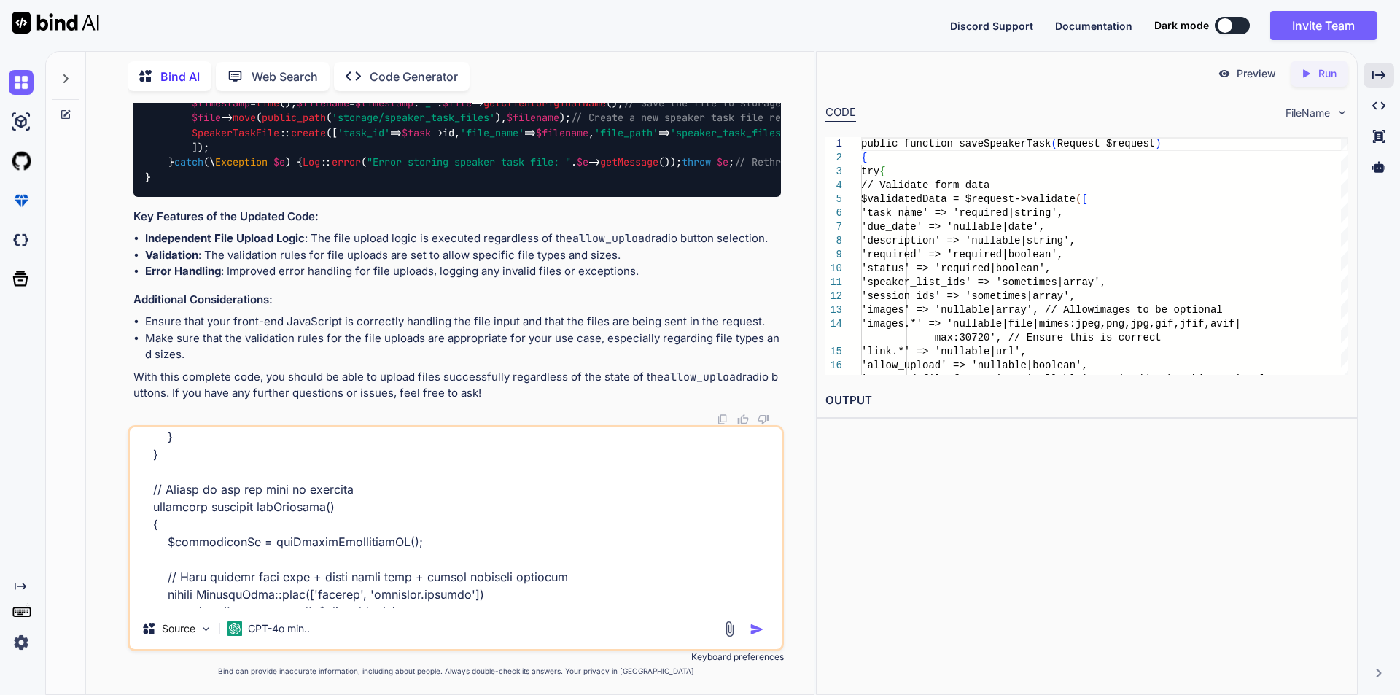
scroll to position [8158, 0]
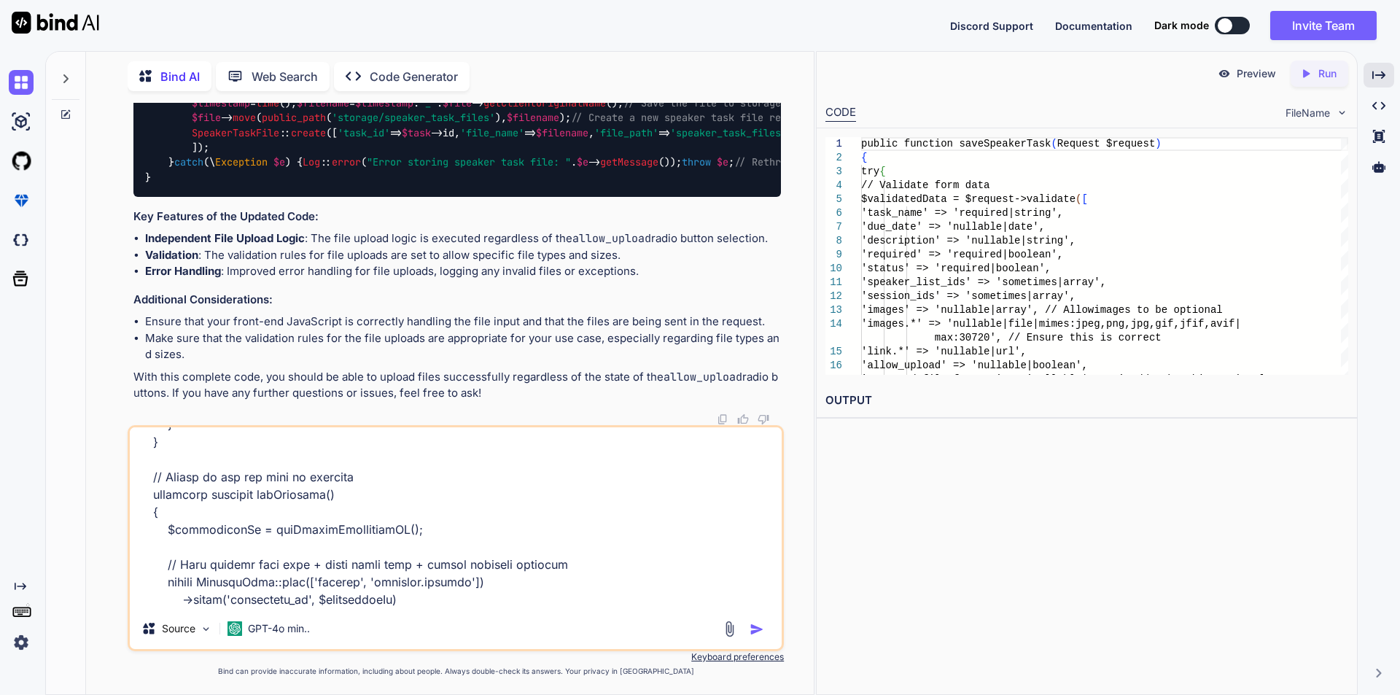
type textarea "below is how i am editing and updating the task // blade file code <div class="…"
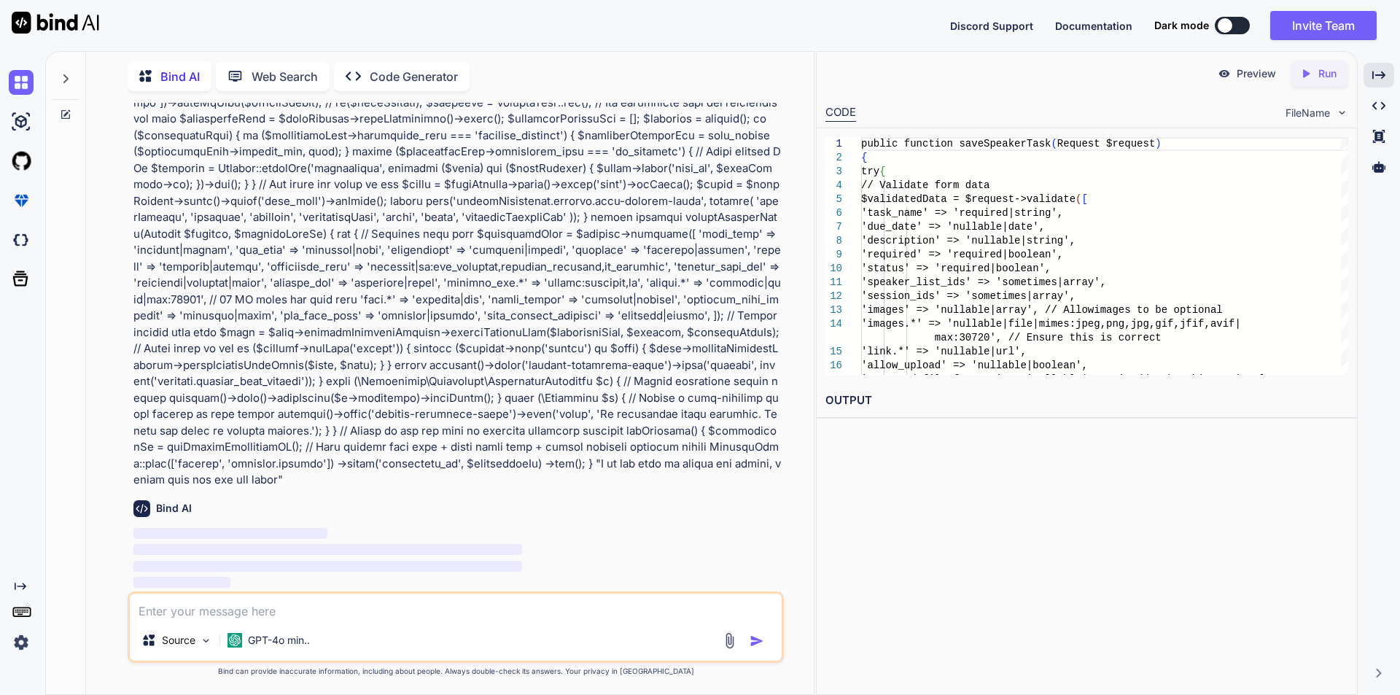
scroll to position [13450, 0]
click at [1383, 81] on icon "Created with Pixso." at bounding box center [1378, 75] width 13 height 13
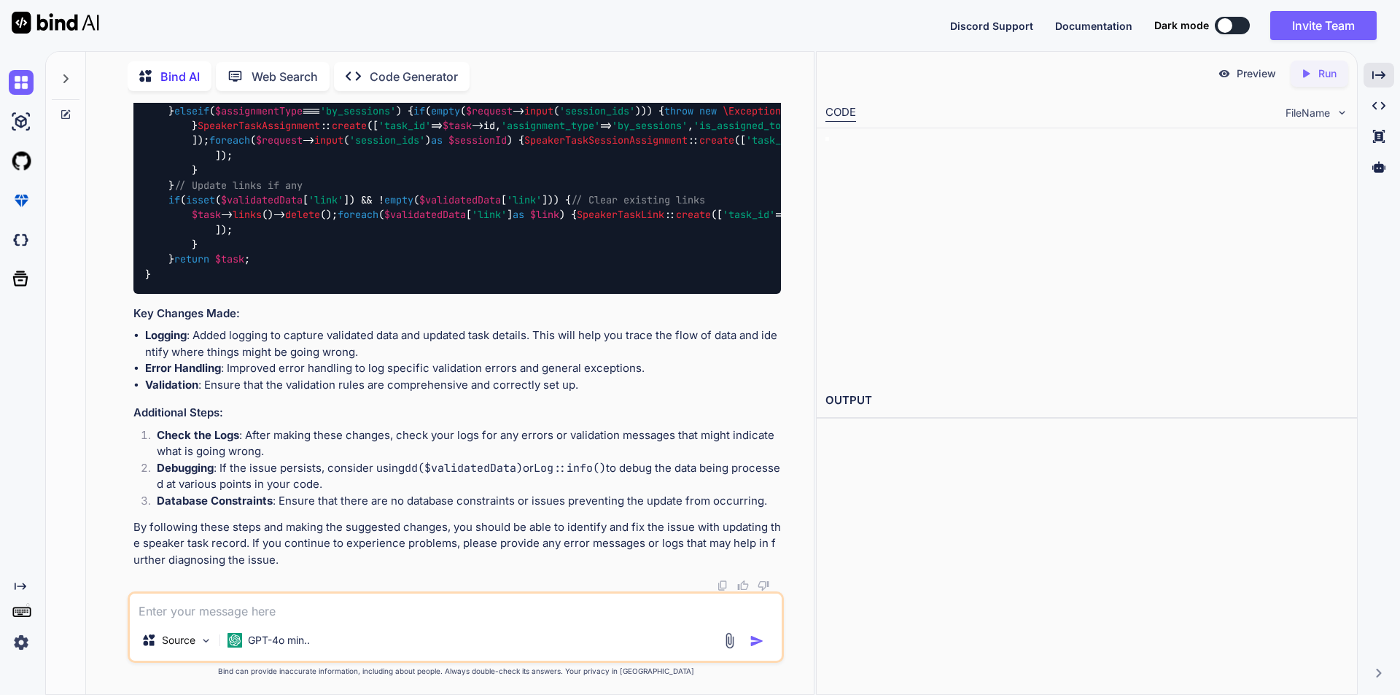
scroll to position [16889, 0]
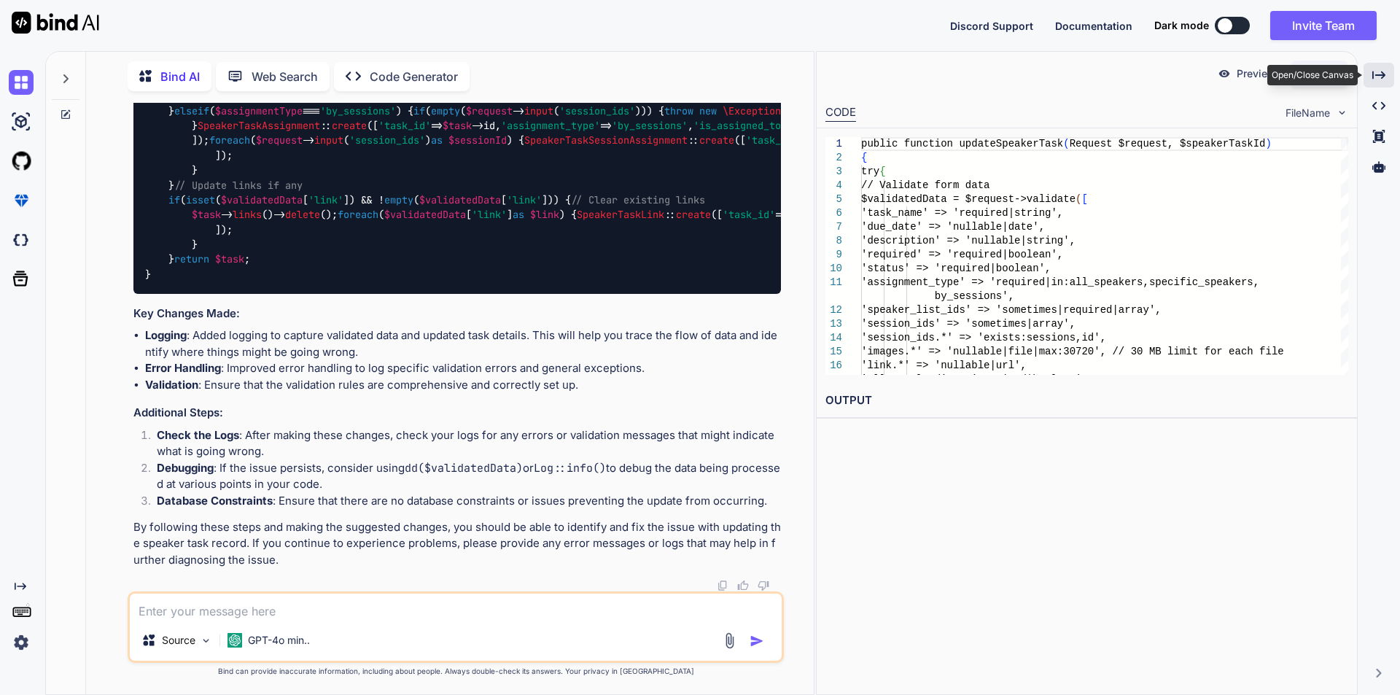
click at [1377, 79] on icon "Created with Pixso." at bounding box center [1378, 75] width 13 height 13
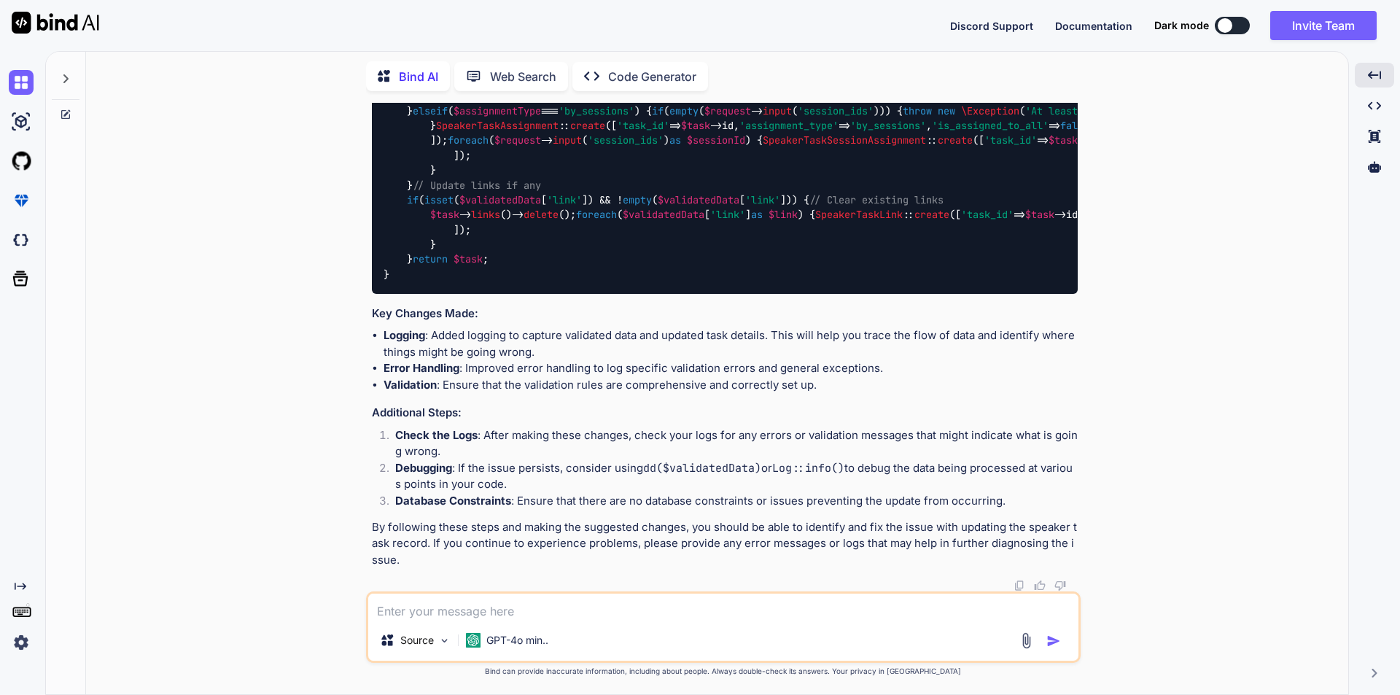
scroll to position [15315, 0]
drag, startPoint x: 1040, startPoint y: 166, endPoint x: 1037, endPoint y: 182, distance: 16.3
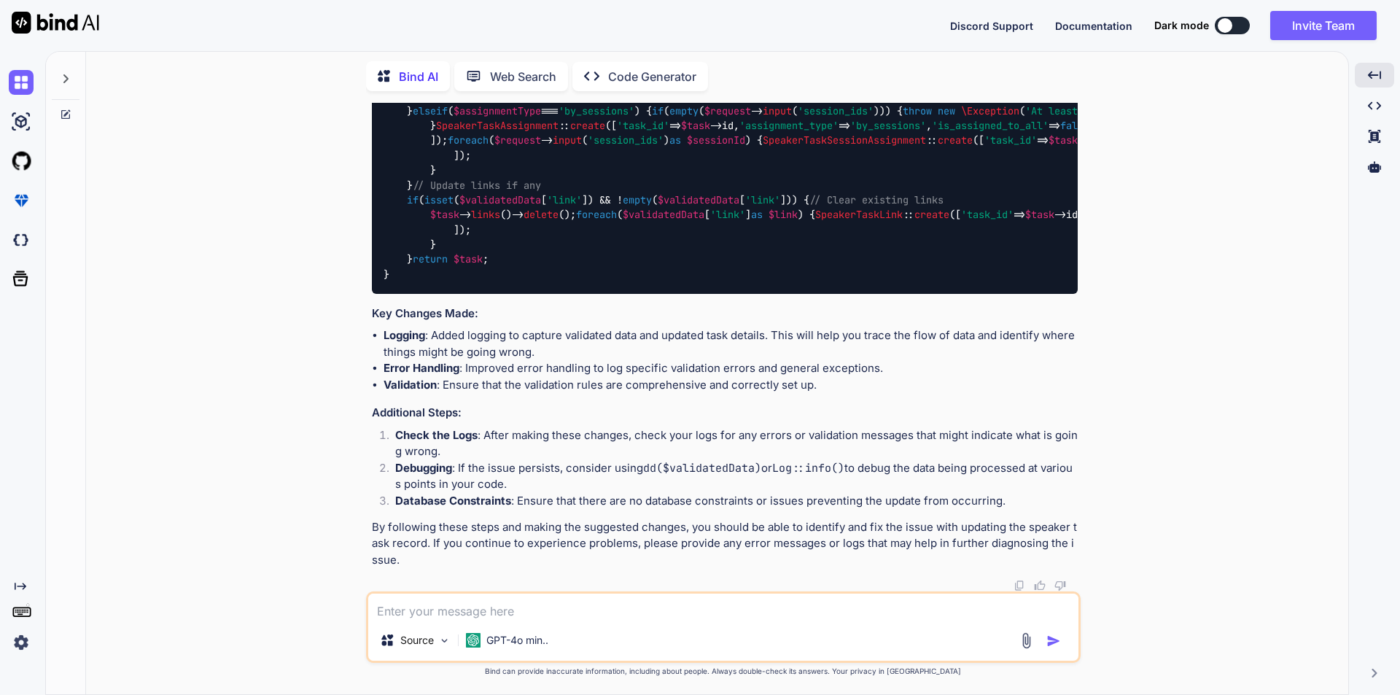
scroll to position [17356, 0]
drag, startPoint x: 654, startPoint y: 618, endPoint x: 649, endPoint y: 601, distance: 18.2
click at [654, 615] on textarea at bounding box center [723, 607] width 710 height 26
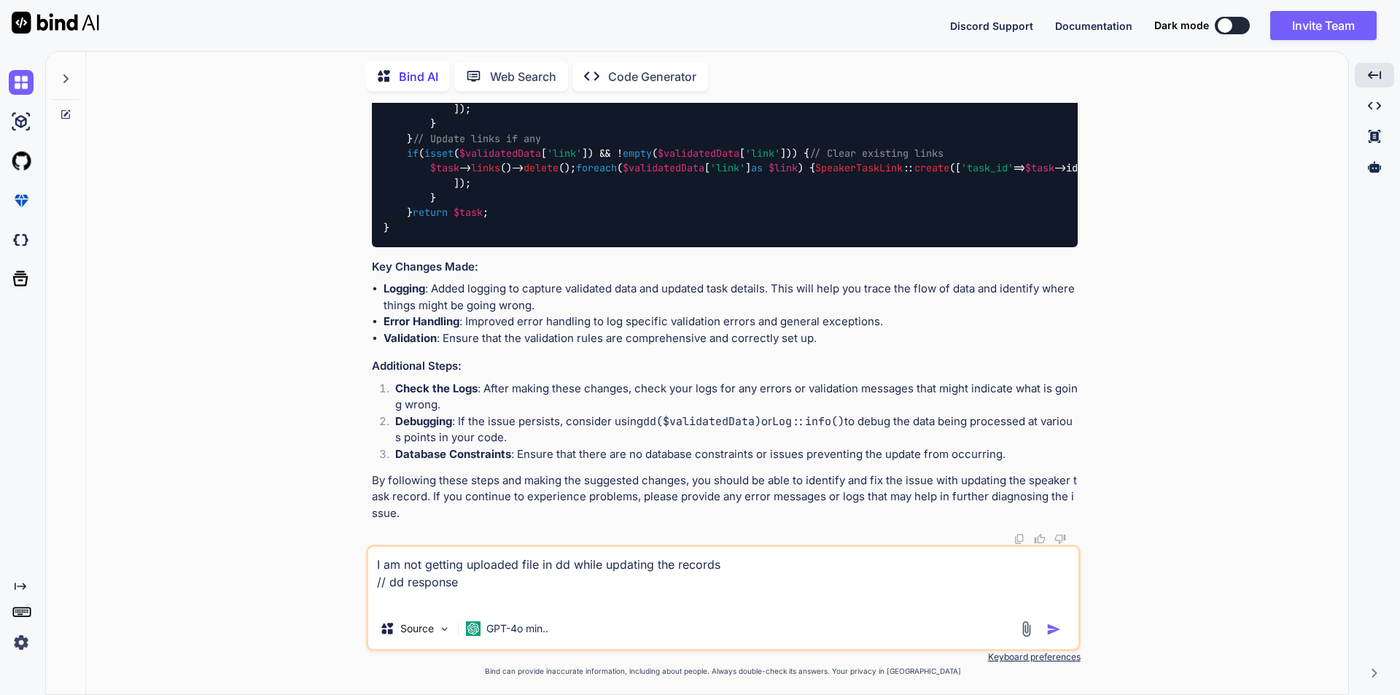
paste textarea "array:13 [▼ // app\Http\Controllers\SingleConference\Speaker\SpeakerResourceCon…"
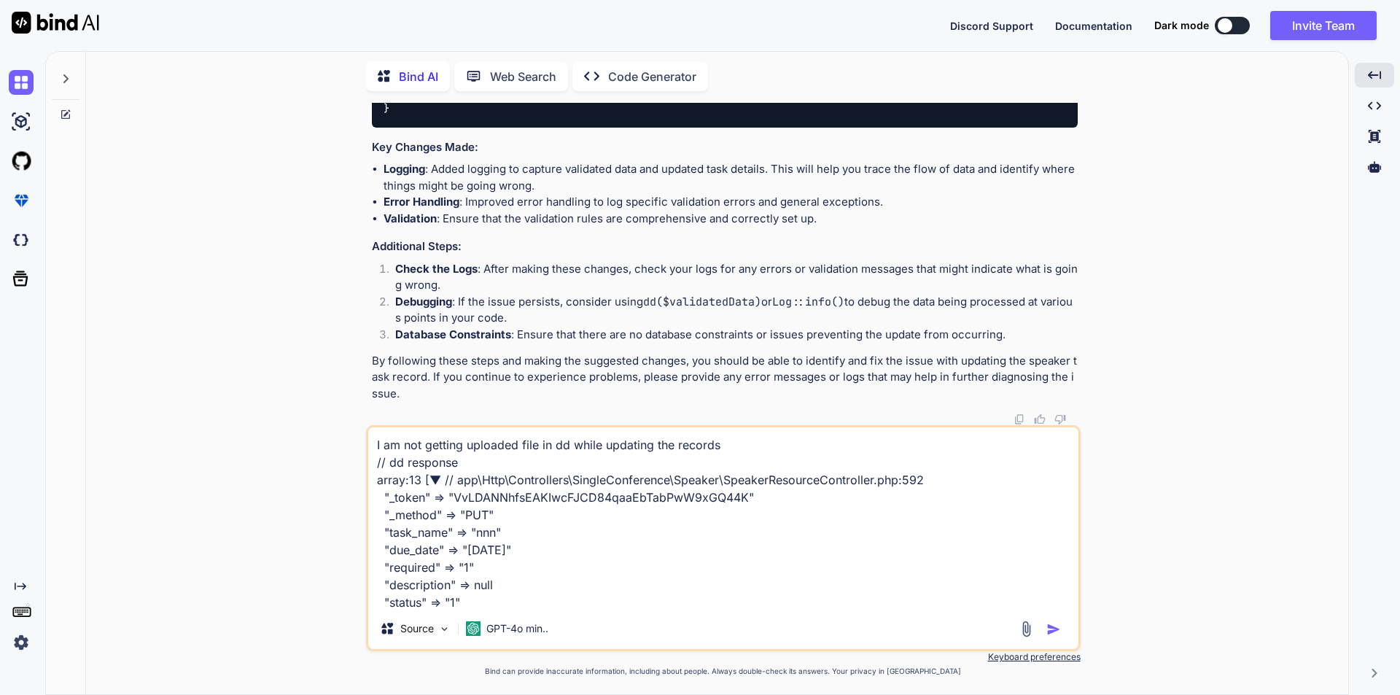
scroll to position [124, 0]
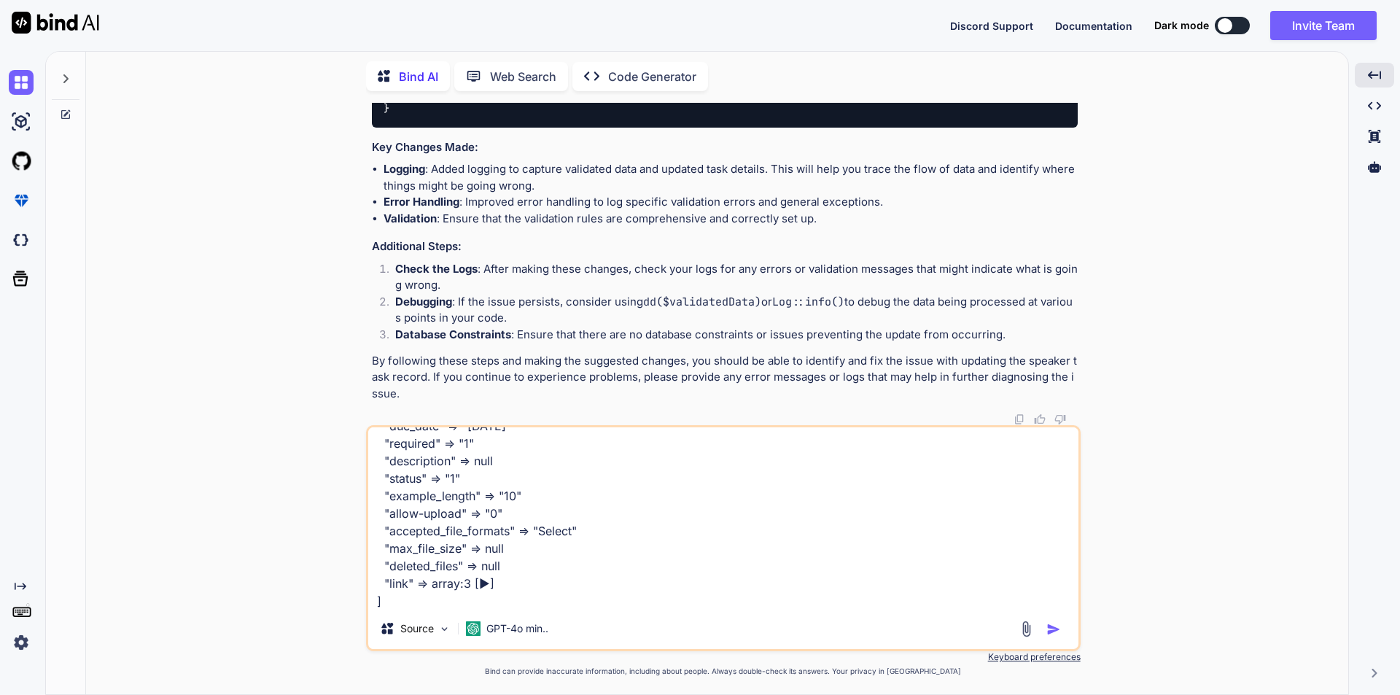
click at [483, 584] on textarea "I am not getting uploaded file in dd while updating the records // dd response …" at bounding box center [723, 517] width 710 height 181
drag, startPoint x: 389, startPoint y: 570, endPoint x: 363, endPoint y: 526, distance: 50.7
click at [363, 526] on div "You Bind AI It seems that the issue you're facing is related to how the file up…" at bounding box center [723, 398] width 1251 height 591
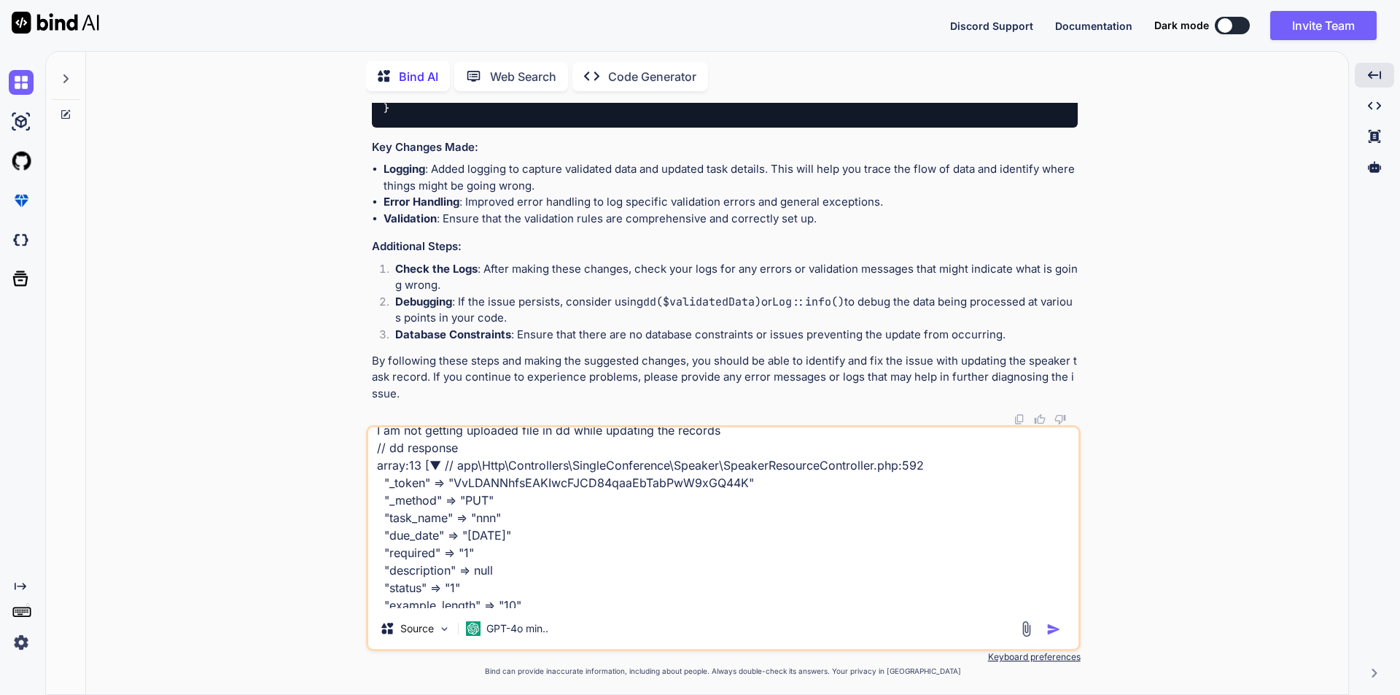
click at [378, 470] on textarea "I am not getting uploaded file in dd while updating the records // dd response …" at bounding box center [723, 517] width 710 height 181
paste textarea "0 => "[URL][DOMAIN_NAME]" 1 => "[URL][DOMAIN_NAME]" 2 => null"
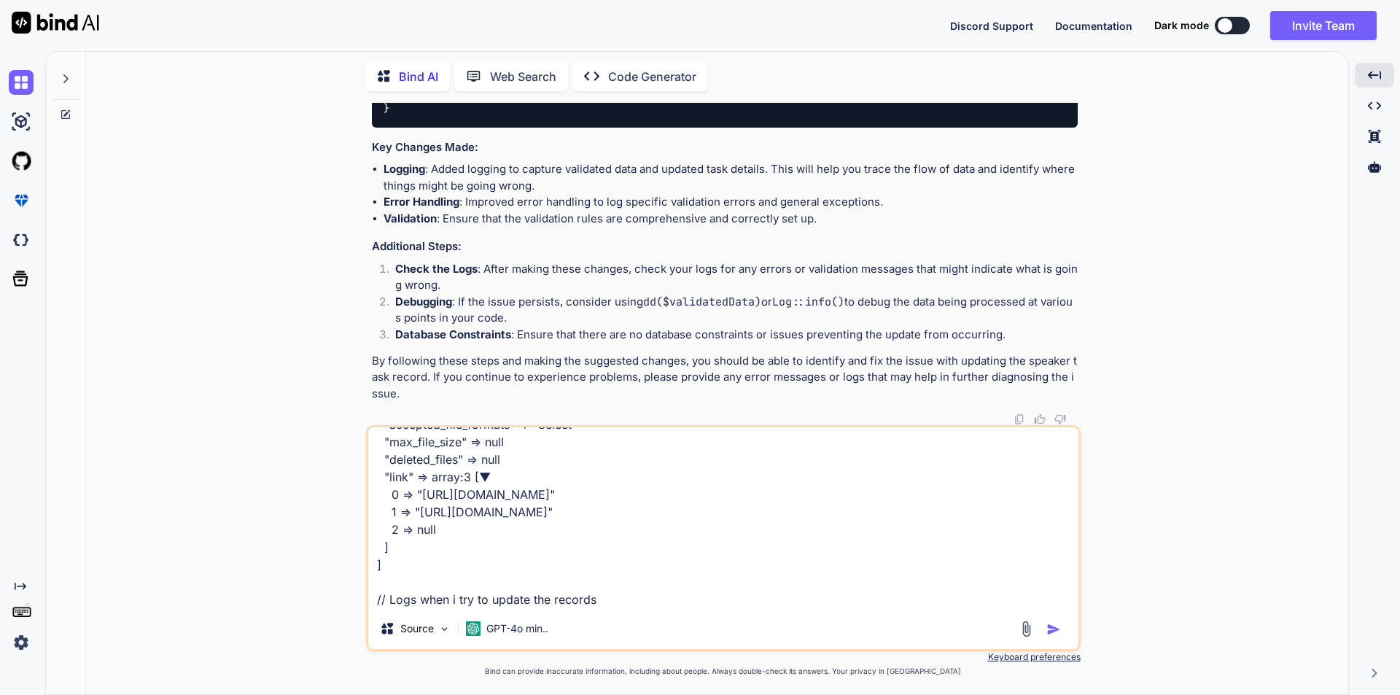
scroll to position [265, 0]
click at [508, 599] on textarea "I am not getting uploaded file in dd while updating the records // dd response …" at bounding box center [723, 517] width 710 height 181
paste textarea "[[DATE] 11:32:11] local.ERROR: Validation error during speaker task update: The…"
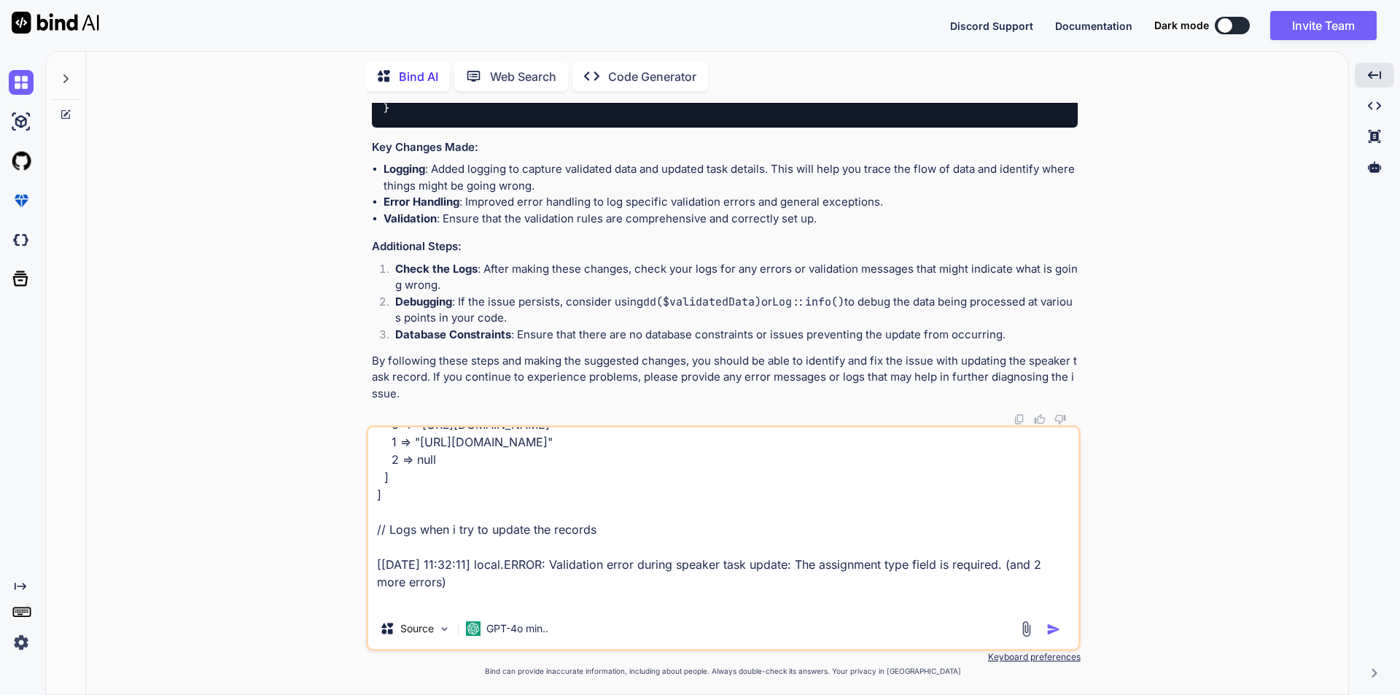
scroll to position [316, 0]
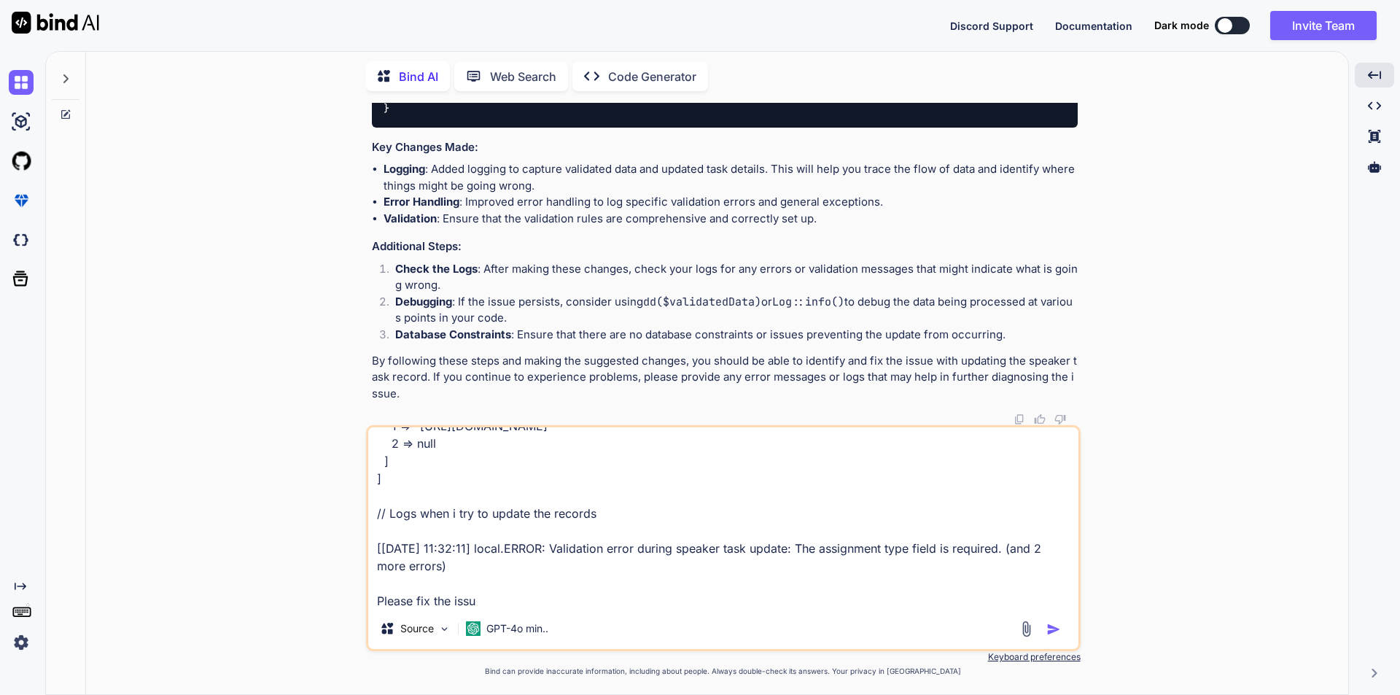
type textarea "I am not getting uploaded file in dd while updating the records // dd response …"
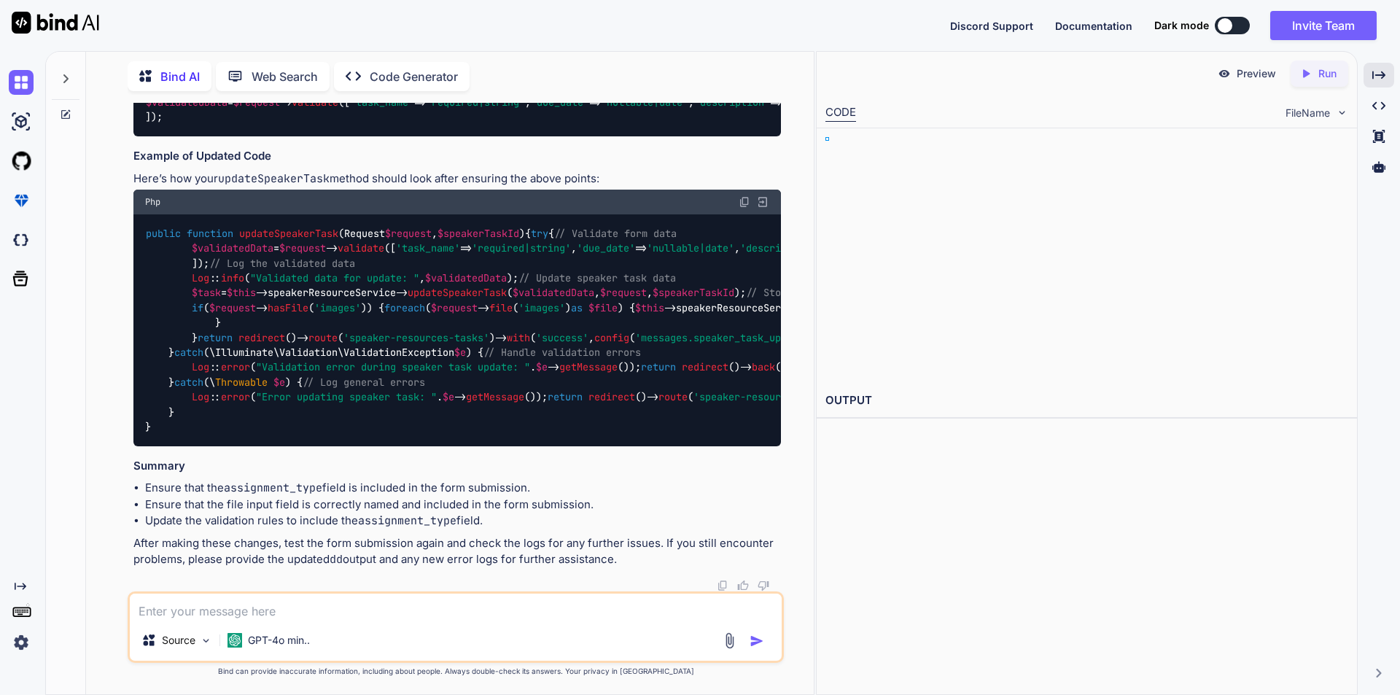
scroll to position [18080, 0]
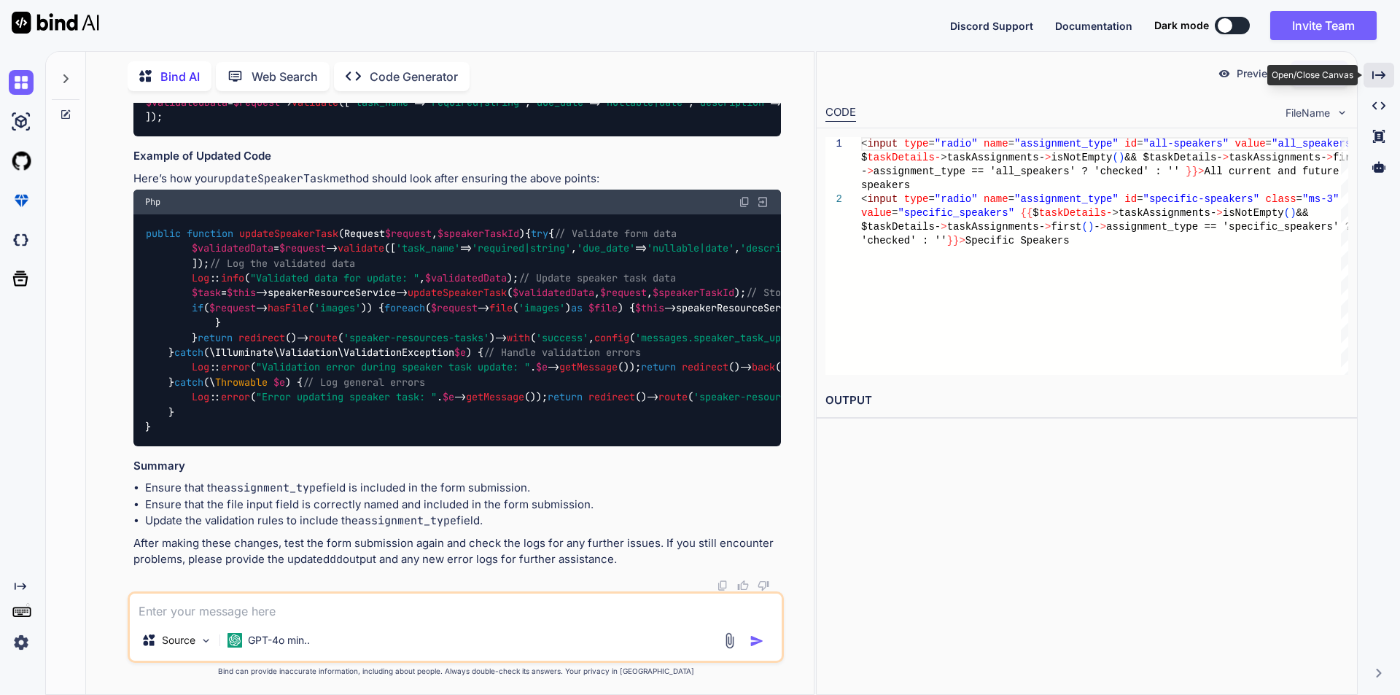
click at [1374, 81] on icon "Created with Pixso." at bounding box center [1378, 75] width 13 height 13
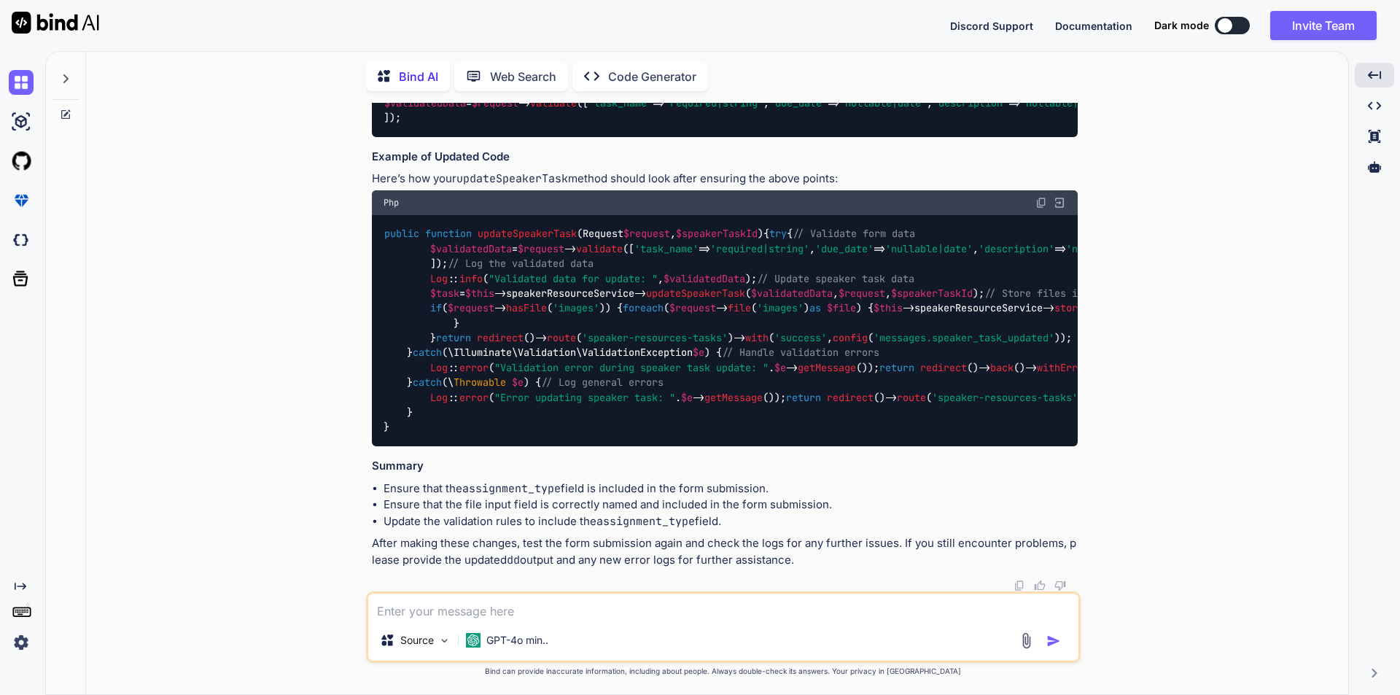
scroll to position [0, 937]
drag, startPoint x: 1040, startPoint y: 275, endPoint x: 1353, endPoint y: 292, distance: 314.0
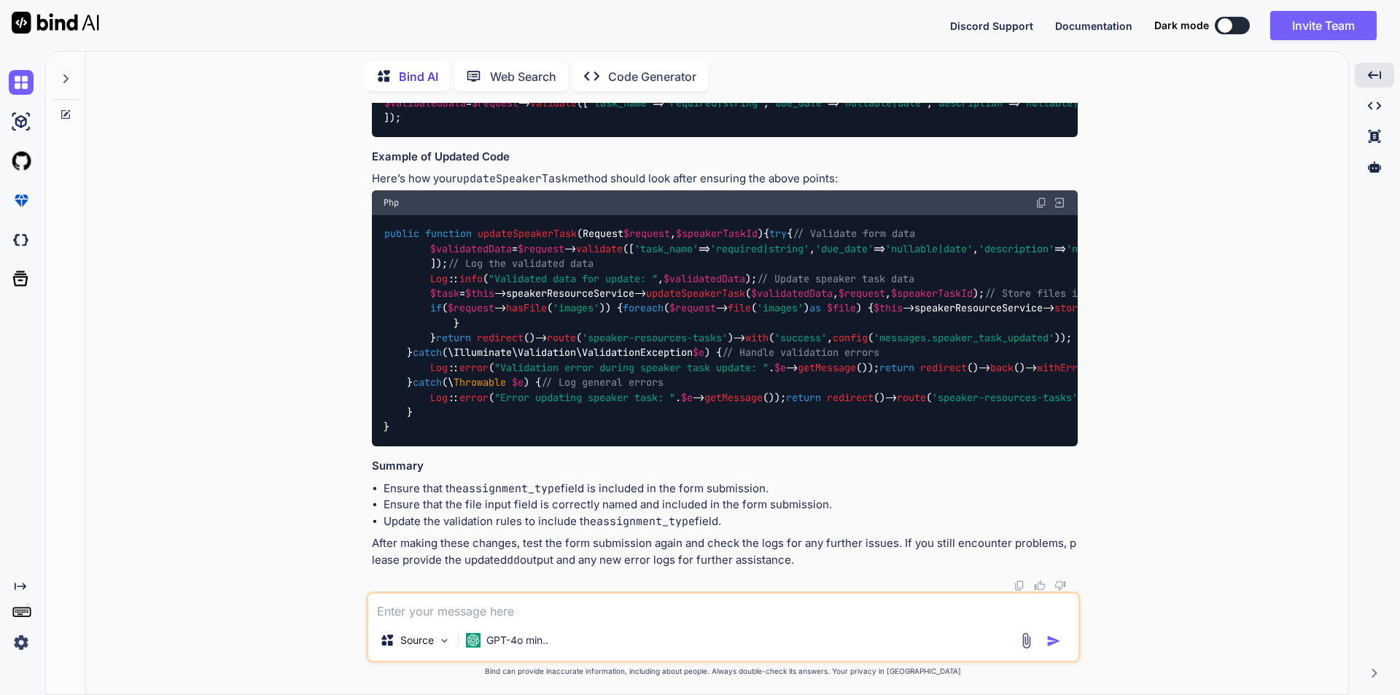
drag, startPoint x: 949, startPoint y: 307, endPoint x: 374, endPoint y: 308, distance: 574.6
copy span "< input type = "file" class = "form-control" name = "images[]" multiple id = "u…"
click at [443, 601] on textarea at bounding box center [723, 607] width 710 height 26
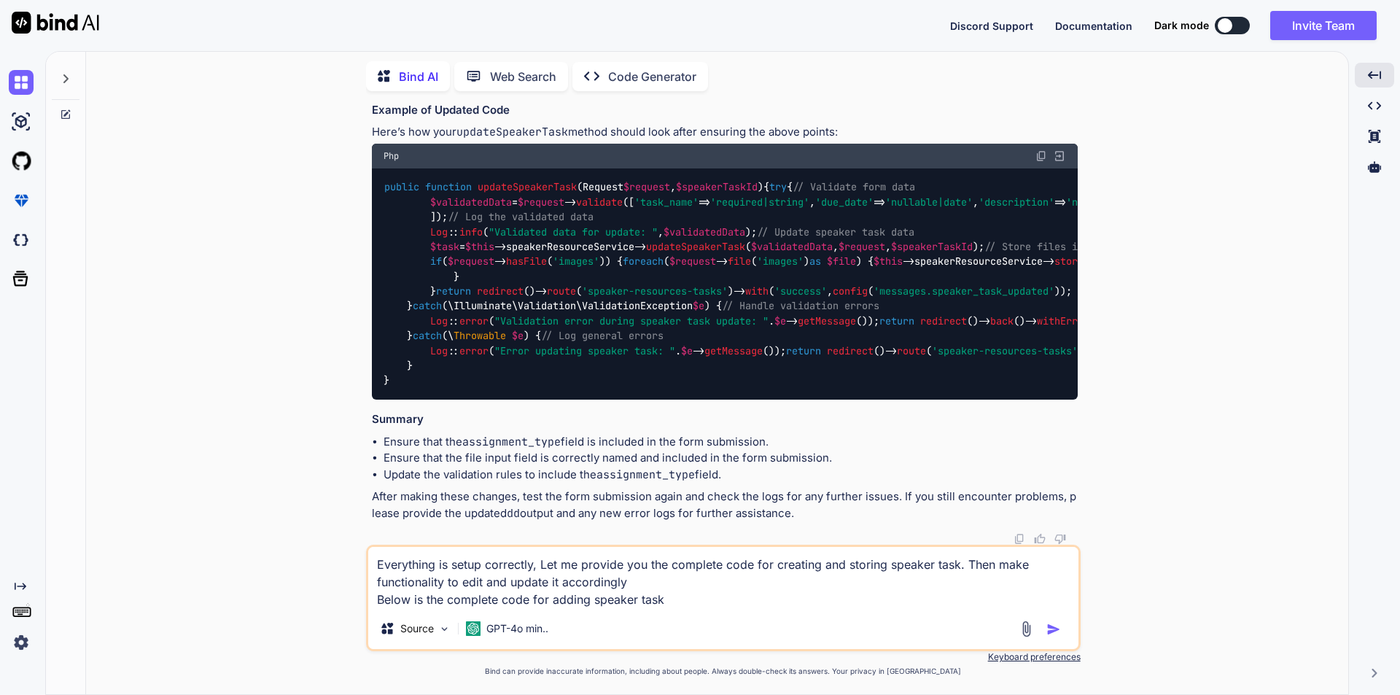
click at [688, 599] on textarea "Everything is setup correctly, Let me provide you the complete code for creatin…" at bounding box center [723, 577] width 710 height 61
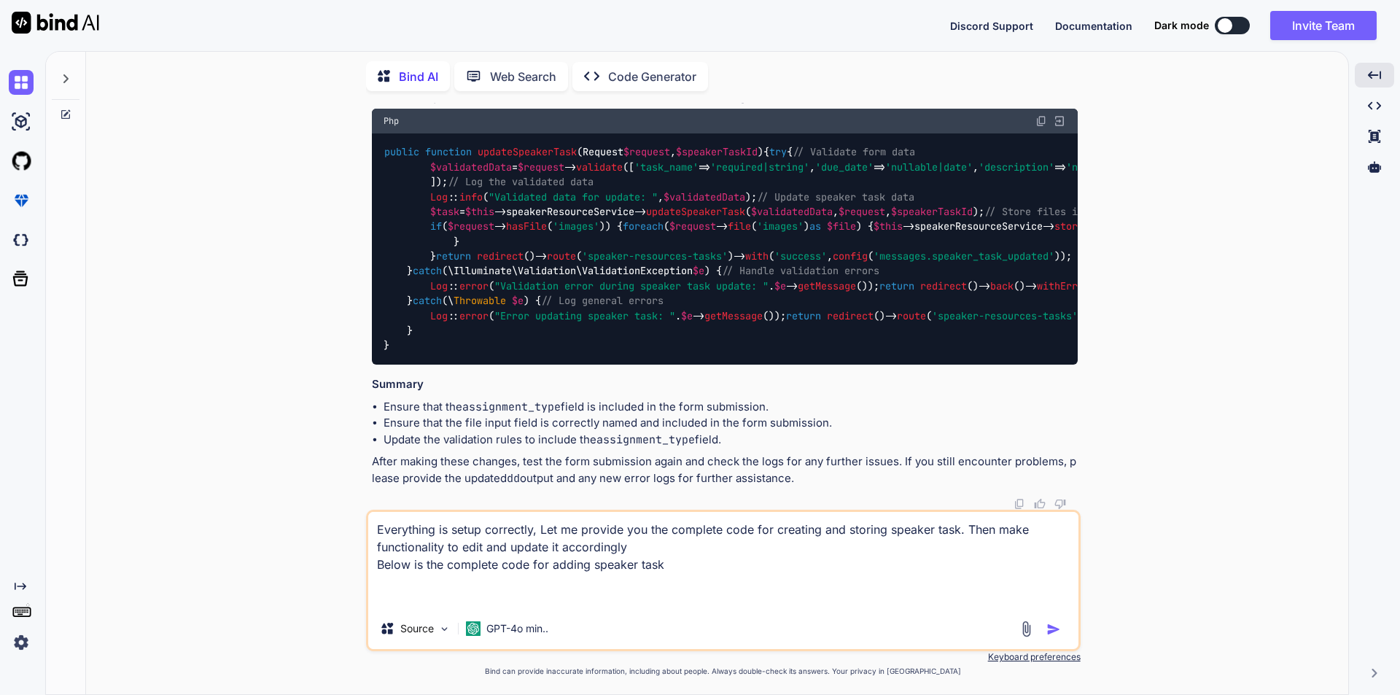
paste textarea ""below i am writing functionality to store speaker tasks and is working perfect…"
type textarea "Everything is setup correctly, Let me provide you the complete code for creatin…"
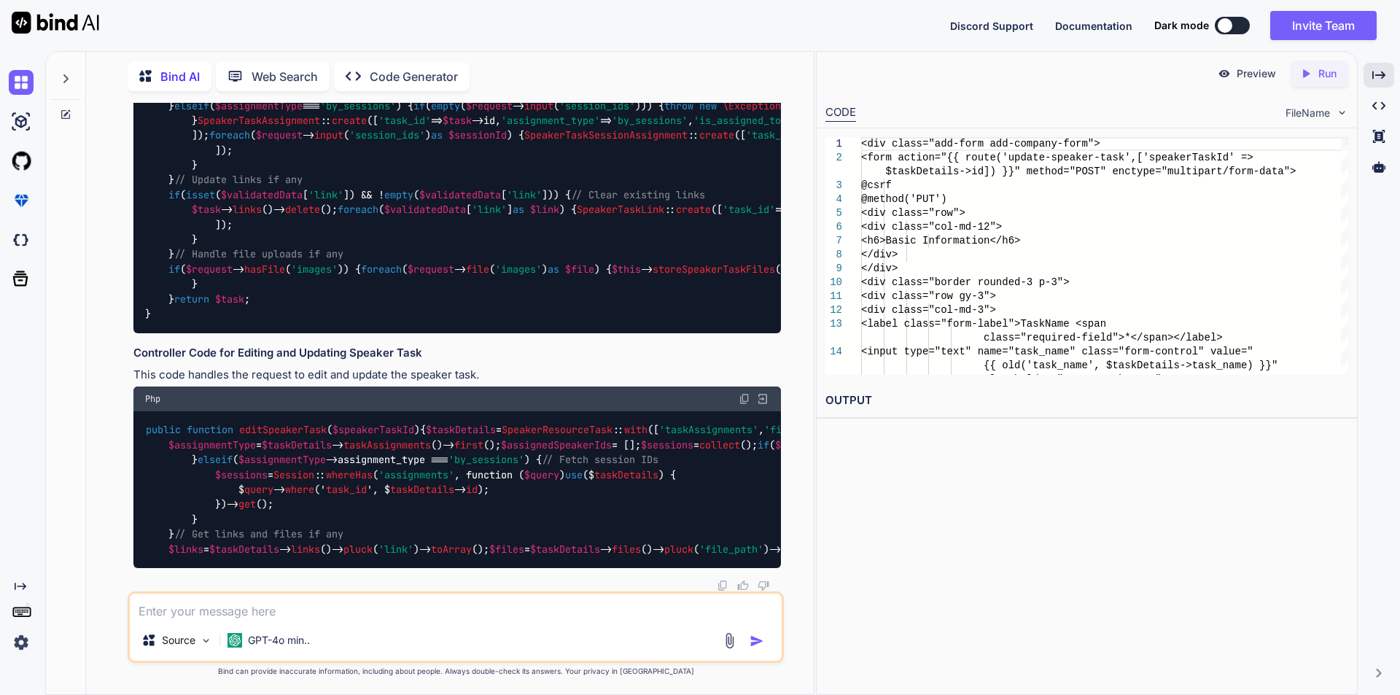
scroll to position [25207, 0]
click at [1382, 75] on icon at bounding box center [1378, 75] width 13 height 8
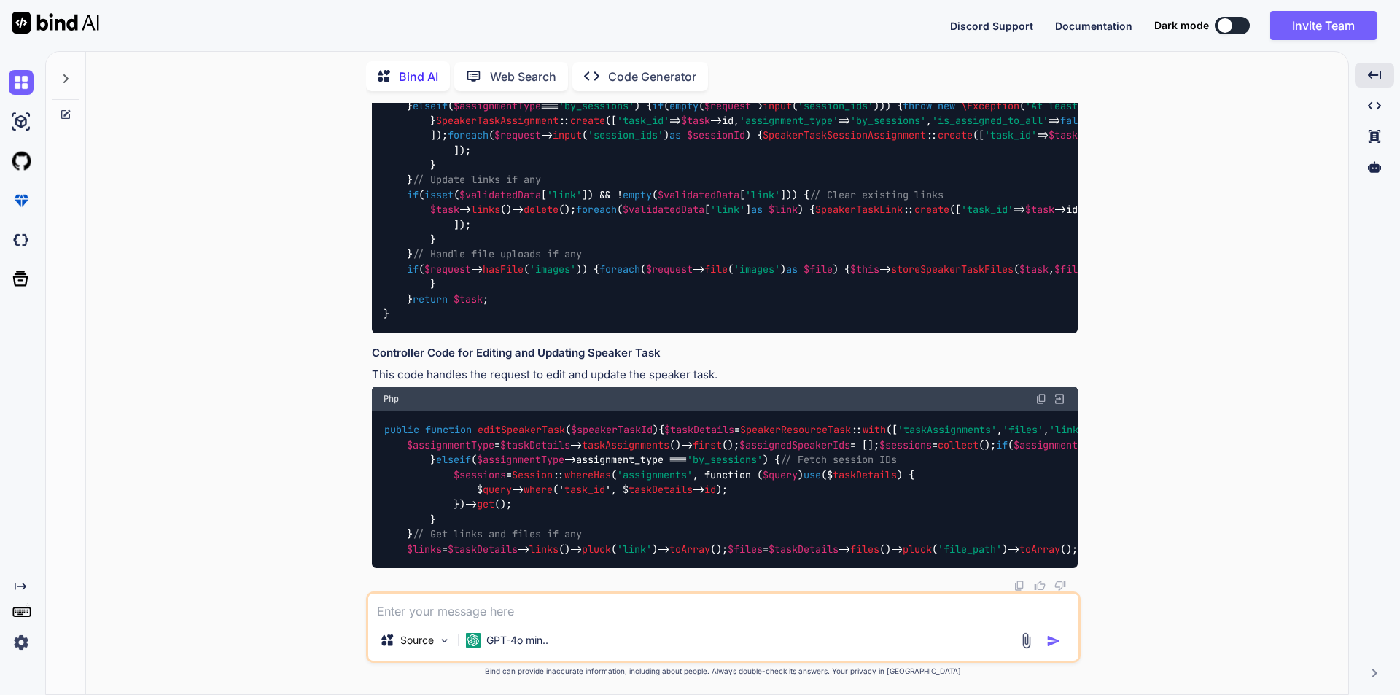
scroll to position [24209, 0]
click at [496, 614] on textarea at bounding box center [723, 607] width 710 height 26
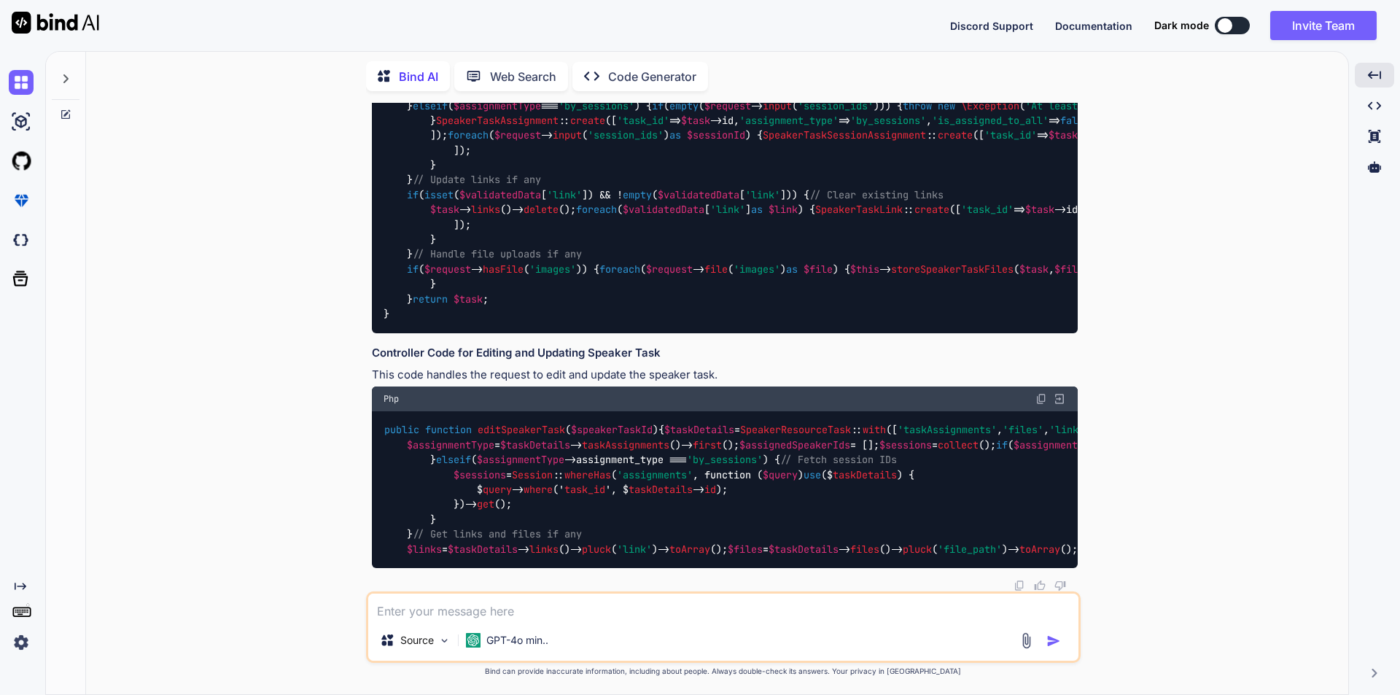
click at [630, 608] on textarea at bounding box center [723, 607] width 710 height 26
paste textarea "<div class="col-md-3 allow-uploading-file" style="display: none;"> <label class…"
type textarea "please manage all fields <div class="col-md-3 allow-uploading-file" style="disp…"
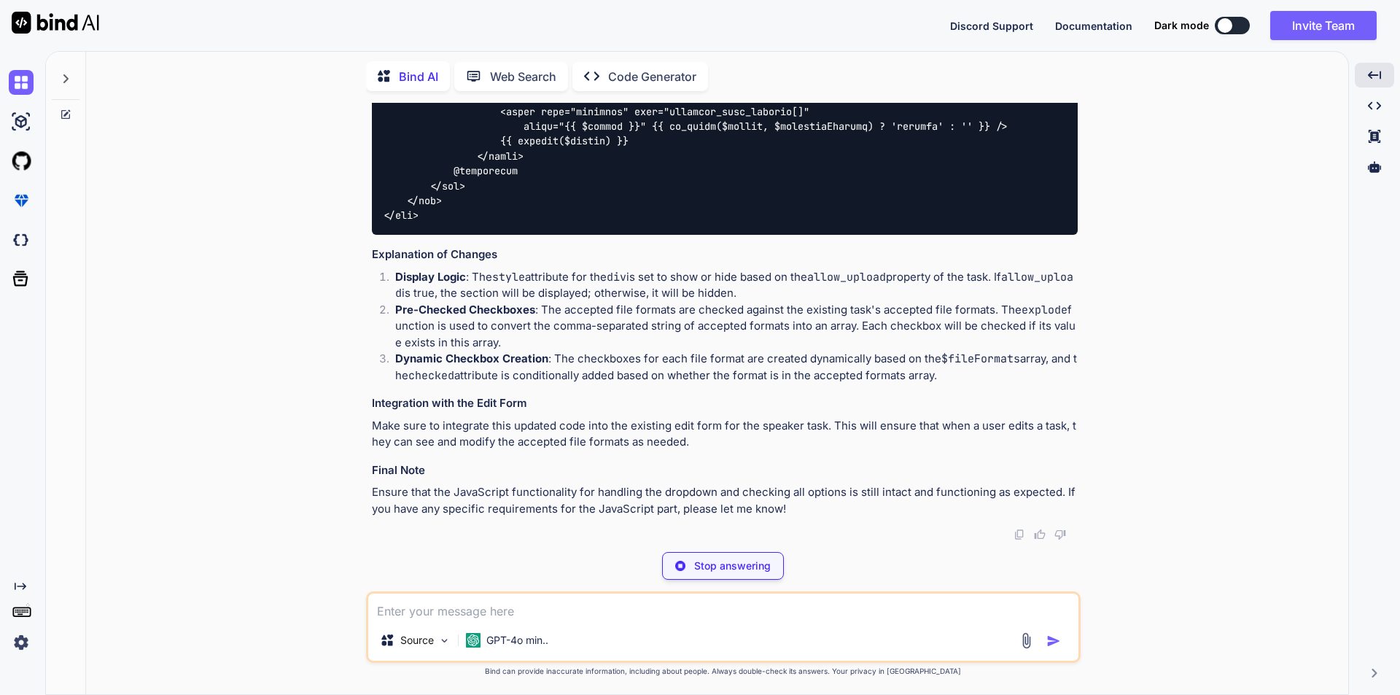
scroll to position [31696, 0]
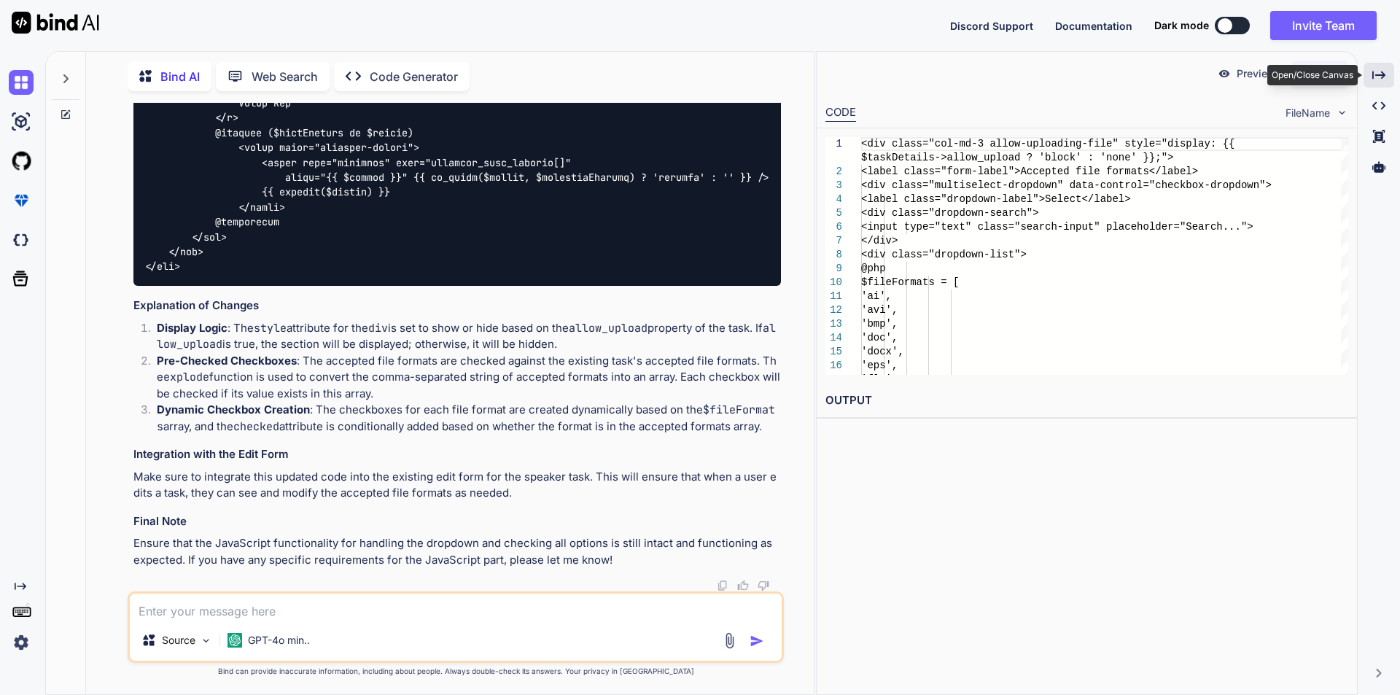
click at [1372, 74] on icon at bounding box center [1378, 75] width 13 height 8
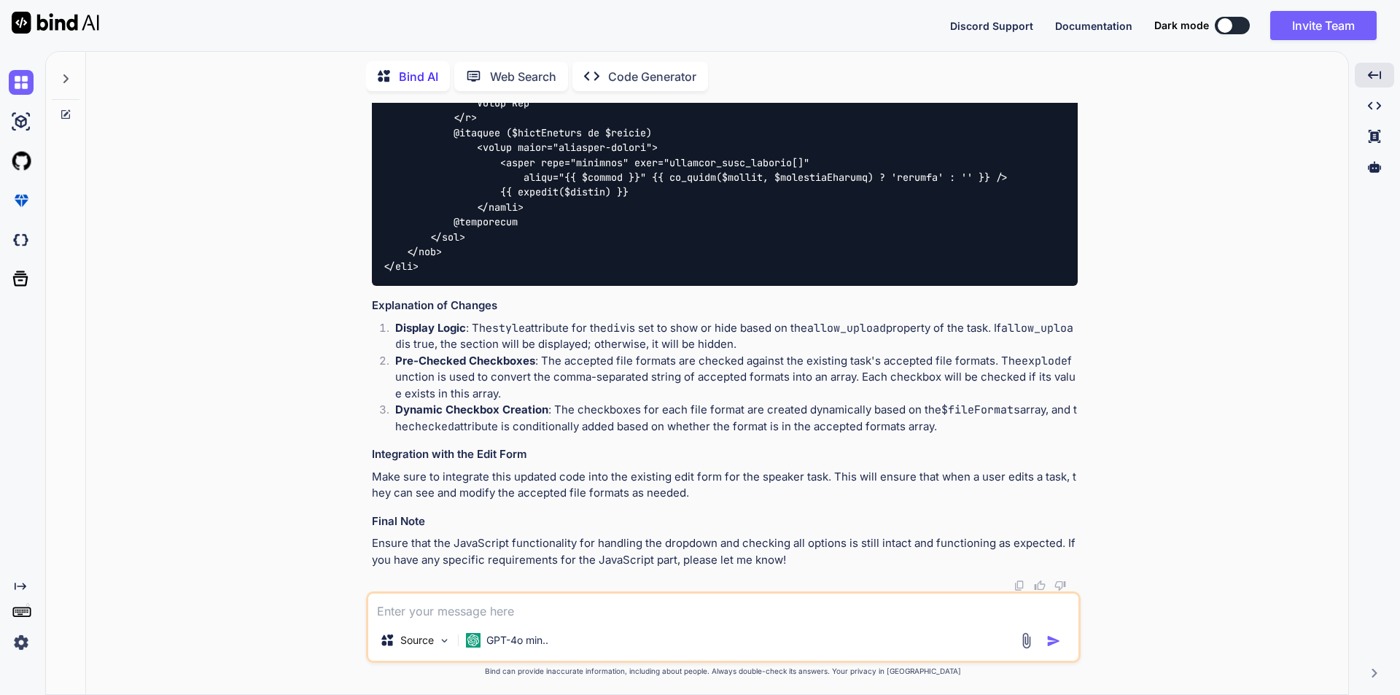
scroll to position [31027, 0]
drag, startPoint x: 421, startPoint y: 265, endPoint x: 411, endPoint y: 220, distance: 45.5
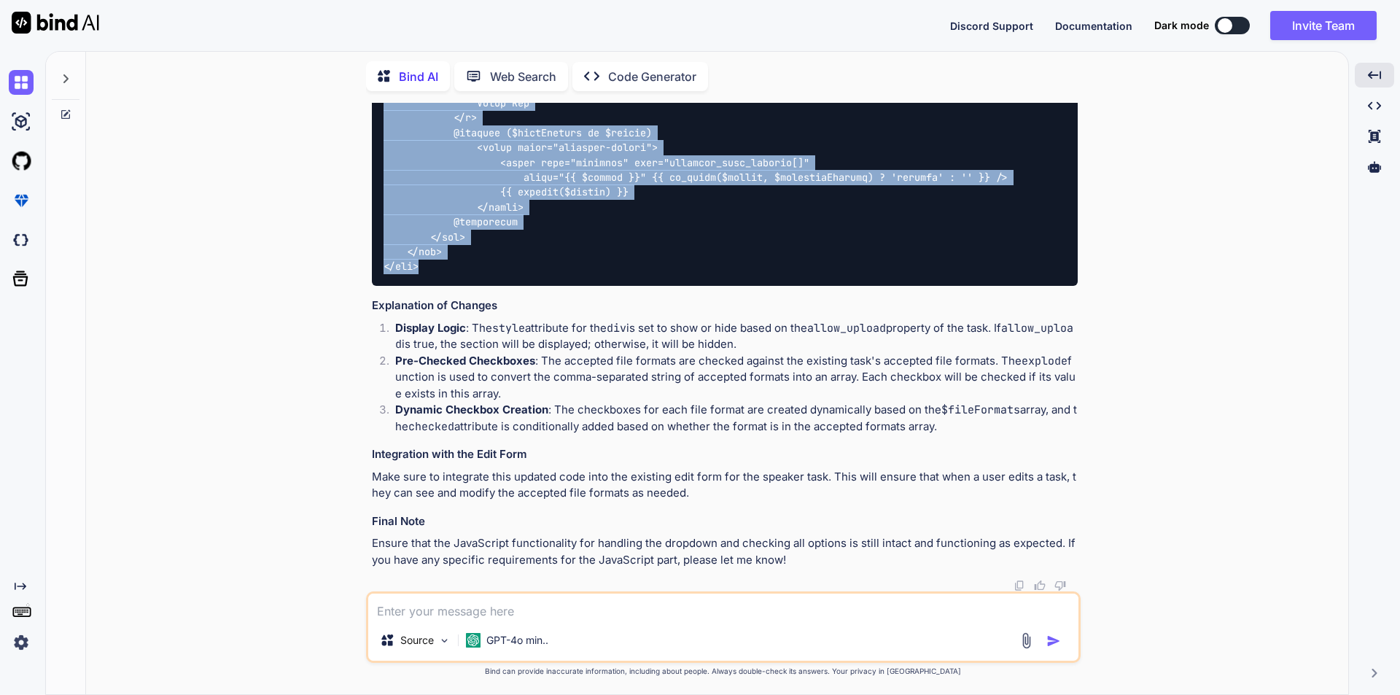
copy code "<div class="col-md-3 allow-uploading-file" style="display: {{ $taskDetails->all…"
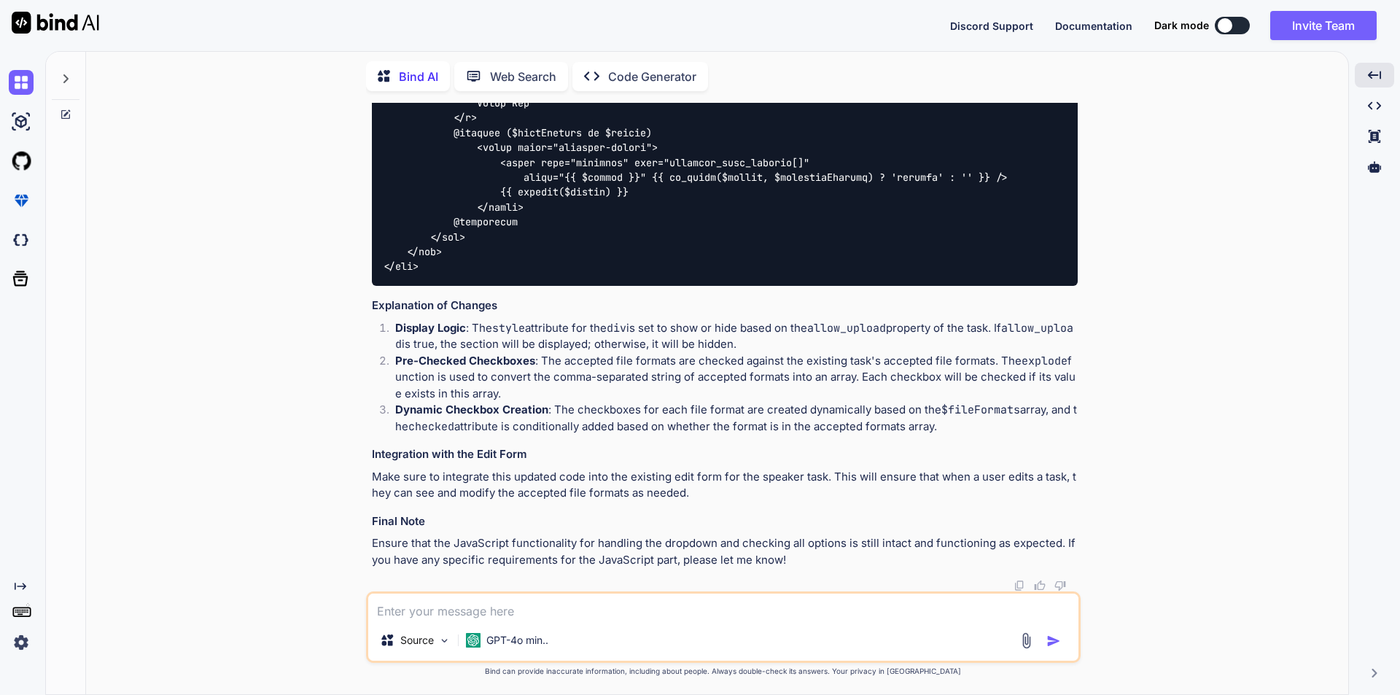
drag, startPoint x: 405, startPoint y: 254, endPoint x: 486, endPoint y: 335, distance: 114.5
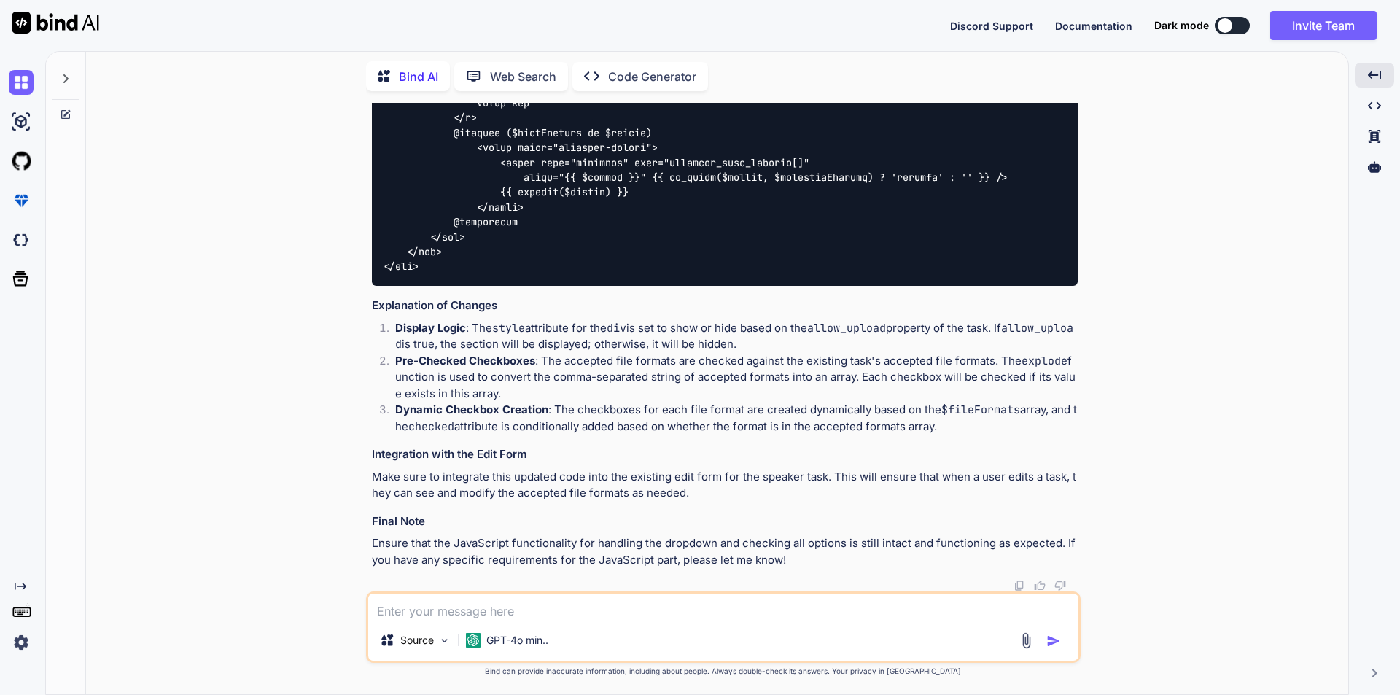
copy span "editSpeakerTask"
click at [526, 605] on textarea at bounding box center [723, 607] width 710 height 26
paste textarea "editSpeakerTask"
type textarea "give me complete updated code for editSpeakerTask"
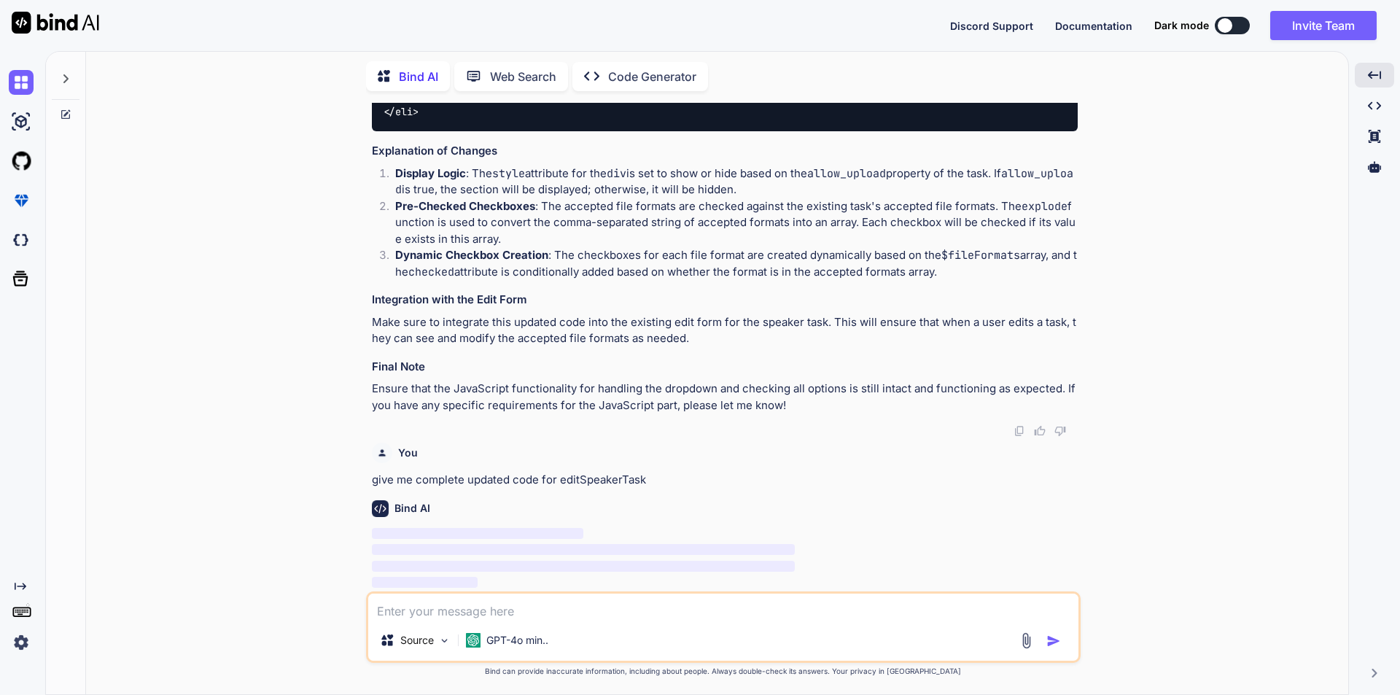
scroll to position [31181, 0]
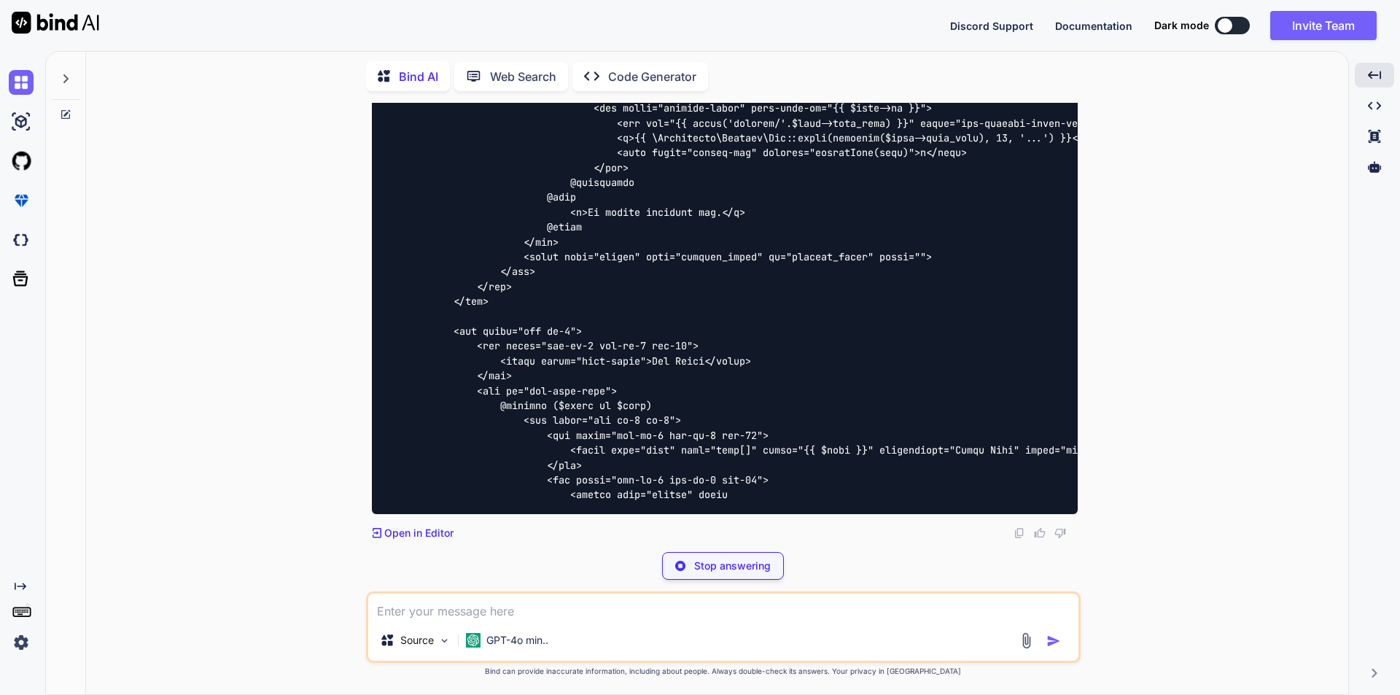
scroll to position [31619, 0]
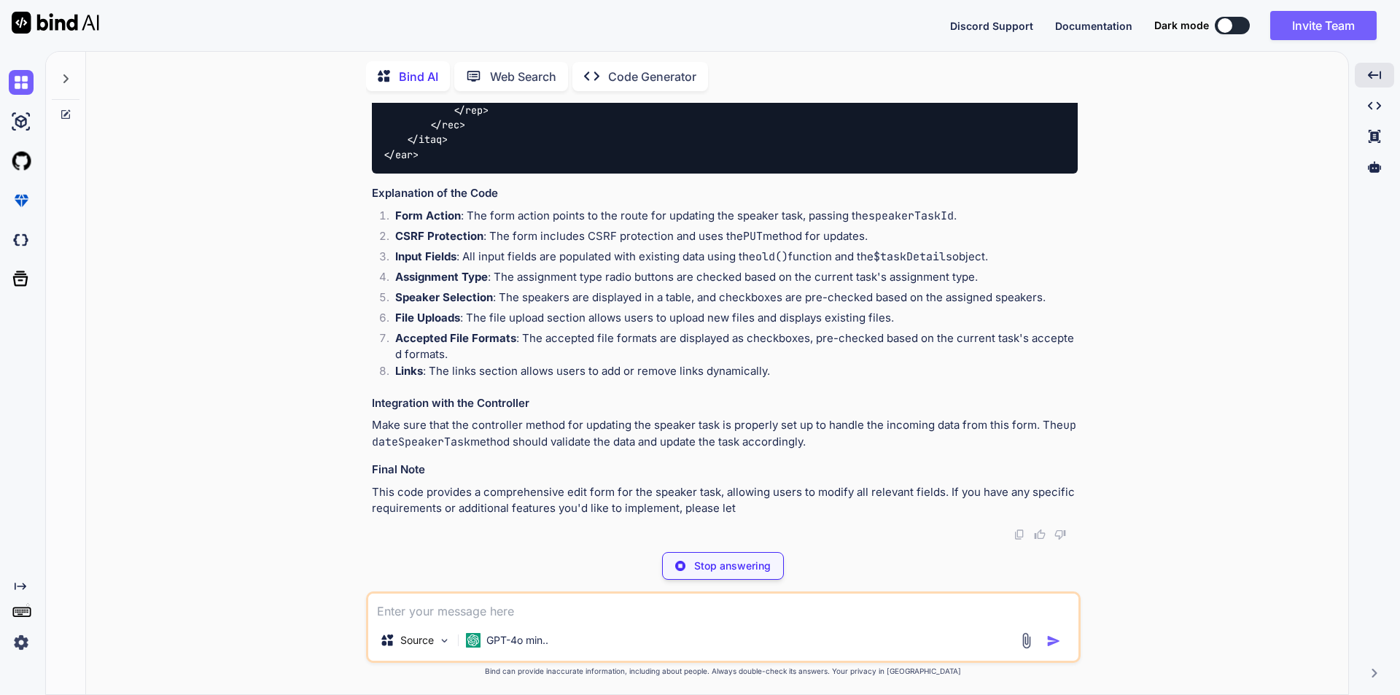
type textarea "x"
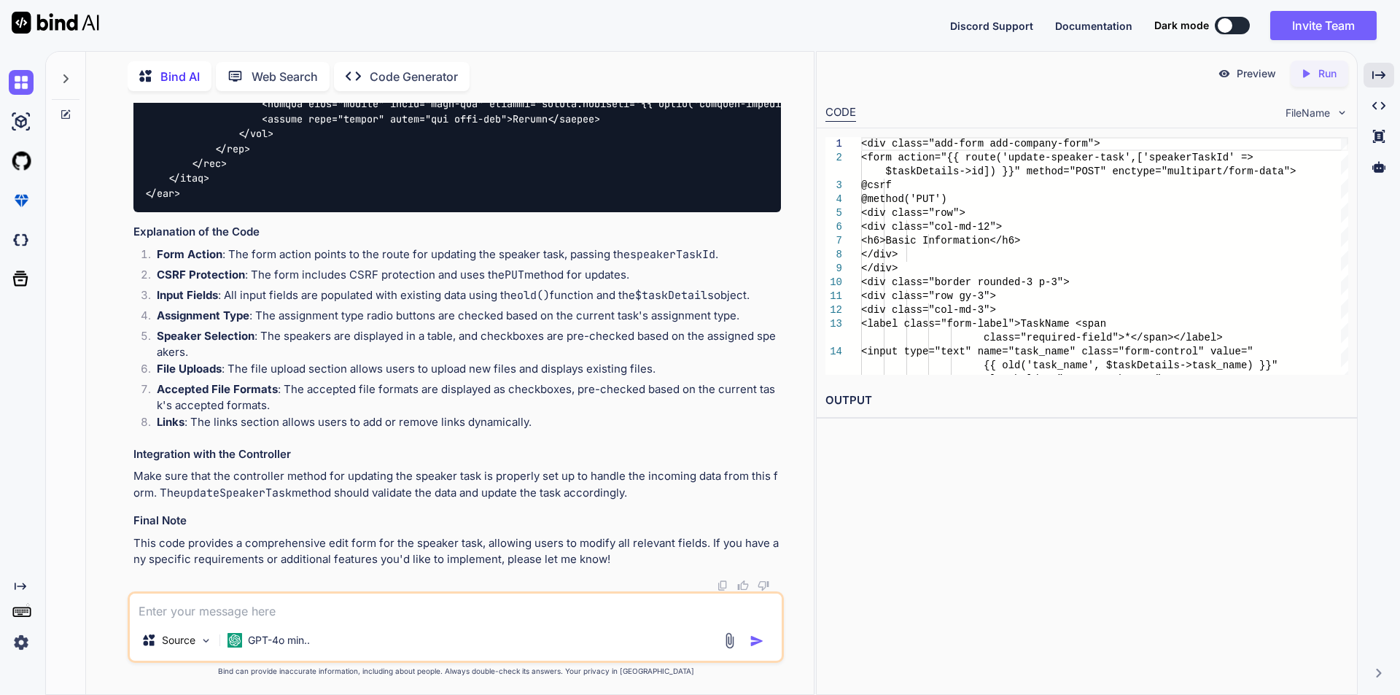
scroll to position [32453, 0]
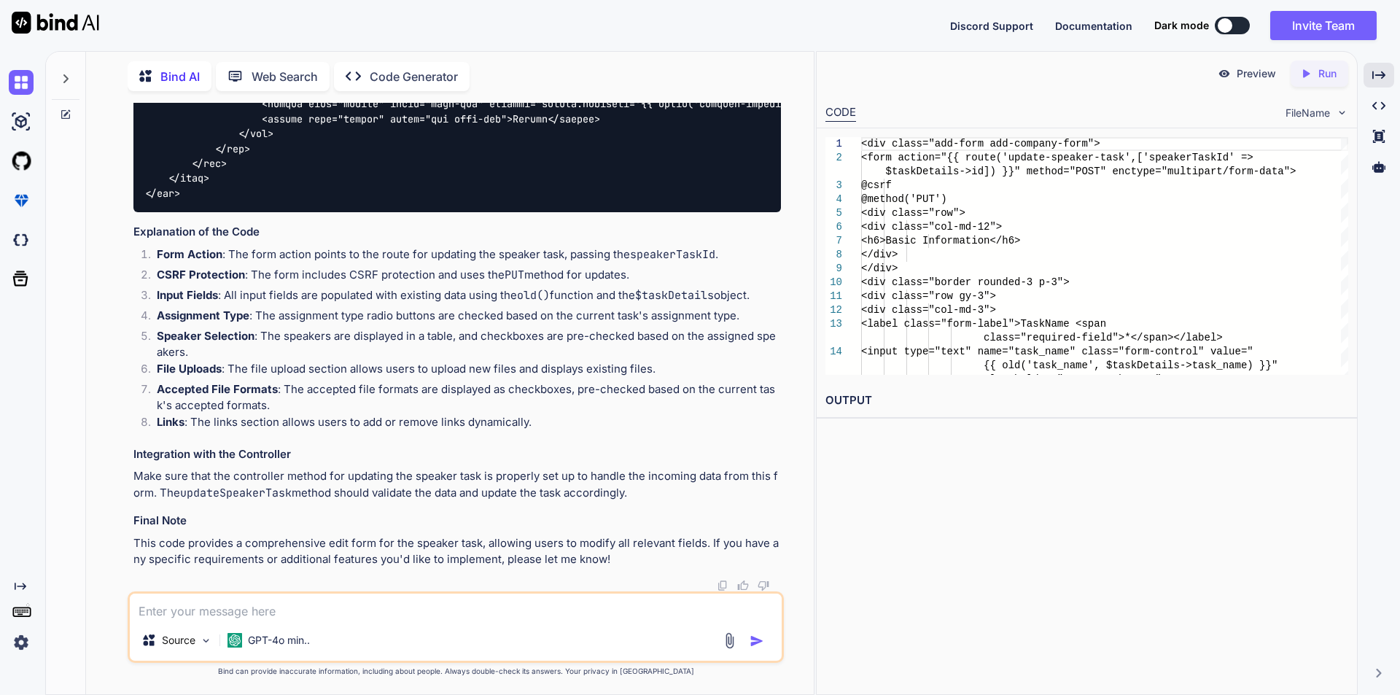
drag, startPoint x: 392, startPoint y: 211, endPoint x: 531, endPoint y: 209, distance: 139.3
copy p "editSpeakerTask method"
click at [320, 606] on textarea at bounding box center [456, 607] width 652 height 26
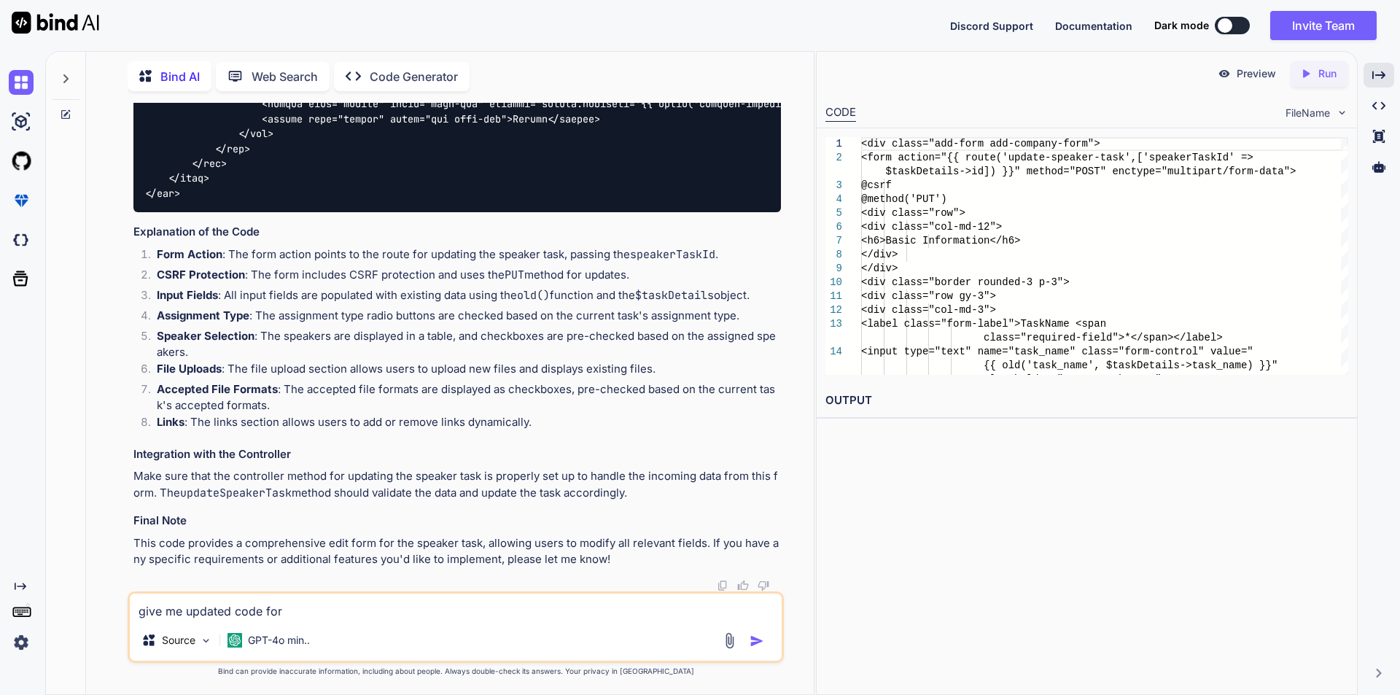
paste textarea "editSpeakerTask method"
type textarea "give me updated code for editSpeakerTask method"
click at [758, 645] on img "button" at bounding box center [757, 641] width 15 height 15
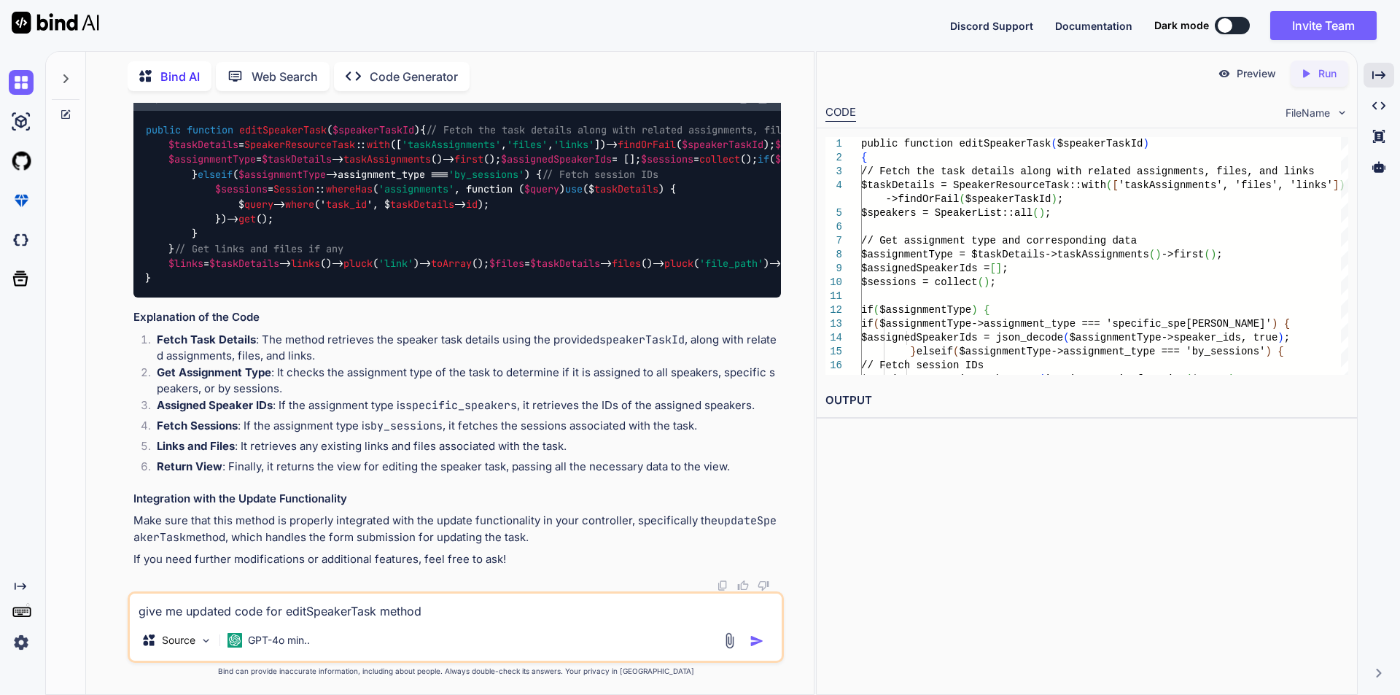
scroll to position [36996, 0]
drag, startPoint x: 745, startPoint y: 299, endPoint x: 754, endPoint y: 308, distance: 12.4
click at [745, 104] on img at bounding box center [745, 99] width 12 height 12
click at [280, 615] on textarea "give me updated code for editSpeakerTask method" at bounding box center [456, 607] width 652 height 26
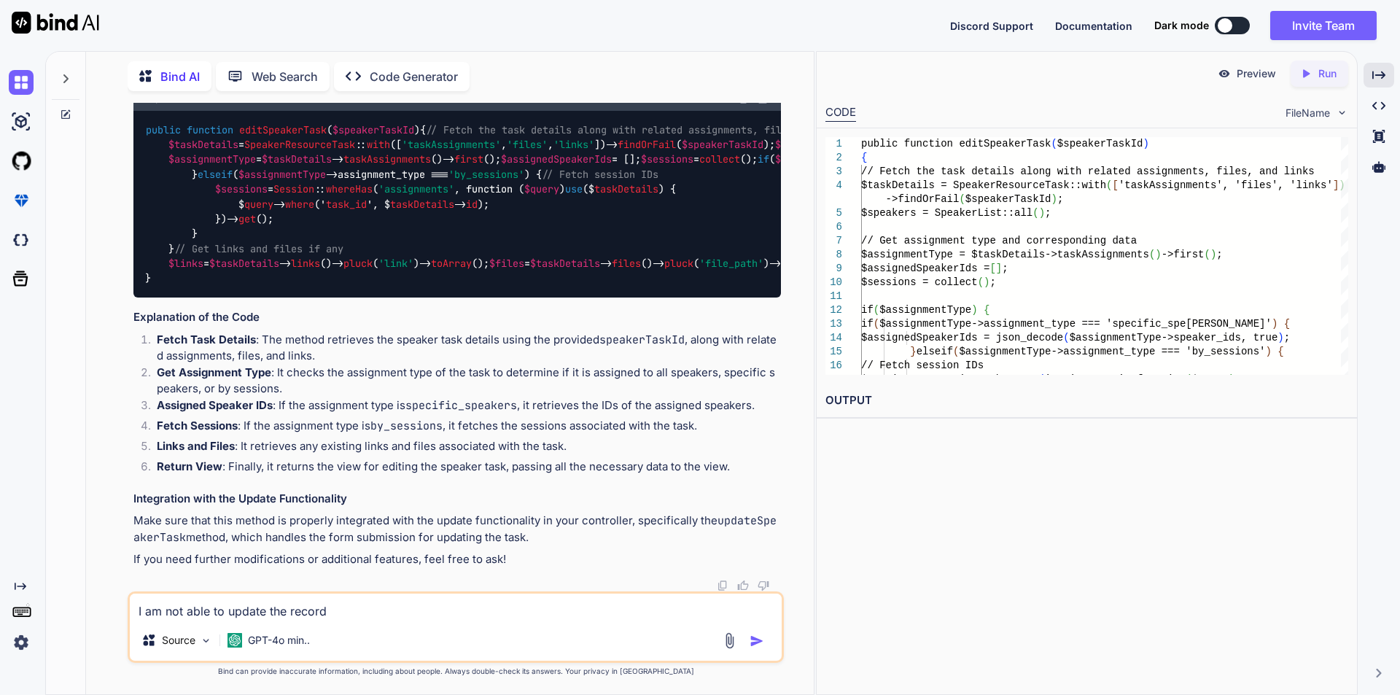
type textarea "I am not able to update the records"
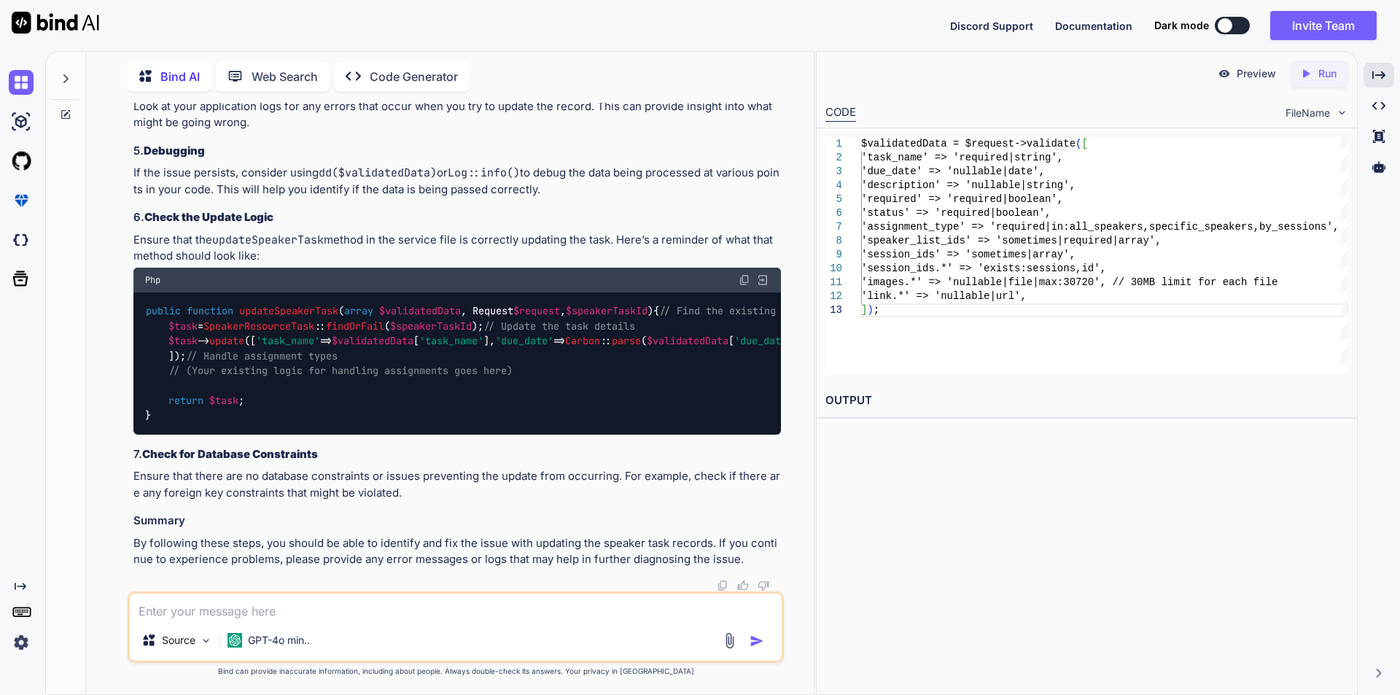
scroll to position [38994, 0]
click at [388, 611] on textarea at bounding box center [456, 607] width 652 height 26
type textarea "H"
paste textarea "<div class="col-md-12"> <label class="form-label">Allow speakers to upload file…"
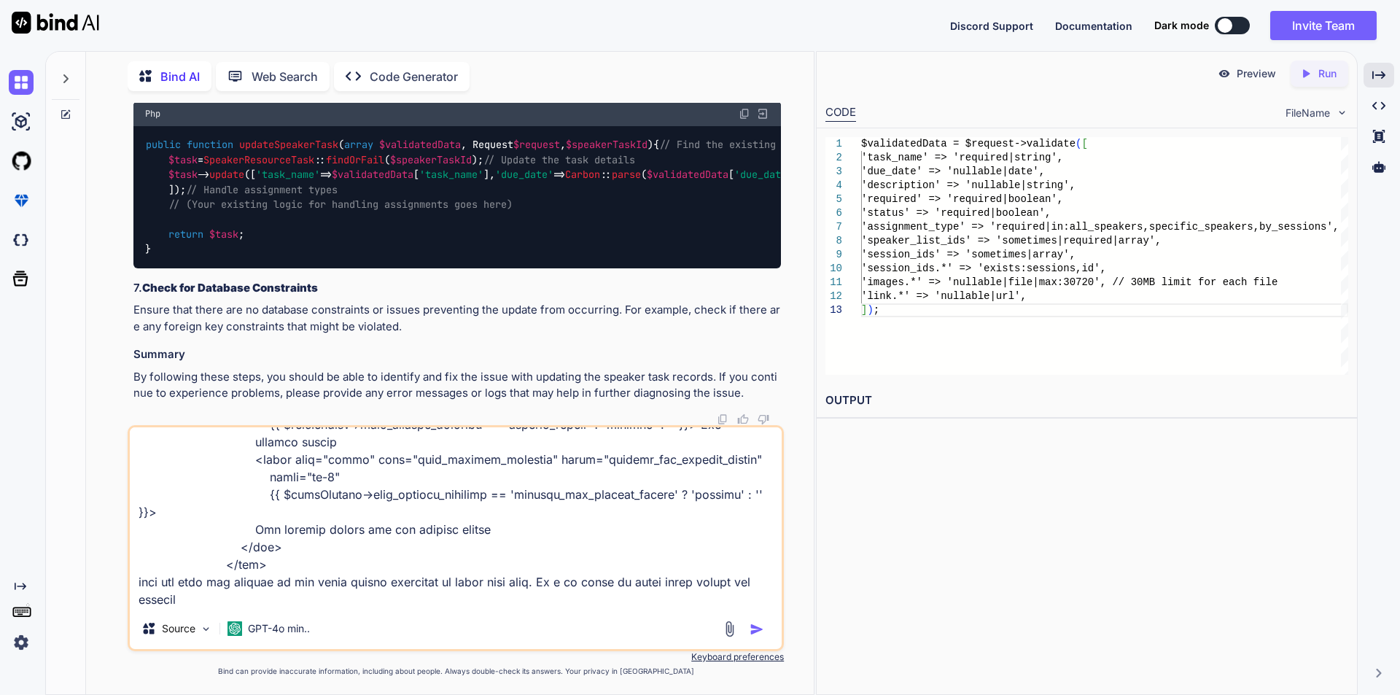
scroll to position [1193, 0]
click at [241, 592] on textarea at bounding box center [456, 517] width 652 height 181
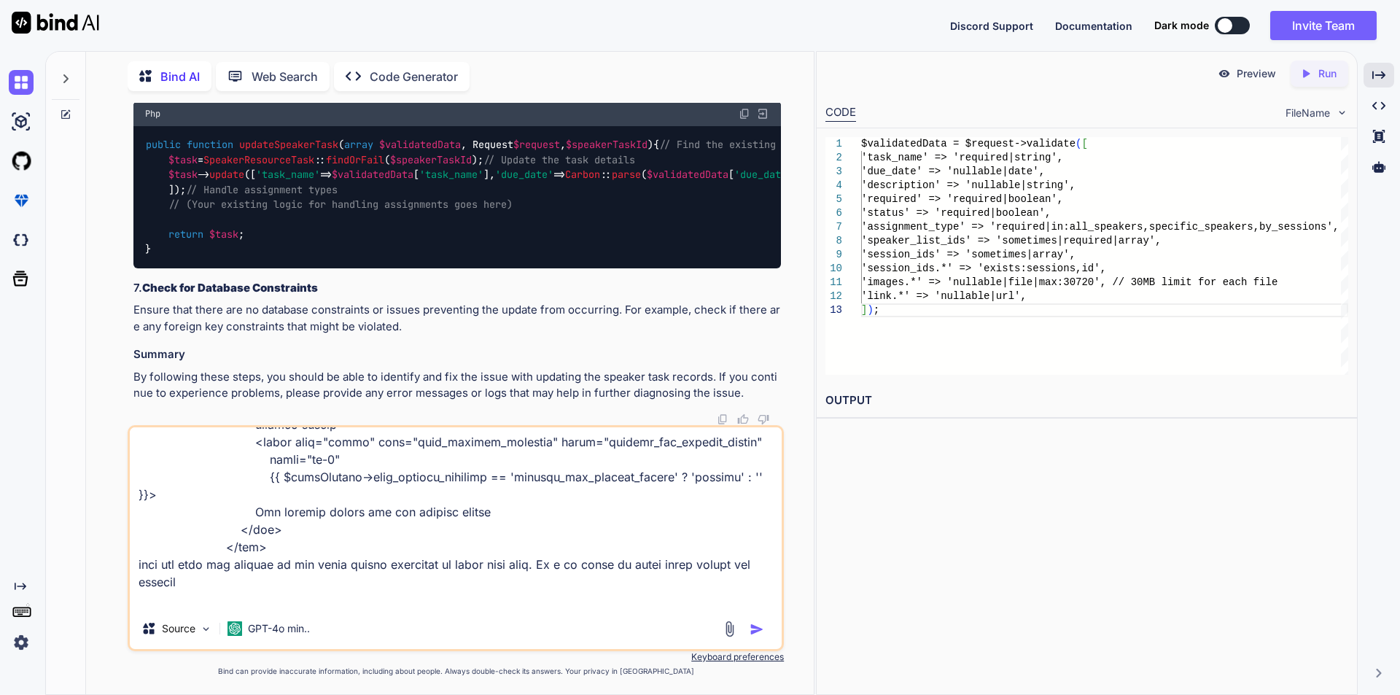
paste textarea "<div class="col-md-12"> <label class="form-label">Allow speakers to upload file…"
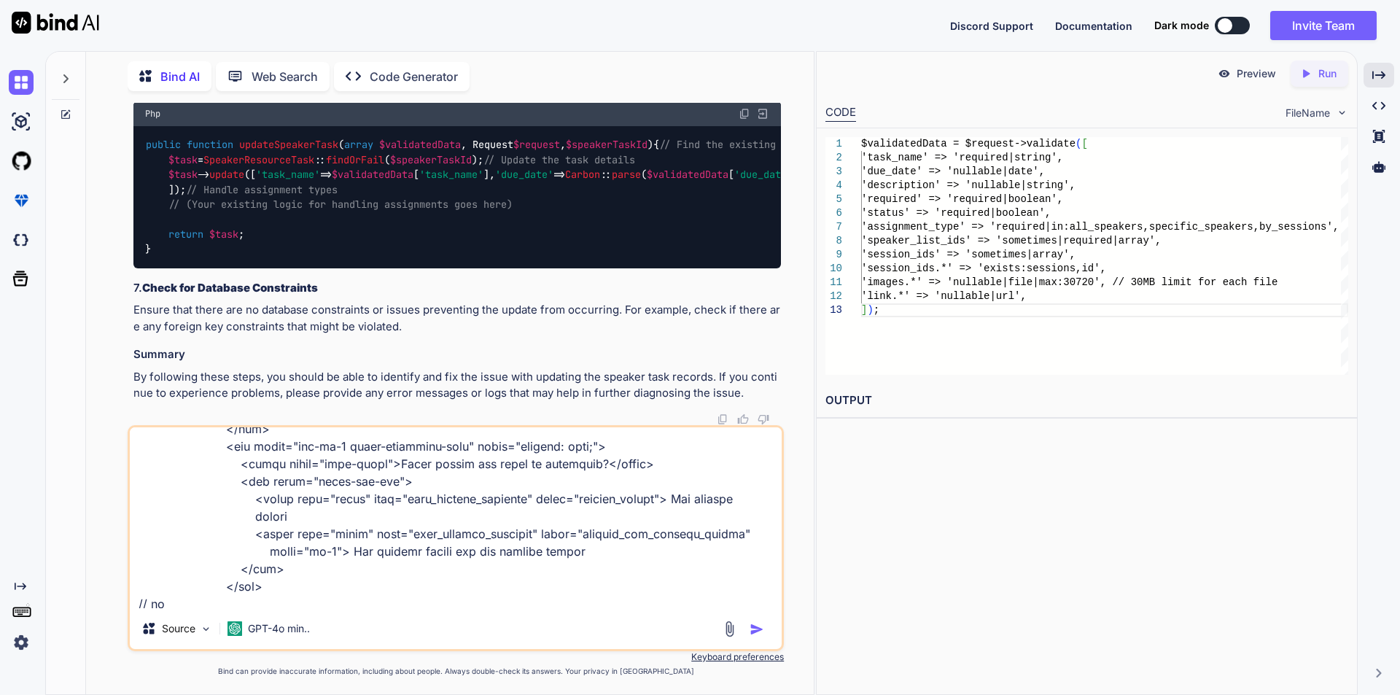
scroll to position [2436, 0]
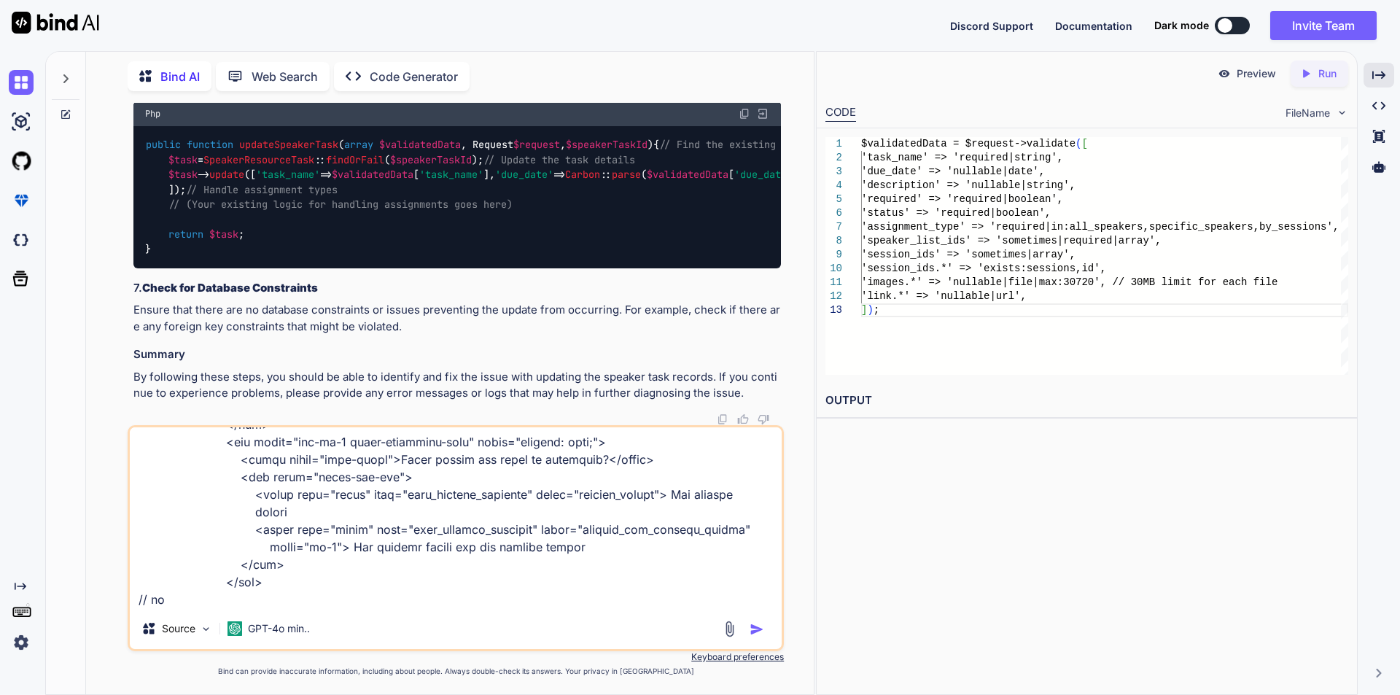
click at [193, 604] on textarea at bounding box center [456, 517] width 652 height 181
paste textarea "document.addEventListener('DOMContentLoaded', function() { // Get the radio but…"
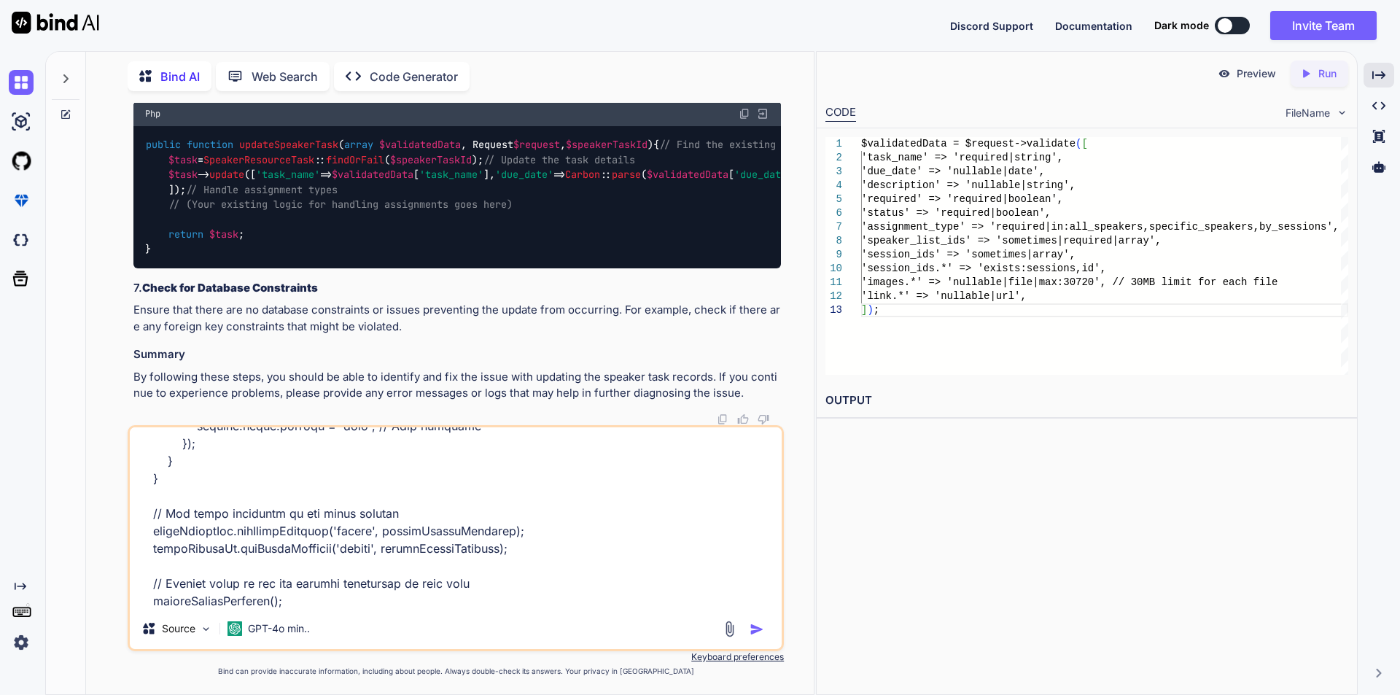
type textarea "<div class="col-md-12"> <label class="form-label">Allow speakers to upload file…"
click at [758, 625] on img "button" at bounding box center [757, 629] width 15 height 15
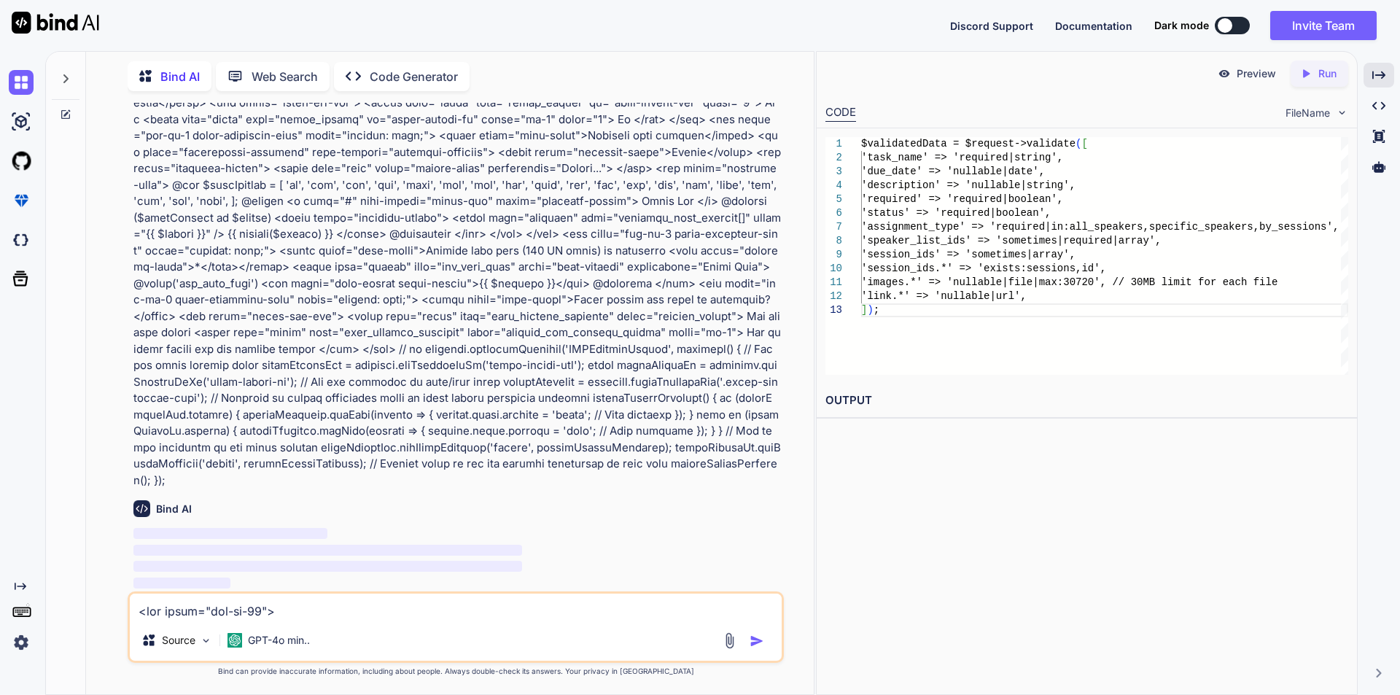
scroll to position [39853, 0]
click at [1377, 82] on div "Created with Pixso." at bounding box center [1379, 75] width 31 height 25
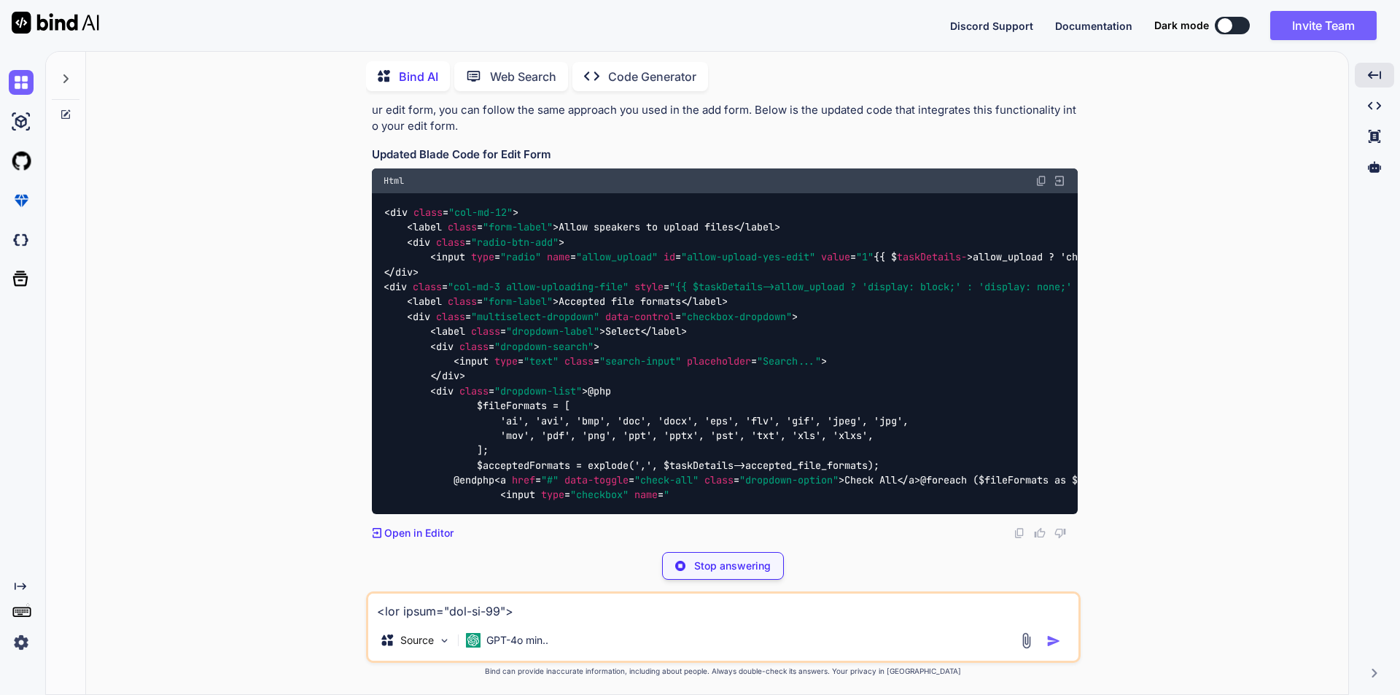
scroll to position [39271, 0]
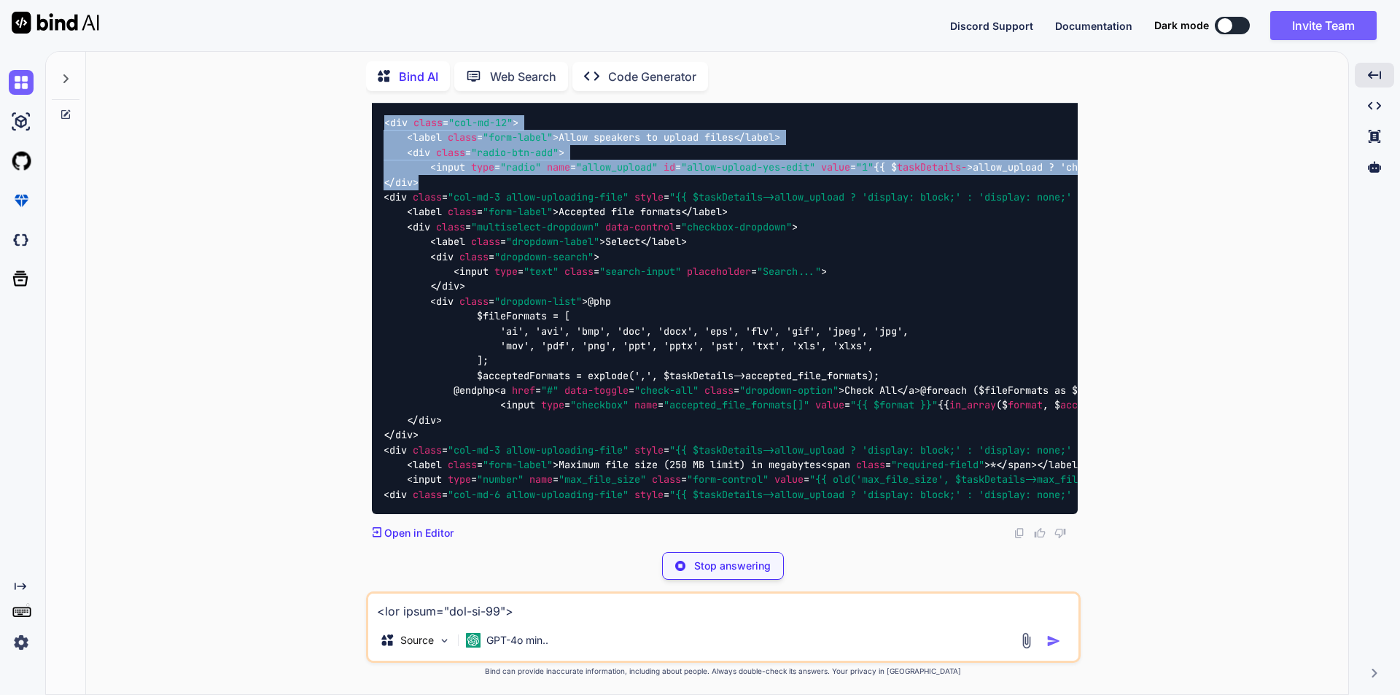
drag, startPoint x: 386, startPoint y: 198, endPoint x: 436, endPoint y: 291, distance: 105.4
click at [436, 291] on div "< div class = "col-md-12" > < label class = "form-label" > Allow speakers to up…" at bounding box center [725, 309] width 706 height 410
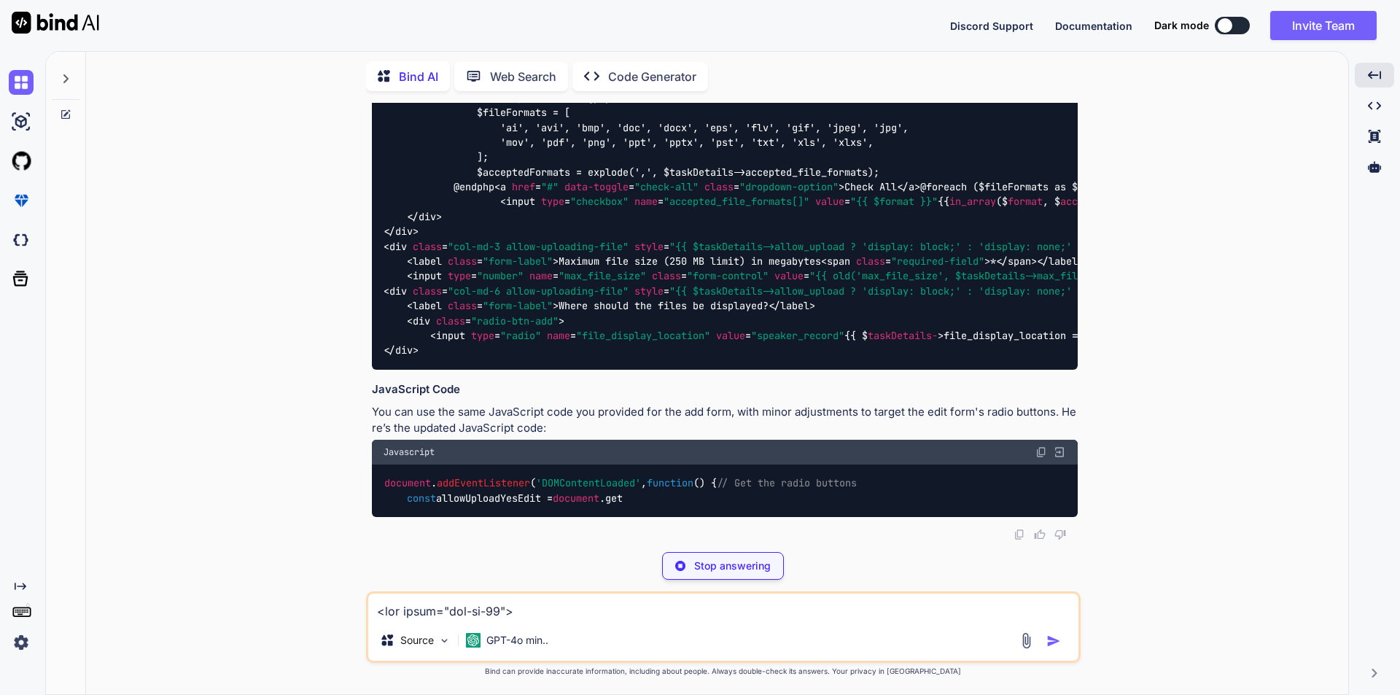
scroll to position [39816, 0]
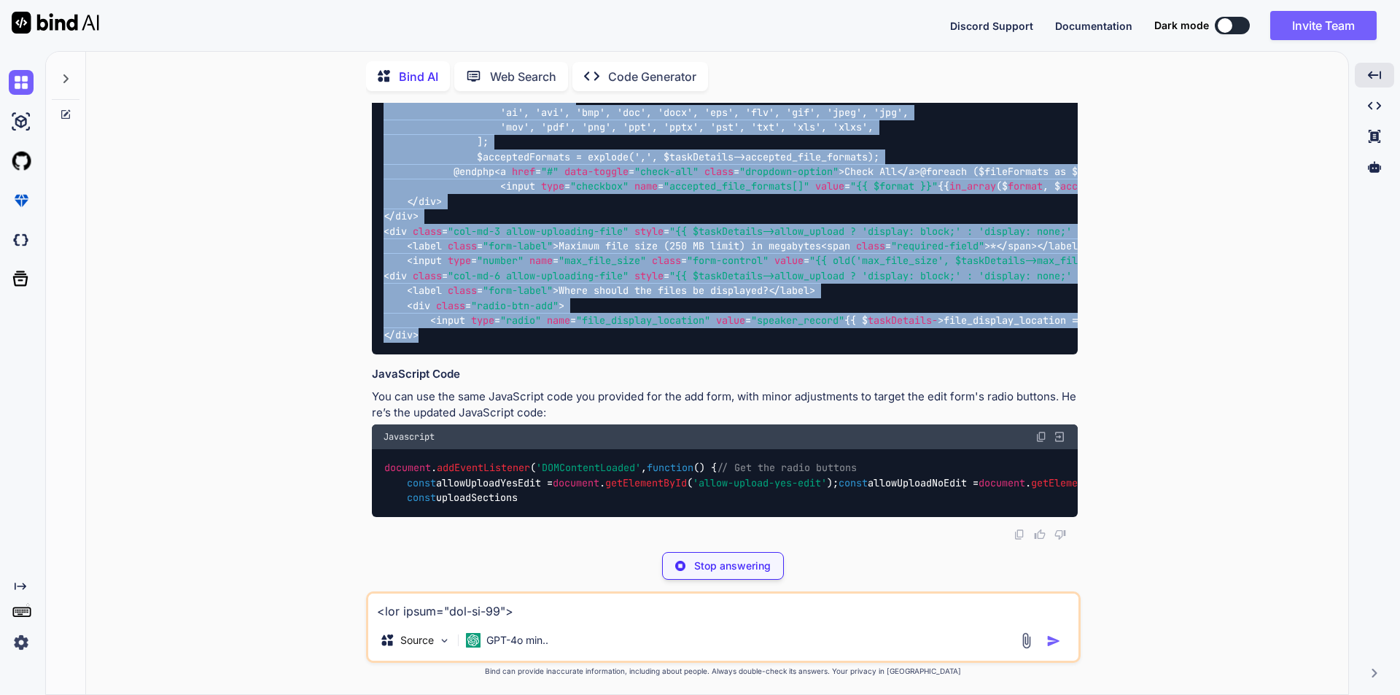
click at [430, 326] on div "< div class = "col-md-12" > < label class = "form-label" > Allow speakers to up…" at bounding box center [725, 120] width 706 height 470
copy code "< div class = "col-md-12" > < label class = "form-label" > Allow speakers to up…"
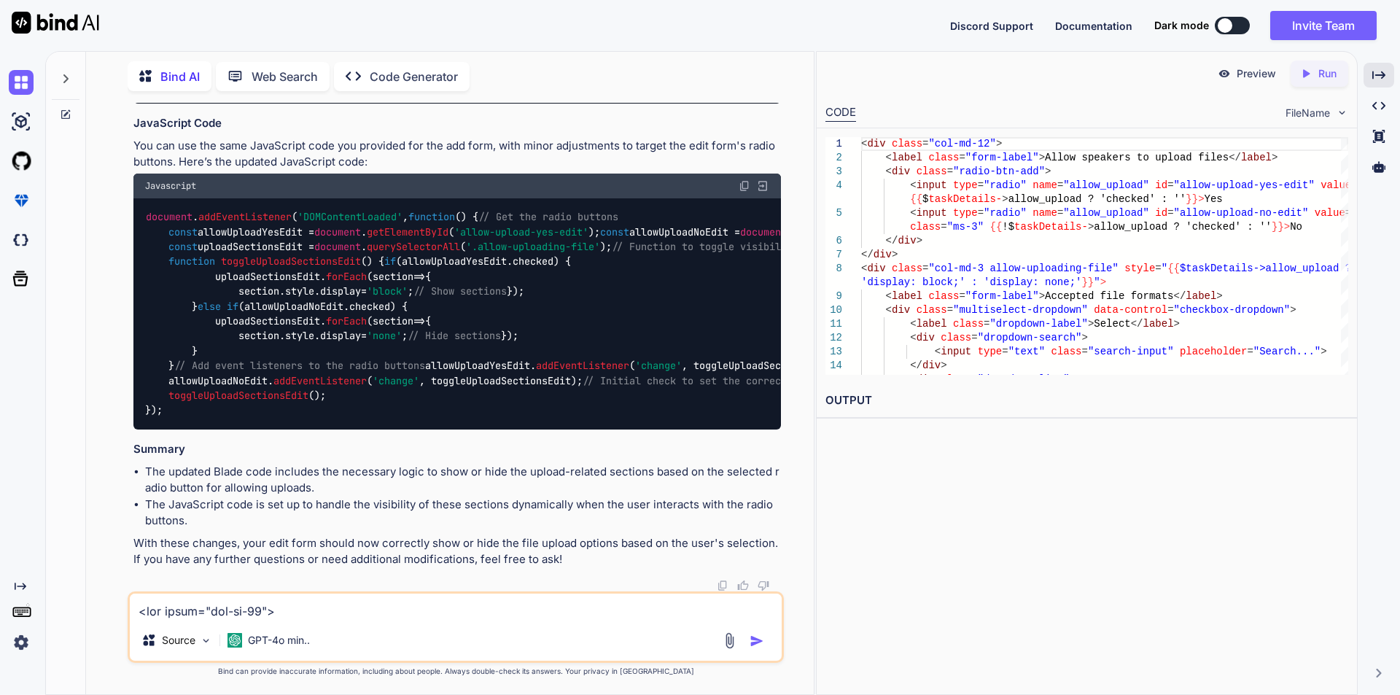
scroll to position [40997, 0]
click at [743, 192] on img at bounding box center [745, 186] width 12 height 12
click at [295, 607] on textarea at bounding box center [456, 607] width 652 height 26
type textarea "not able to show the fields when i select 'Yes' radio button"
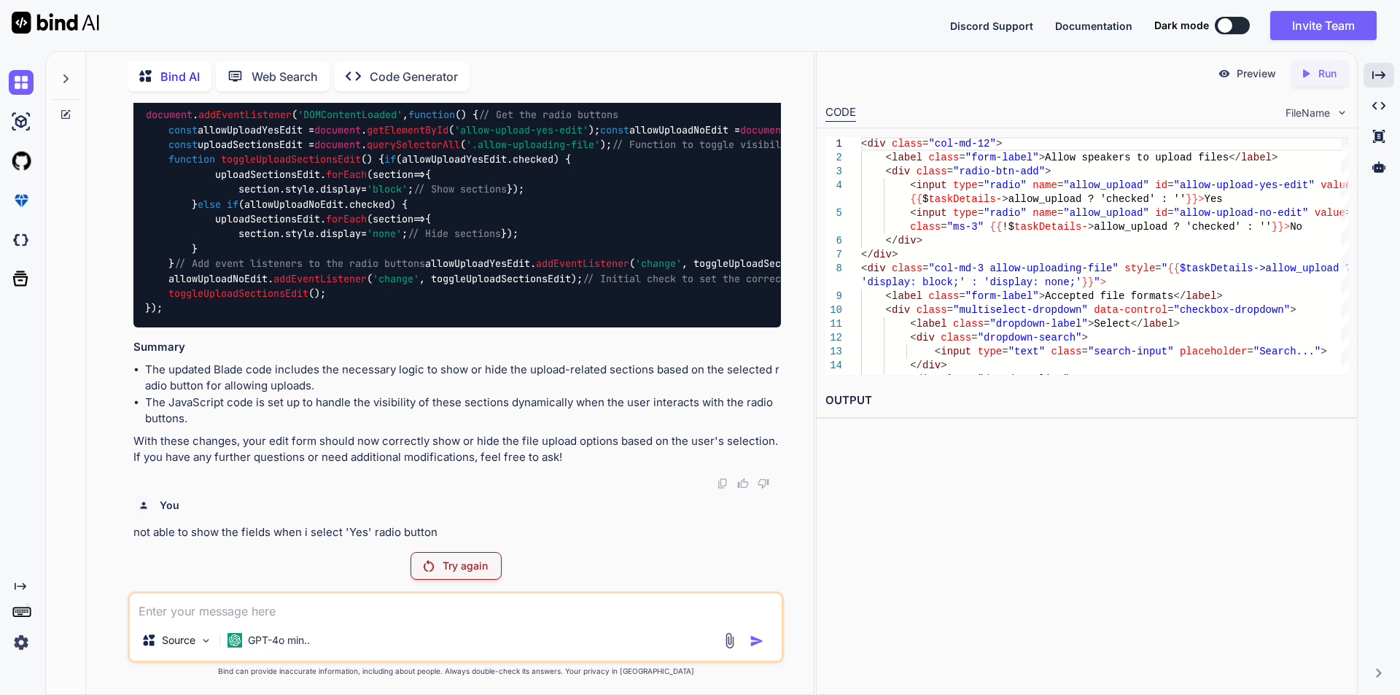
scroll to position [40245, 0]
click at [447, 570] on p "Try again" at bounding box center [465, 566] width 45 height 15
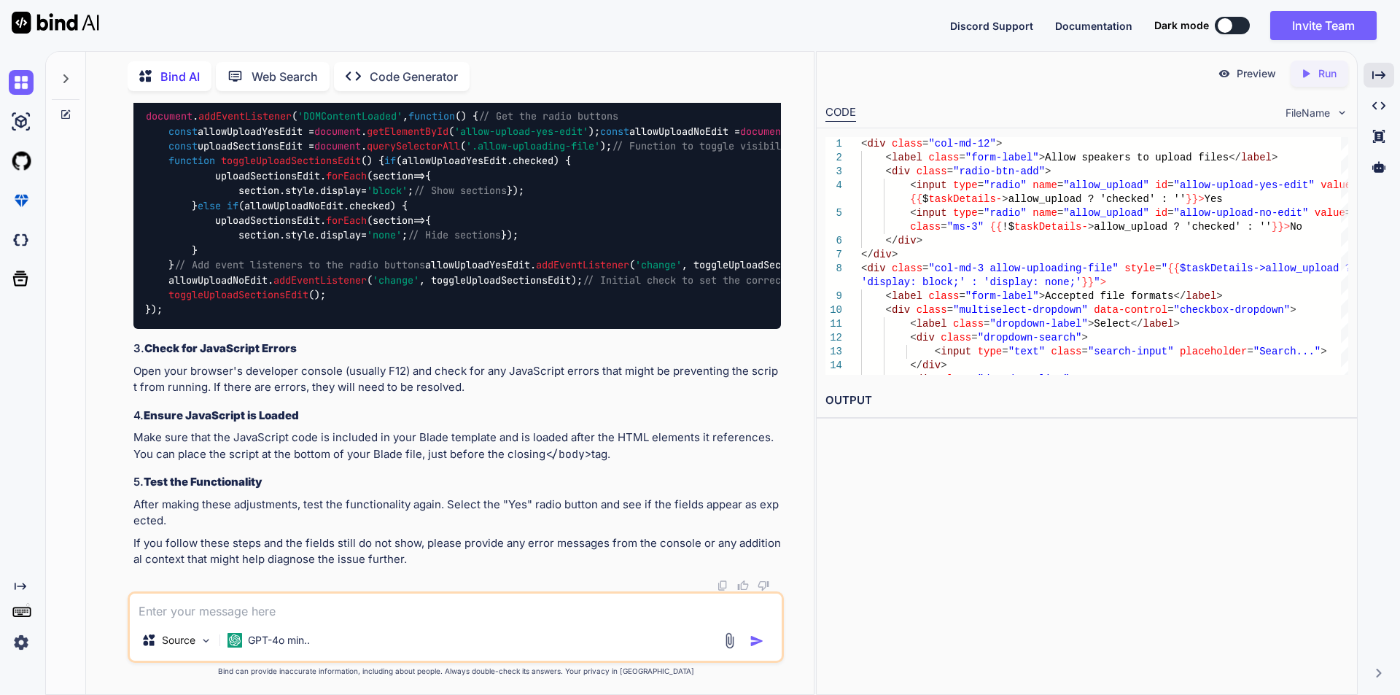
scroll to position [41879, 0]
drag, startPoint x: 144, startPoint y: 256, endPoint x: 240, endPoint y: 400, distance: 172.5
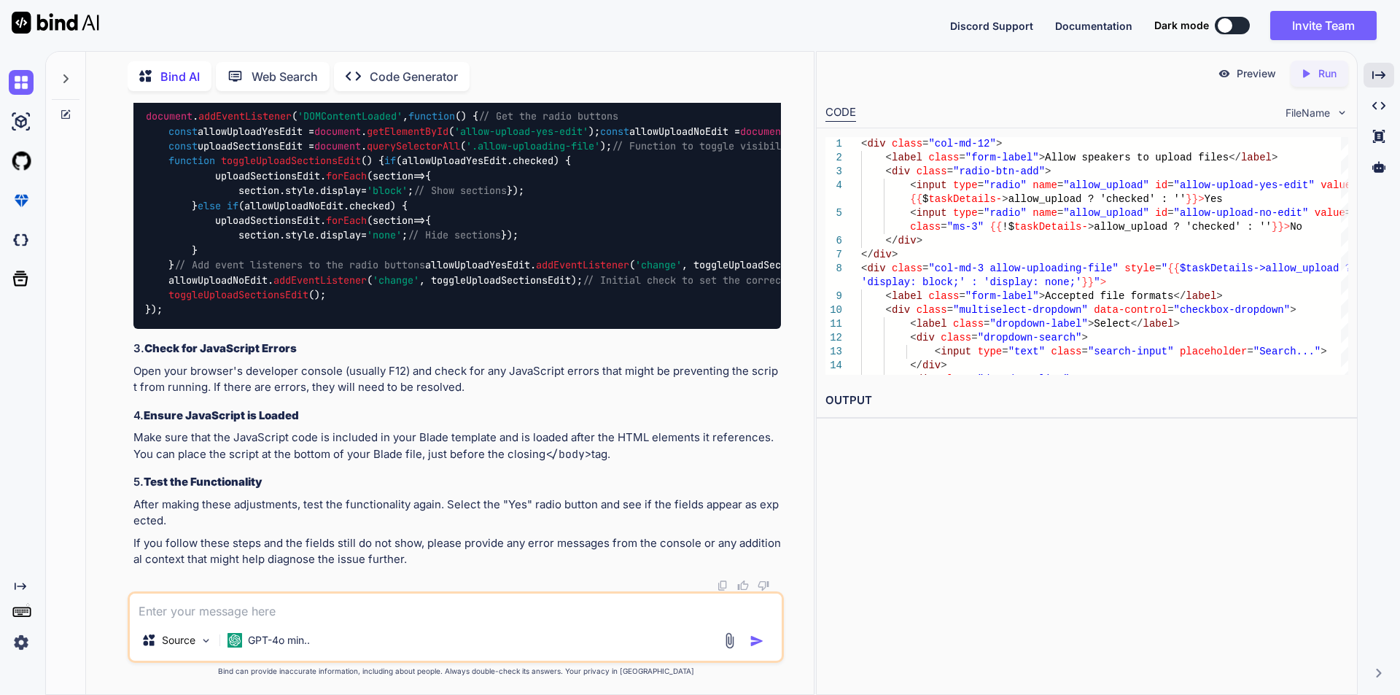
copy code "< div class = "col-md-12" > < label class = "form-label" > Allow speakers to up…"
drag, startPoint x: 747, startPoint y: 188, endPoint x: 688, endPoint y: 286, distance: 113.8
click at [747, 91] on img at bounding box center [745, 85] width 12 height 12
